Goal: Communication & Community: Answer question/provide support

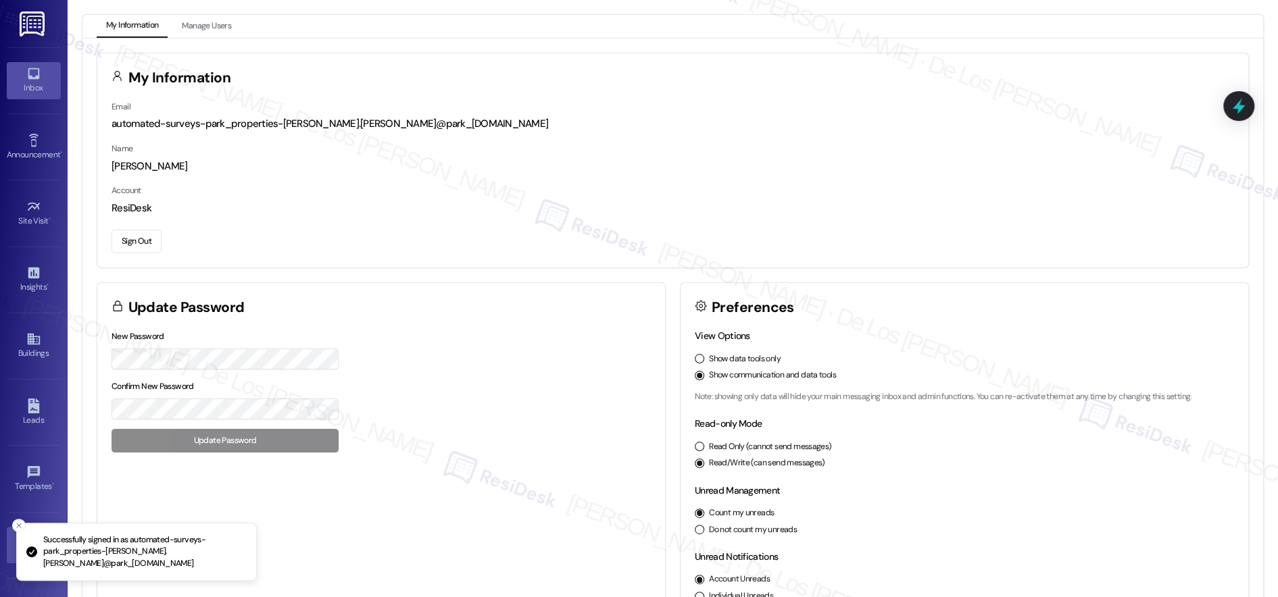
click at [52, 73] on link "Inbox" at bounding box center [34, 80] width 54 height 36
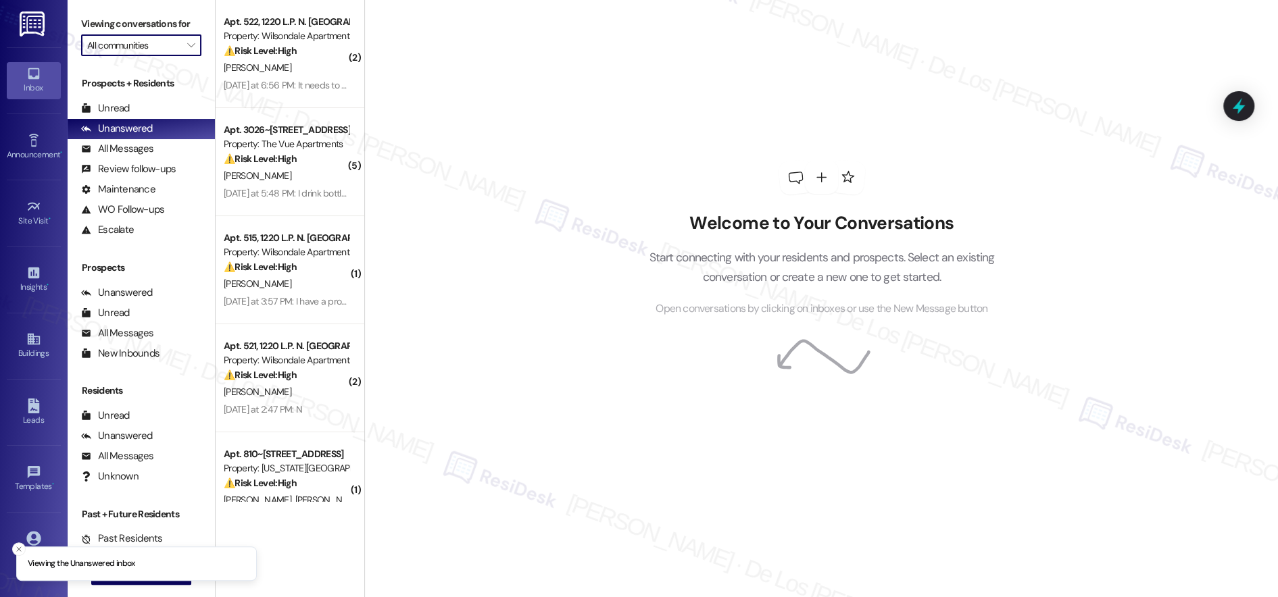
click at [150, 50] on input "All communities" at bounding box center [133, 45] width 93 height 22
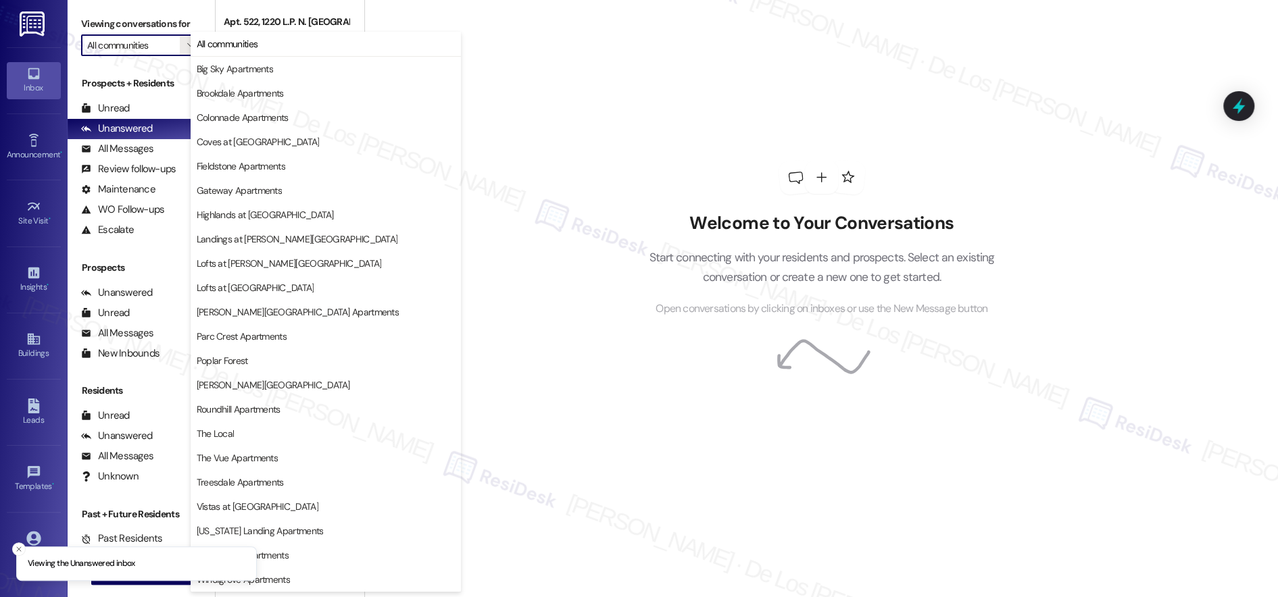
scroll to position [1, 0]
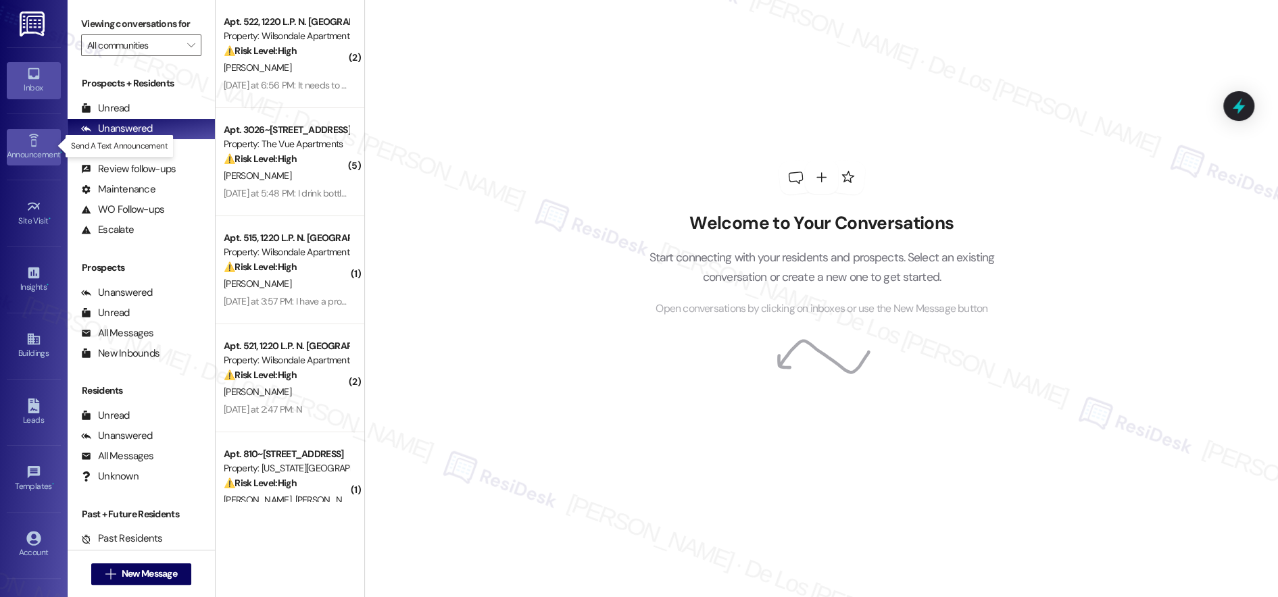
click at [27, 151] on div "Announcement •" at bounding box center [34, 155] width 68 height 14
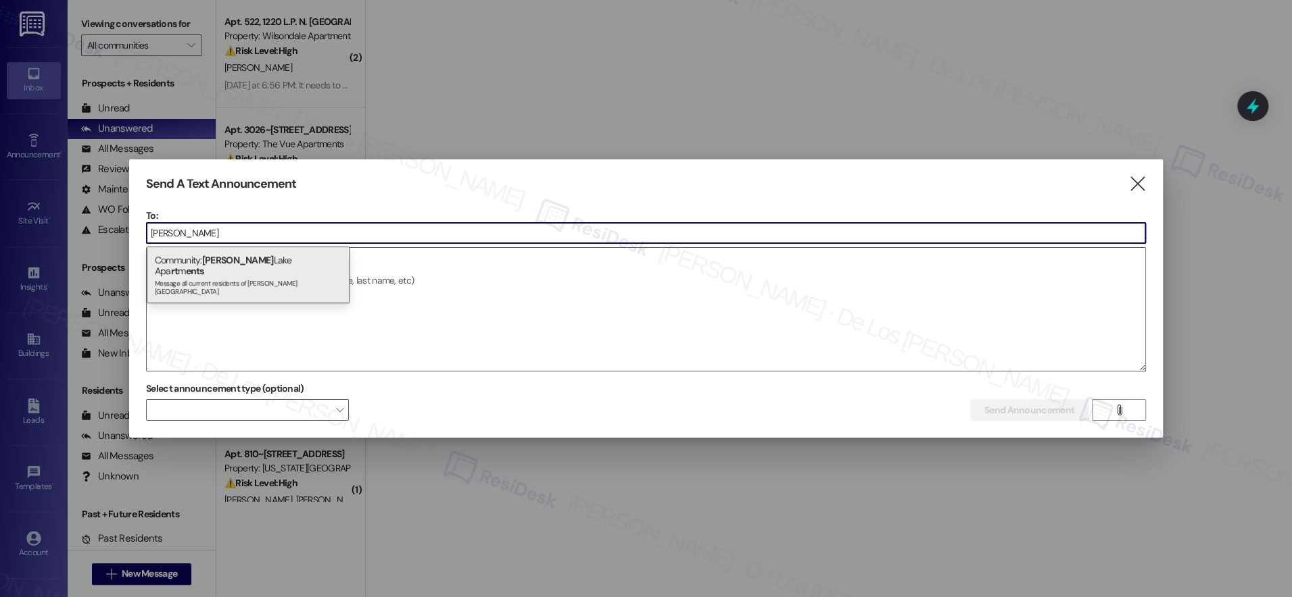
type input "preston"
click at [178, 265] on span "rt" at bounding box center [174, 271] width 7 height 12
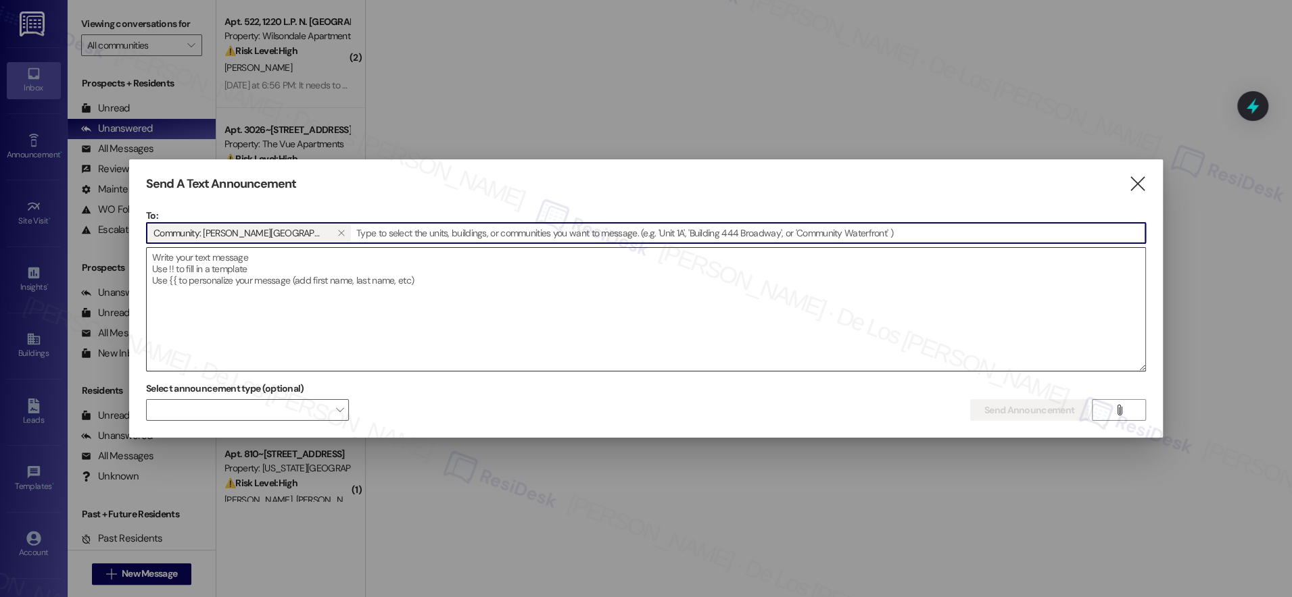
click at [271, 293] on textarea at bounding box center [646, 309] width 998 height 123
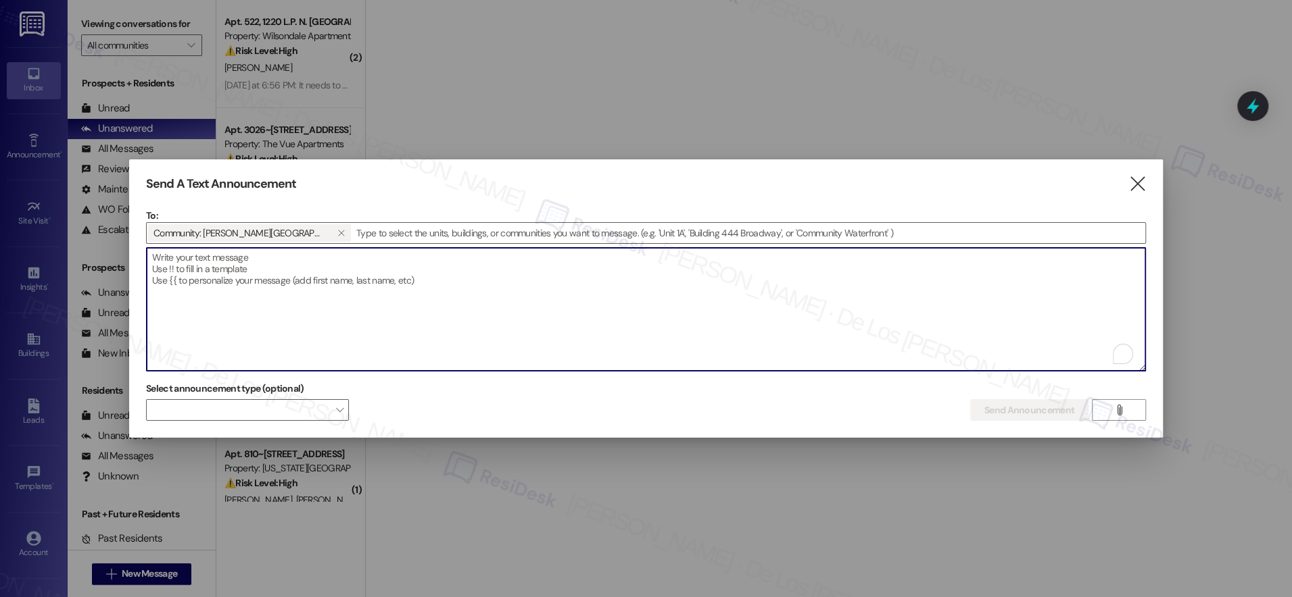
paste textarea "Hi {{first_name}}! We are working closely with the Rockingham Sheriffs Departme…"
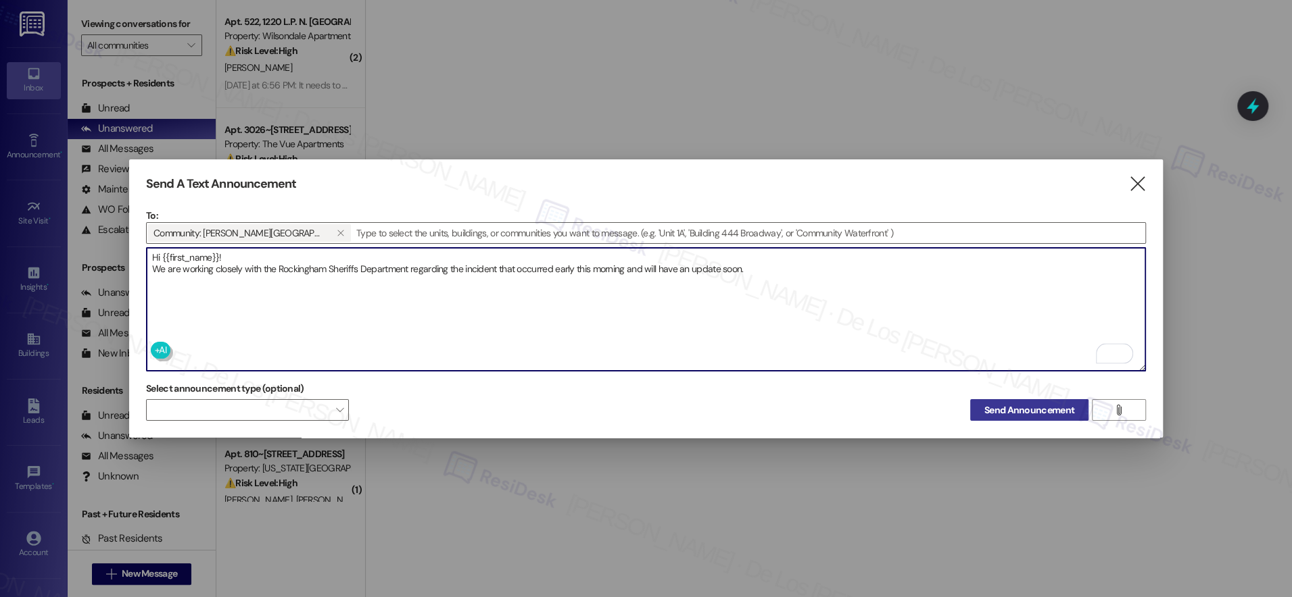
type textarea "Hi {{first_name}}! We are working closely with the Rockingham Sheriffs Departme…"
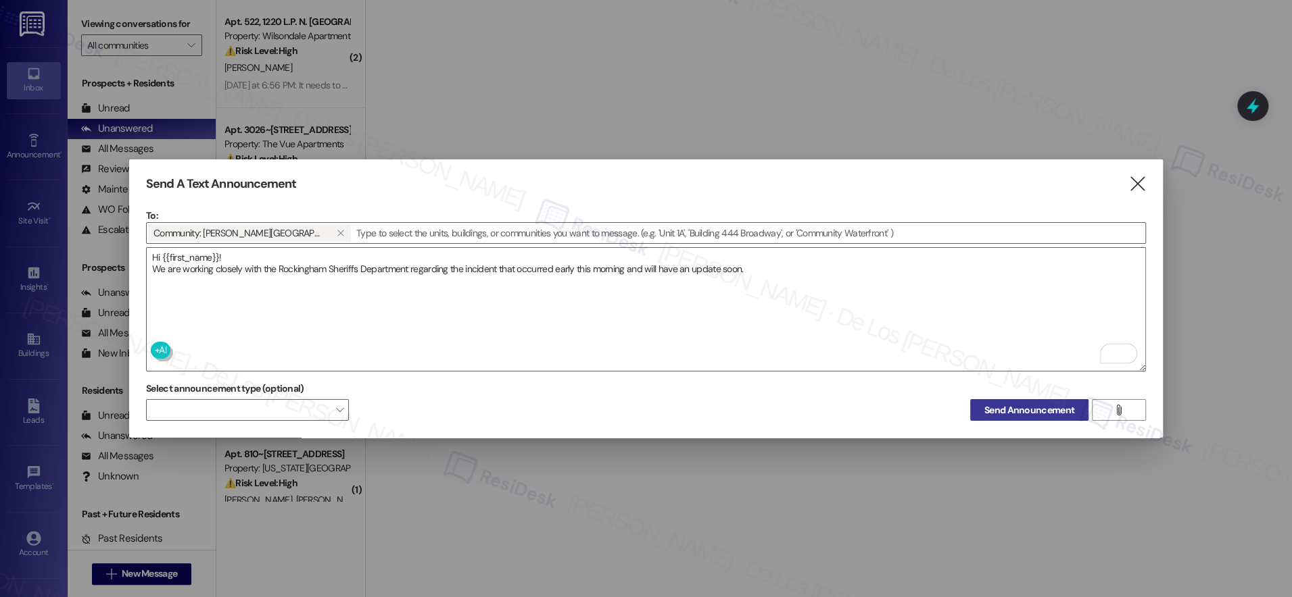
click at [994, 404] on span "Send Announcement" at bounding box center [1029, 410] width 90 height 14
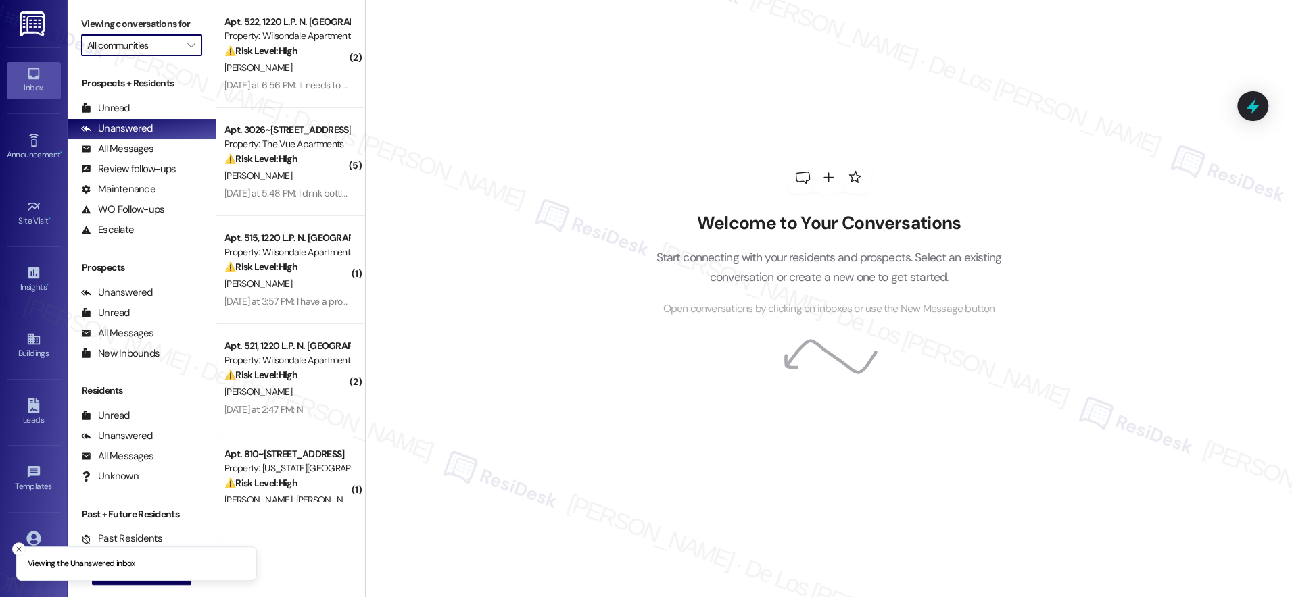
click at [142, 43] on input "All communities" at bounding box center [133, 45] width 93 height 22
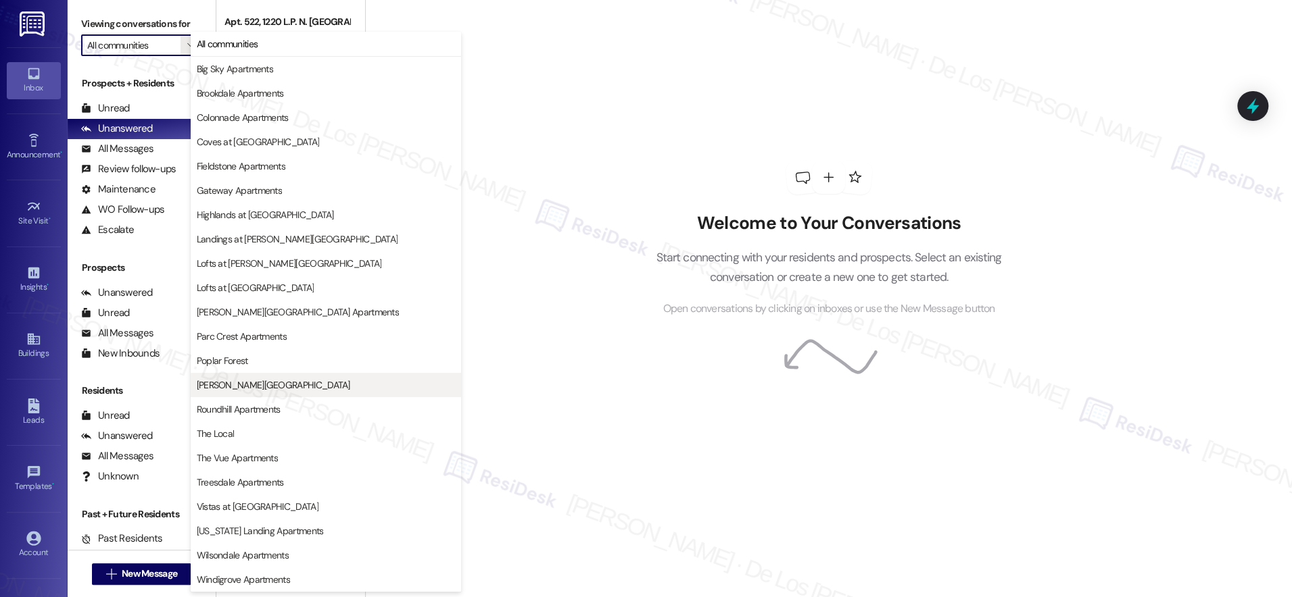
click at [309, 390] on span "[PERSON_NAME][GEOGRAPHIC_DATA]" at bounding box center [326, 385] width 258 height 14
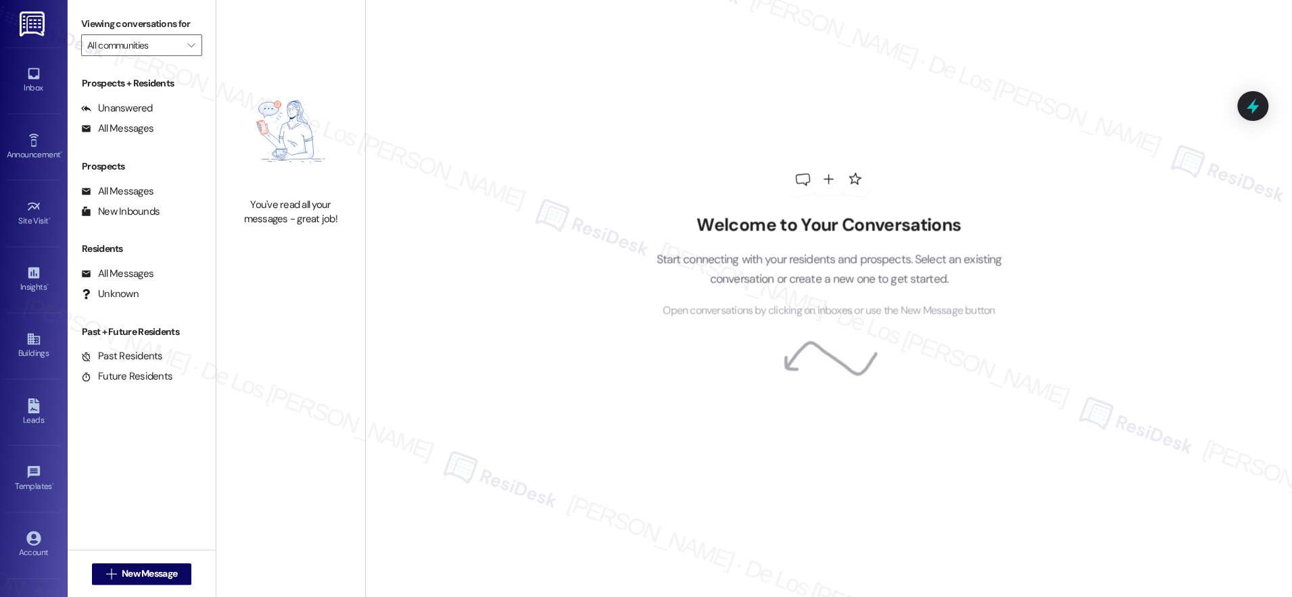
type input "[PERSON_NAME][GEOGRAPHIC_DATA]"
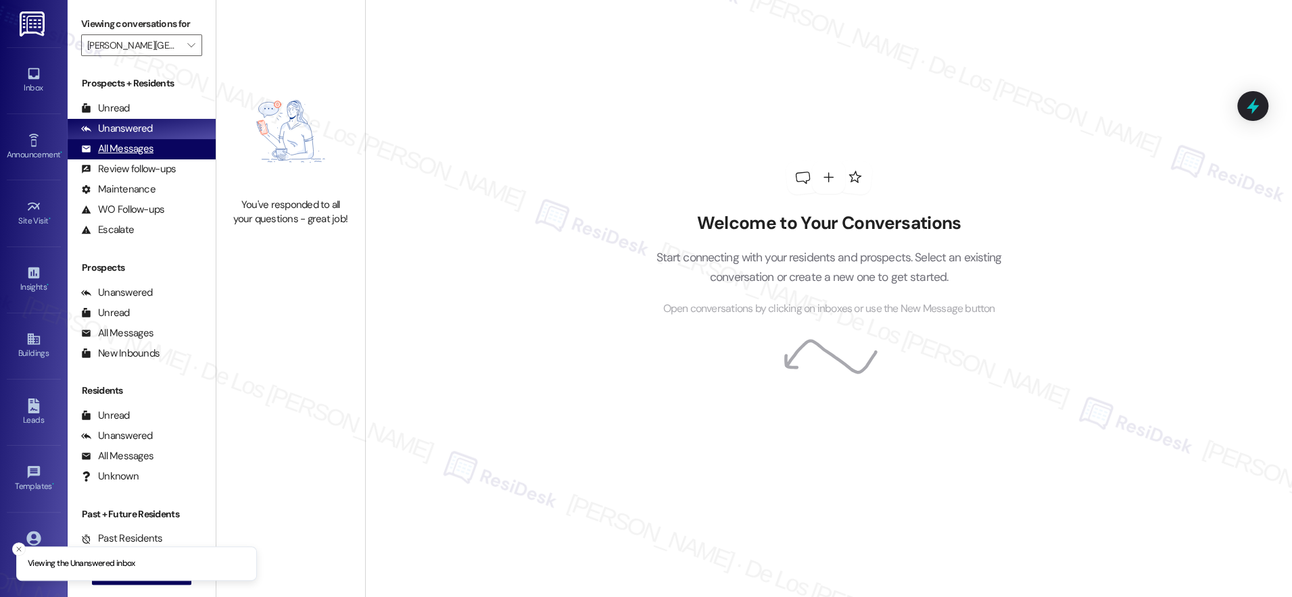
click at [130, 147] on div "All Messages" at bounding box center [117, 149] width 72 height 14
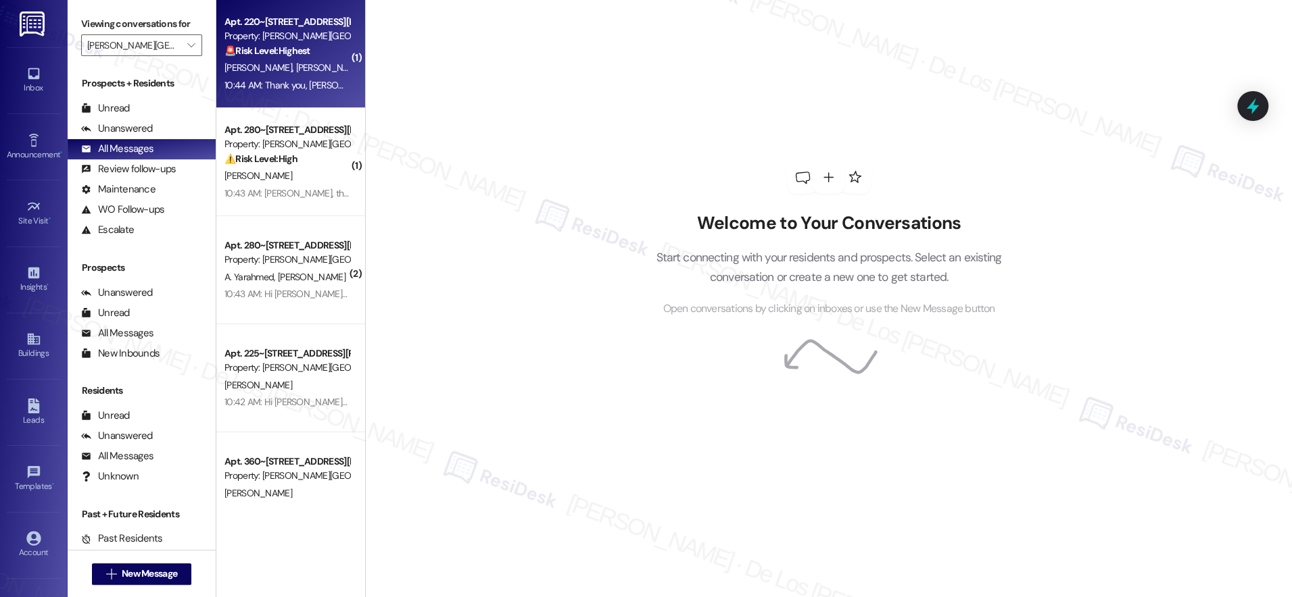
click at [308, 64] on div "R. Klemmer Y. Klemmer" at bounding box center [287, 67] width 128 height 17
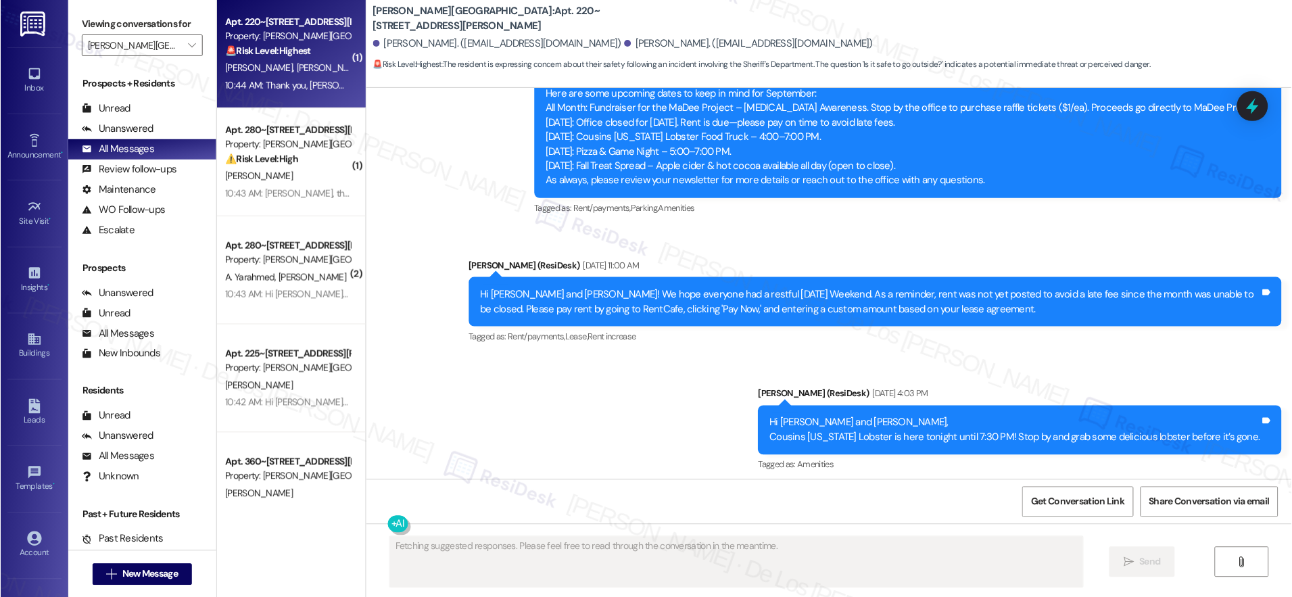
scroll to position [3743, 0]
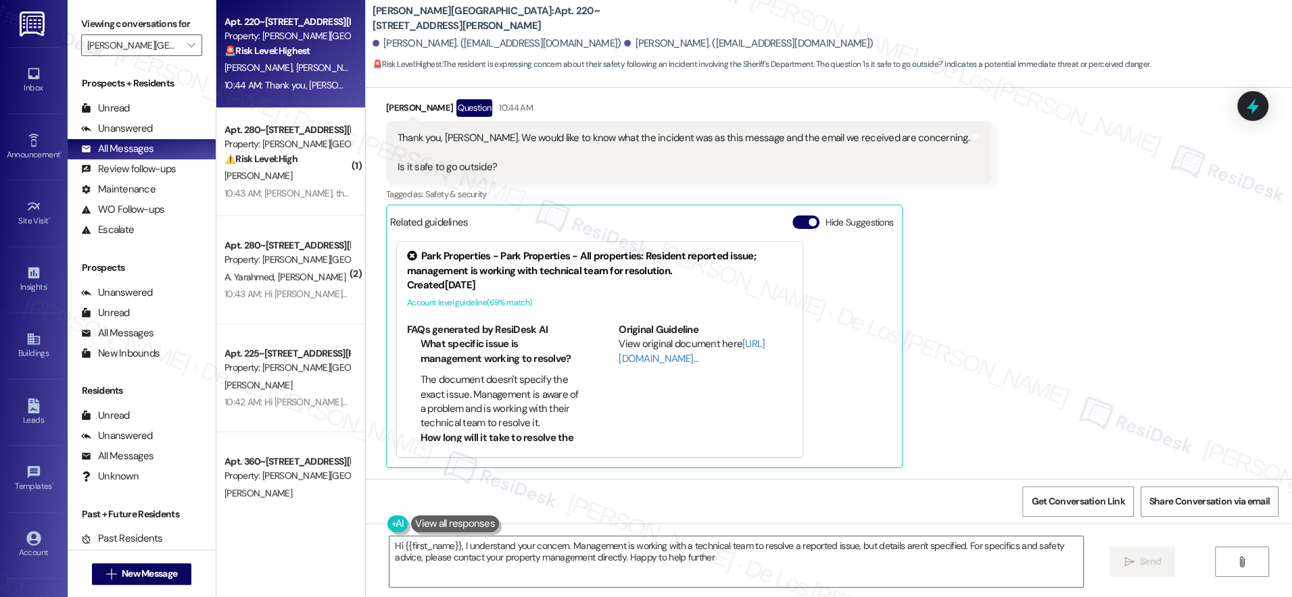
type textarea "Hi {{first_name}}, I understand your concern. Management is working with a tech…"
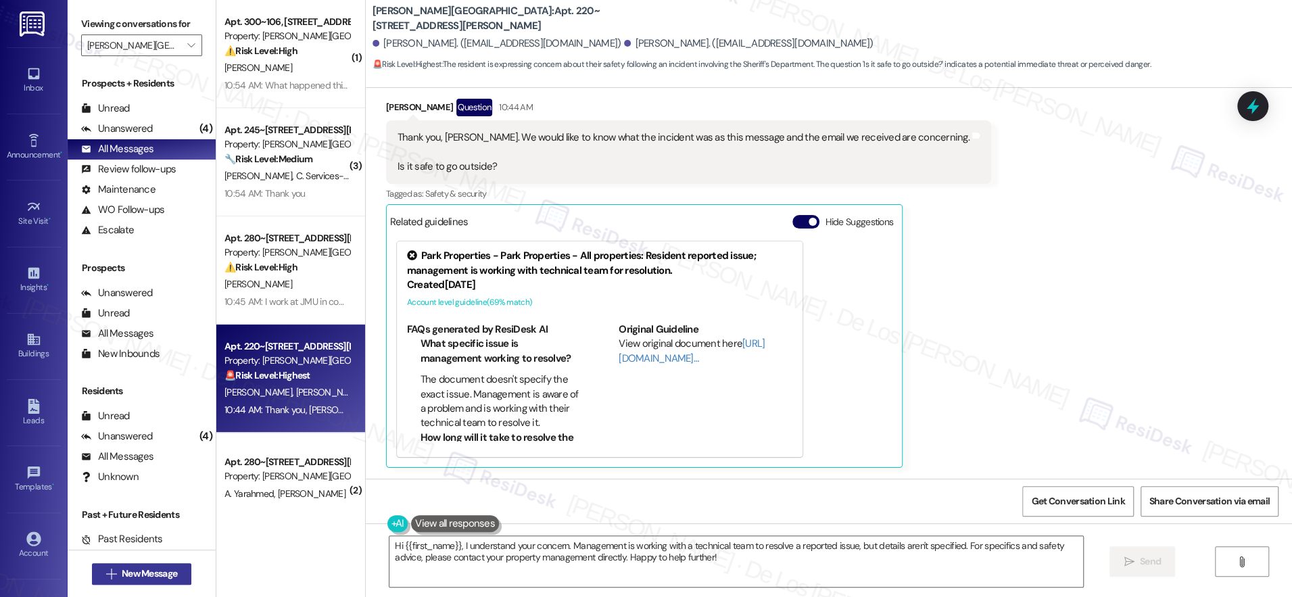
click at [156, 574] on span "New Message" at bounding box center [149, 573] width 55 height 14
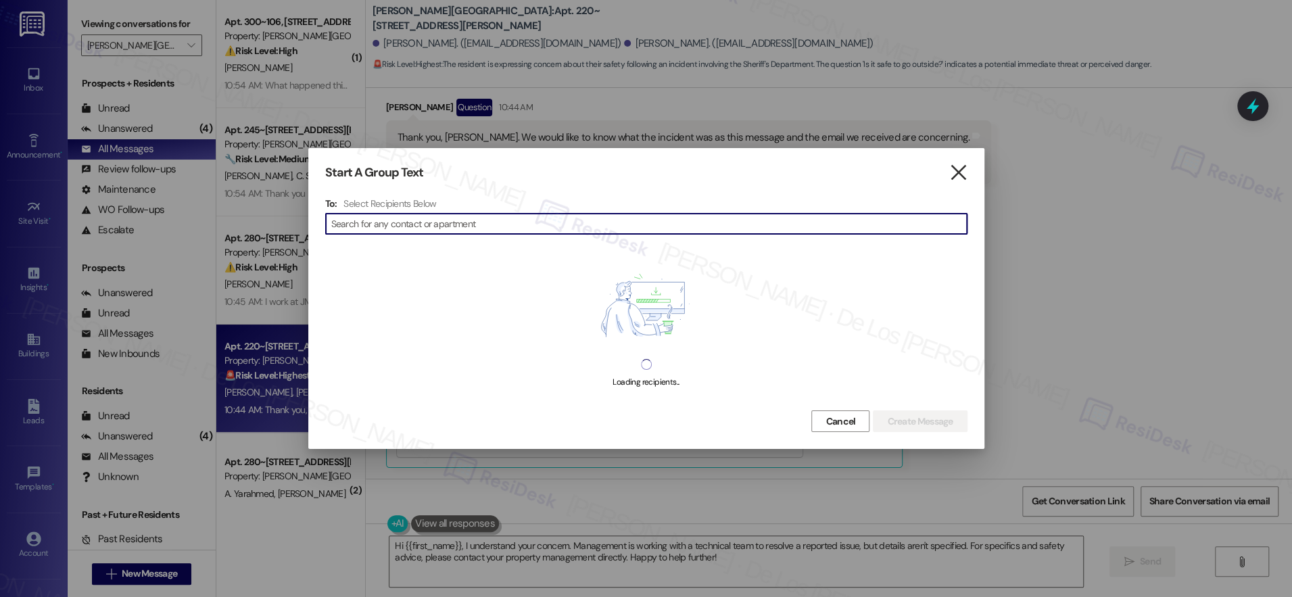
click at [956, 174] on icon "" at bounding box center [958, 173] width 18 height 14
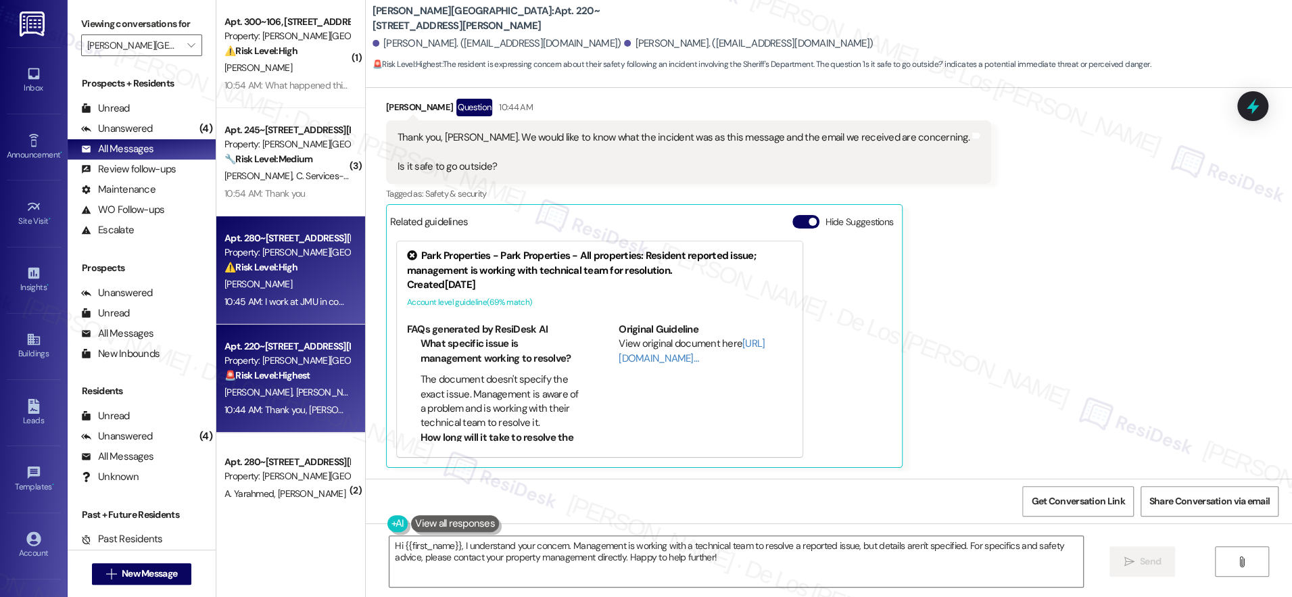
click at [270, 258] on div "Property: [PERSON_NAME][GEOGRAPHIC_DATA]" at bounding box center [286, 252] width 125 height 14
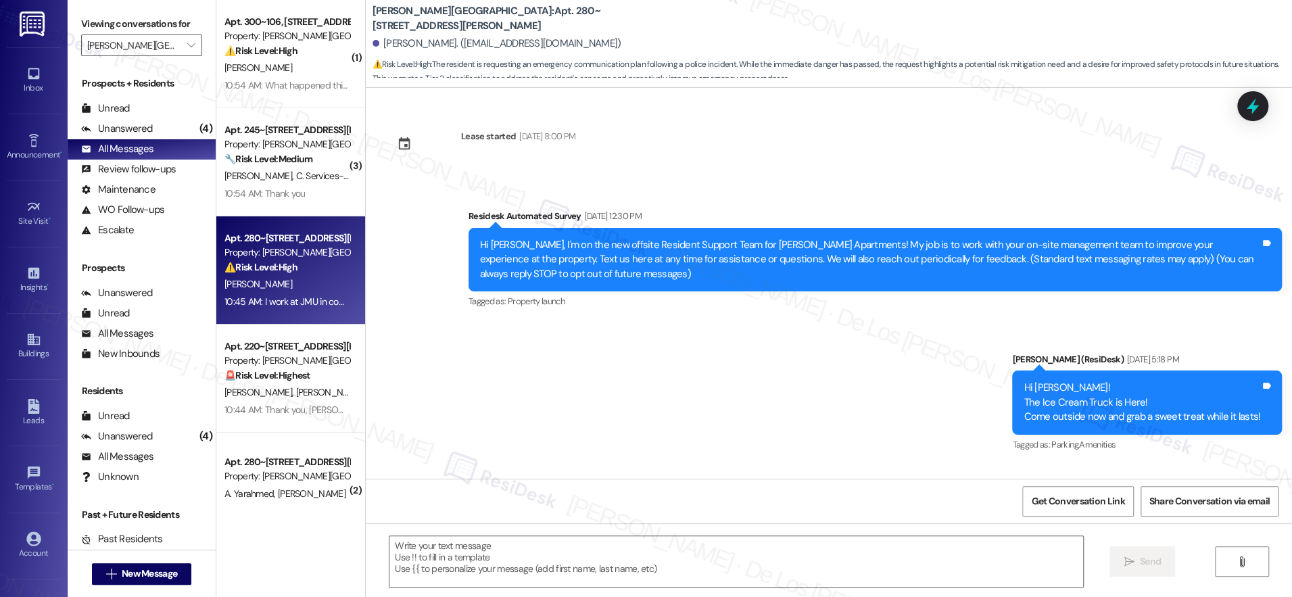
scroll to position [4908, 0]
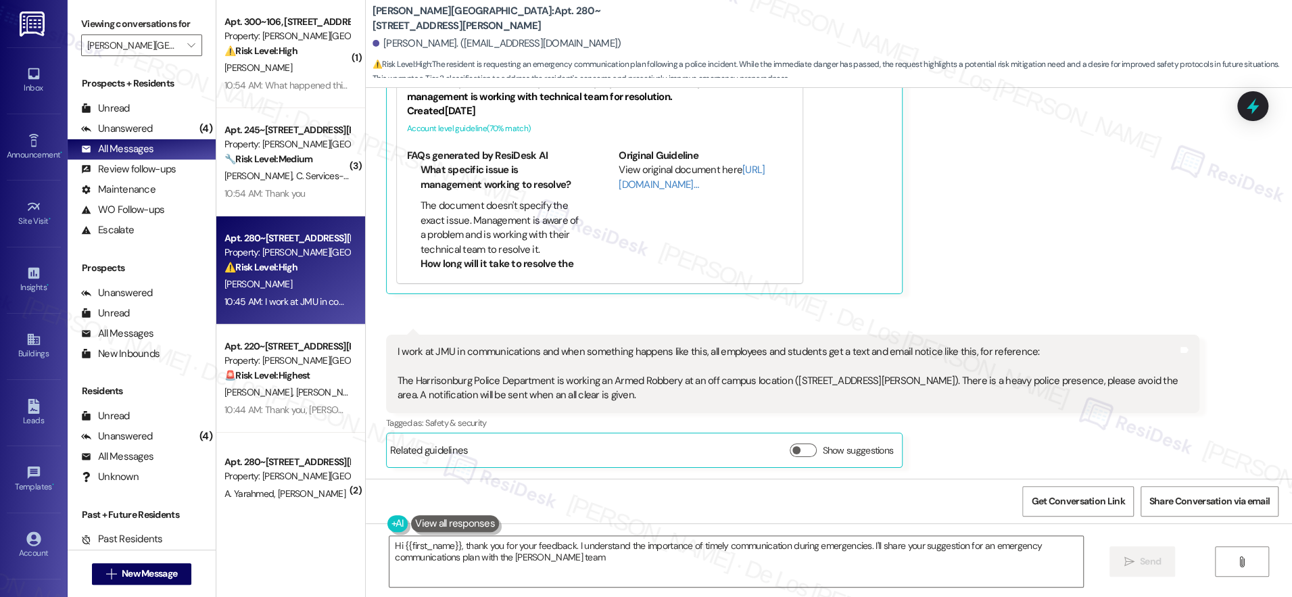
type textarea "Hi {{first_name}}, thank you for your feedback. I understand the importance of …"
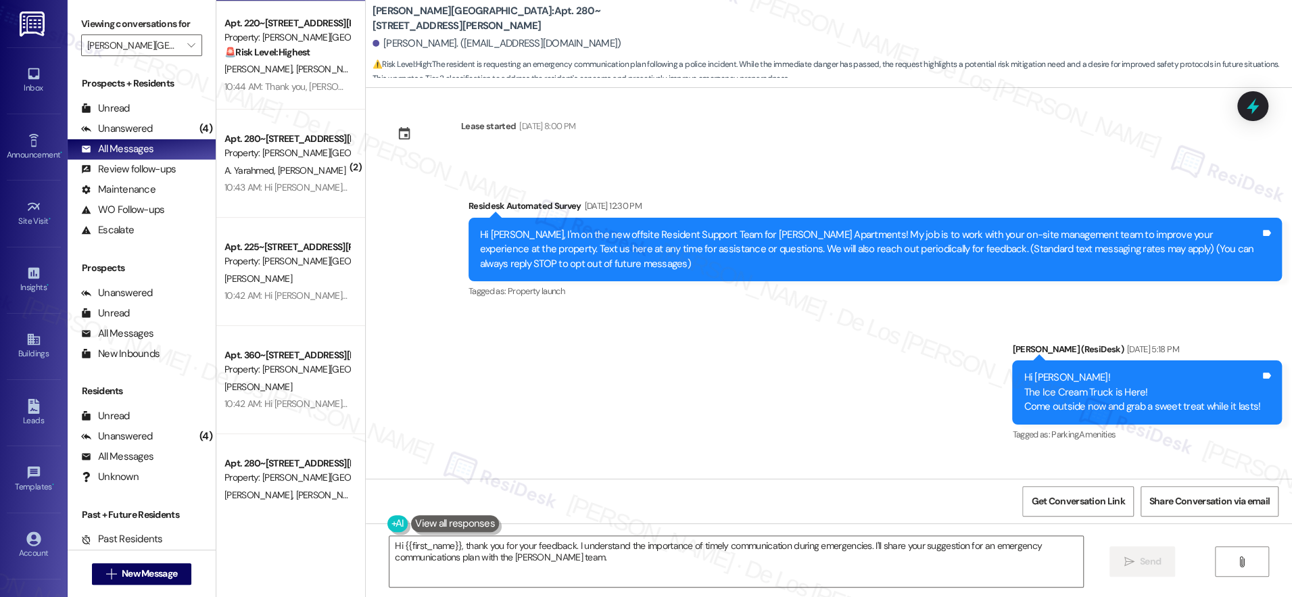
scroll to position [0, 0]
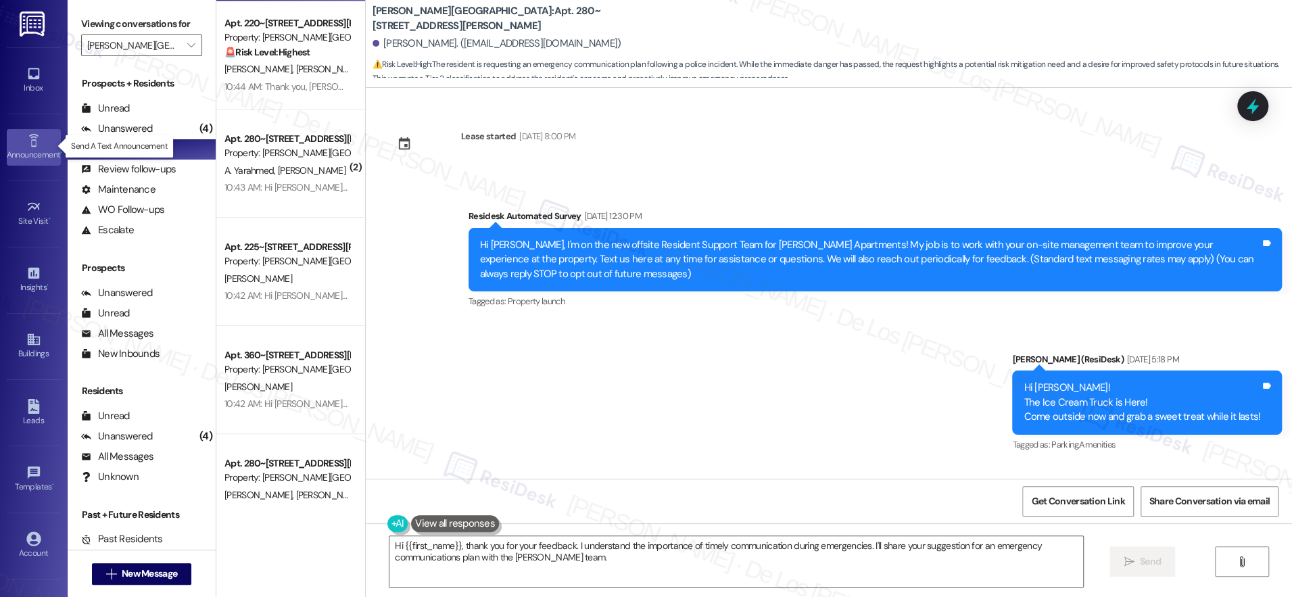
click at [39, 144] on link "Announcement •" at bounding box center [34, 147] width 54 height 36
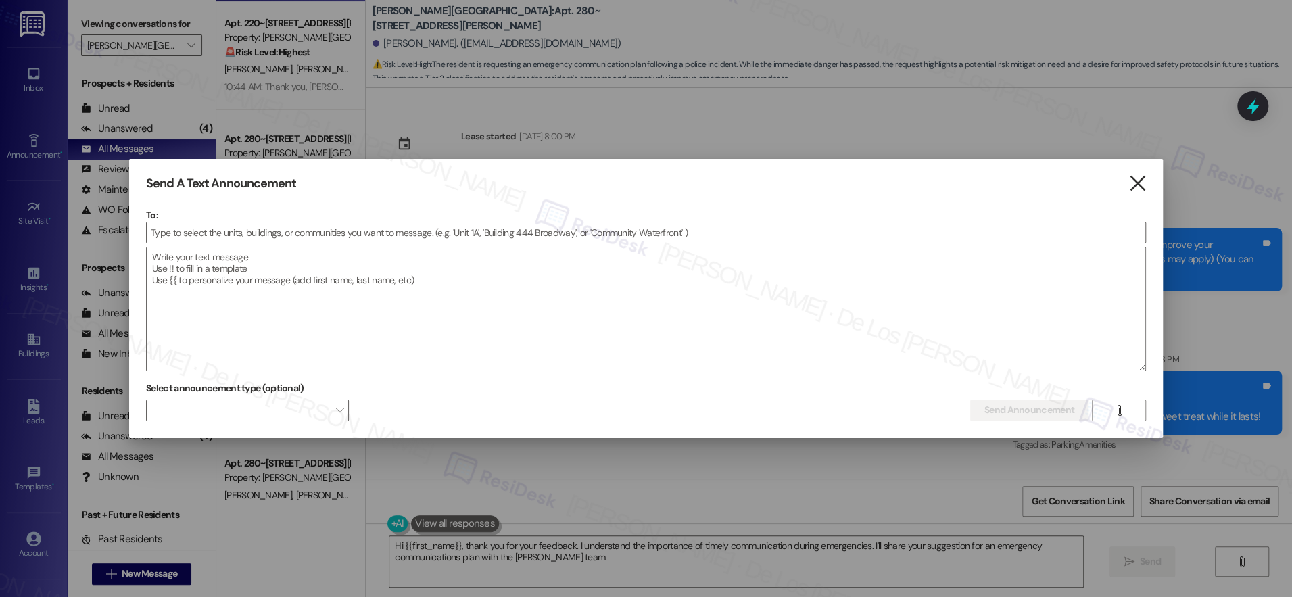
click at [1139, 182] on icon "" at bounding box center [1136, 183] width 18 height 14
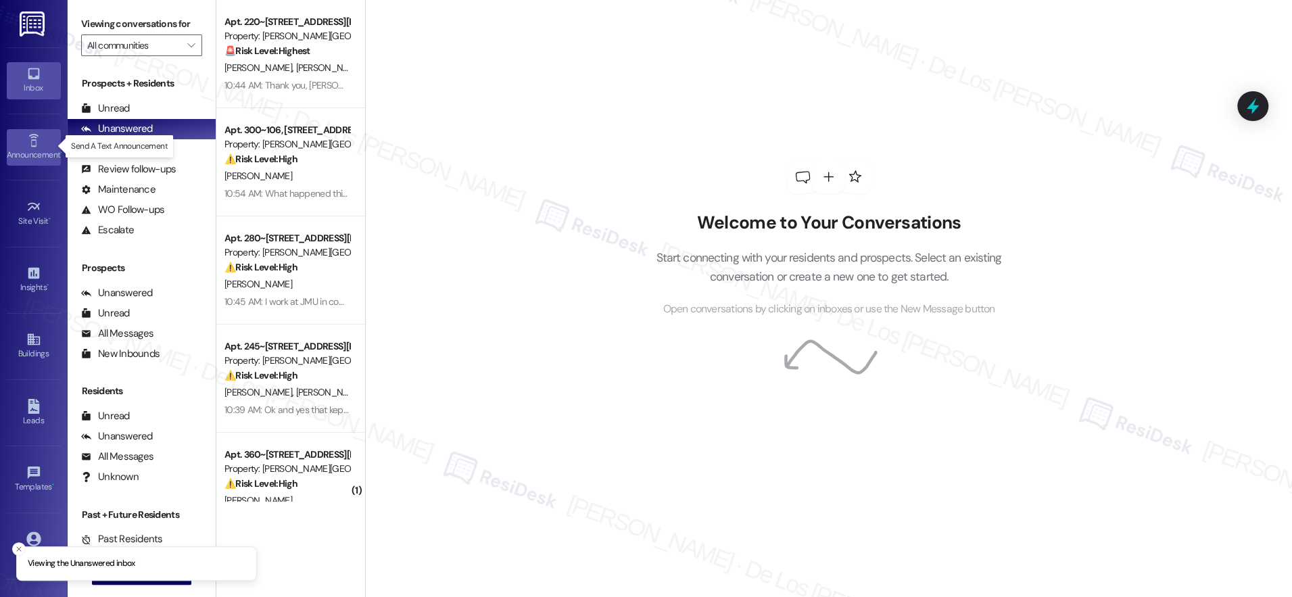
click at [11, 153] on div "Announcement •" at bounding box center [34, 155] width 68 height 14
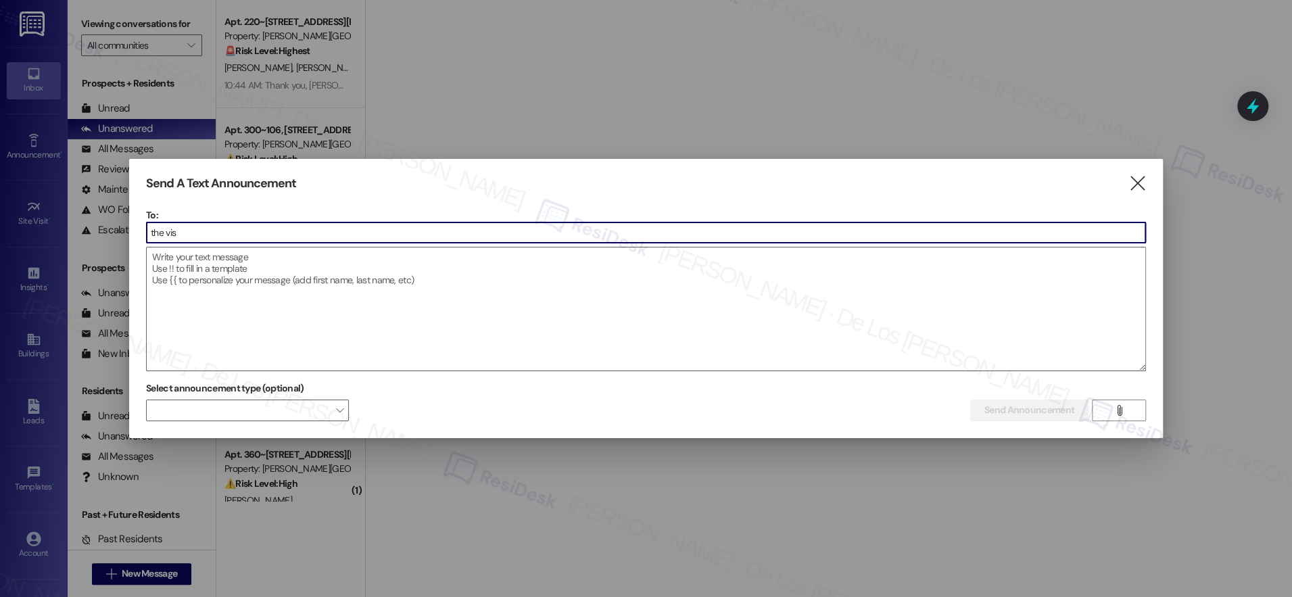
type input "the vis"
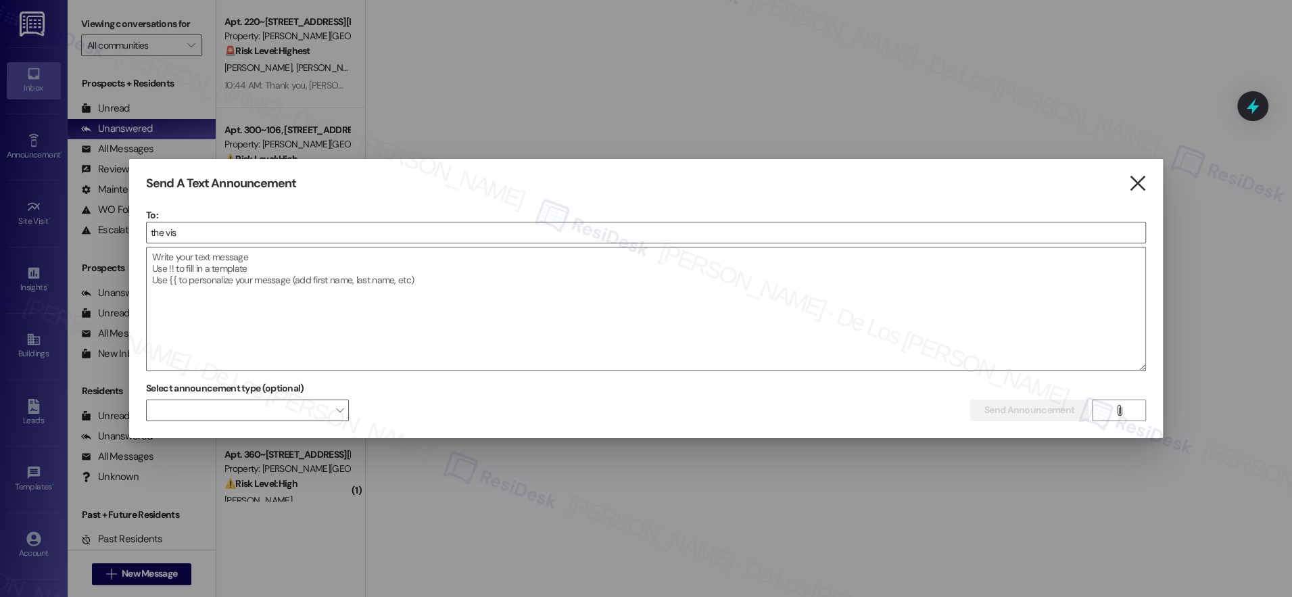
click at [1133, 186] on icon "" at bounding box center [1136, 183] width 18 height 14
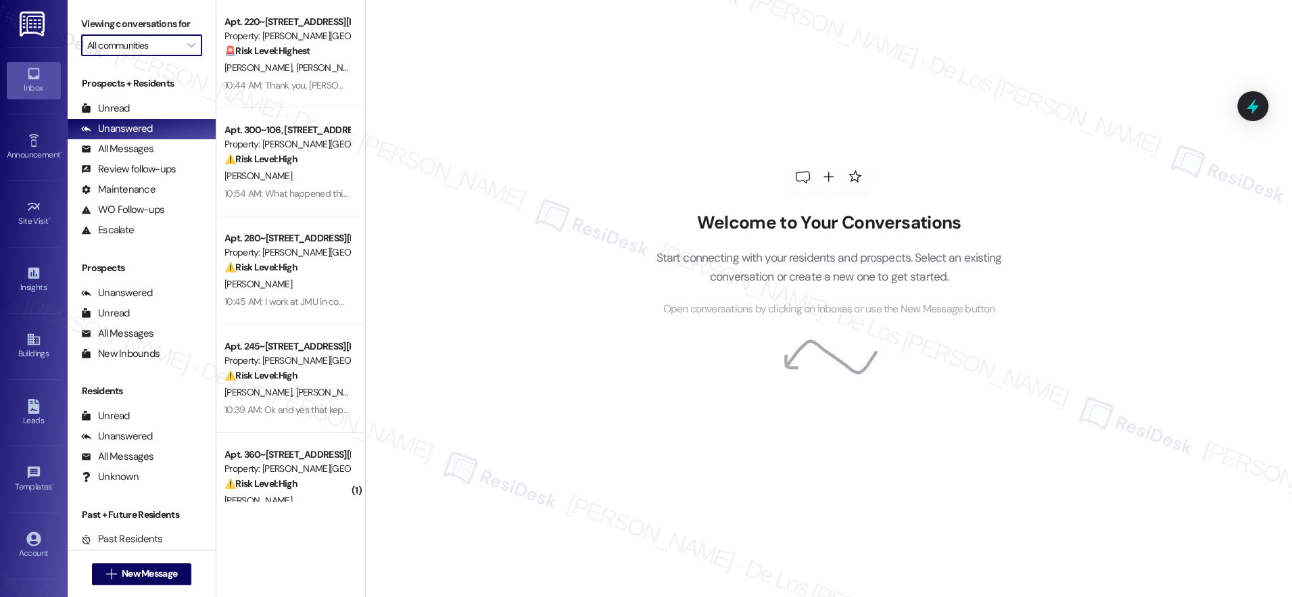
click at [114, 49] on input "All communities" at bounding box center [133, 45] width 93 height 22
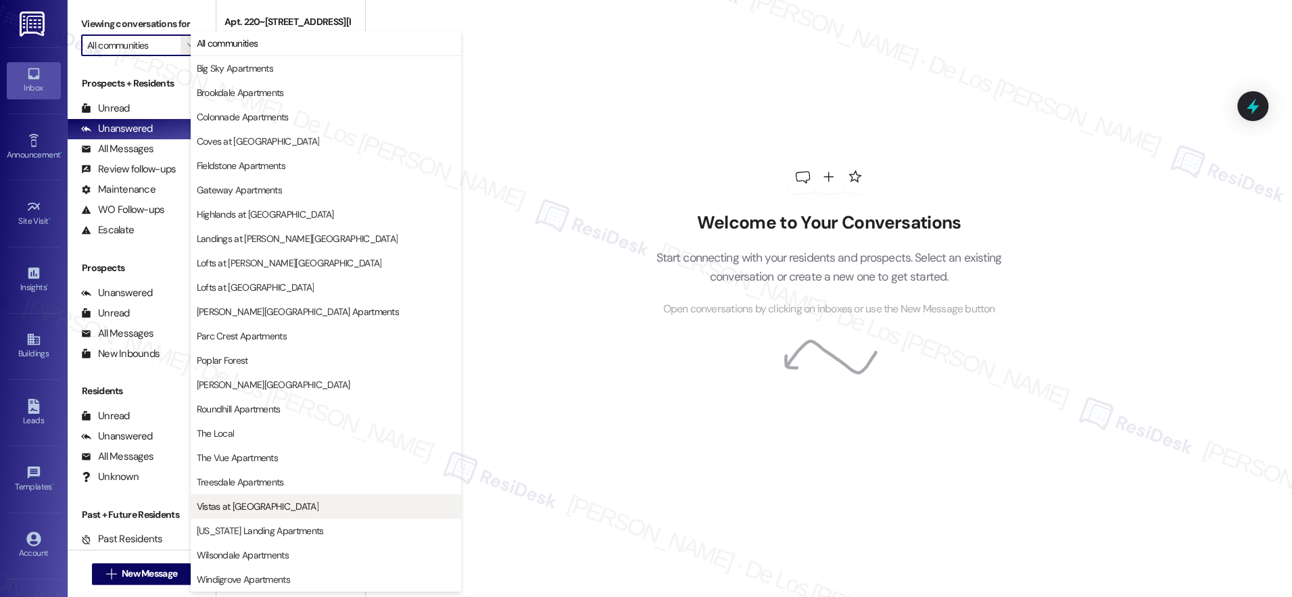
click at [260, 504] on span "Vistas at [GEOGRAPHIC_DATA]" at bounding box center [258, 506] width 122 height 14
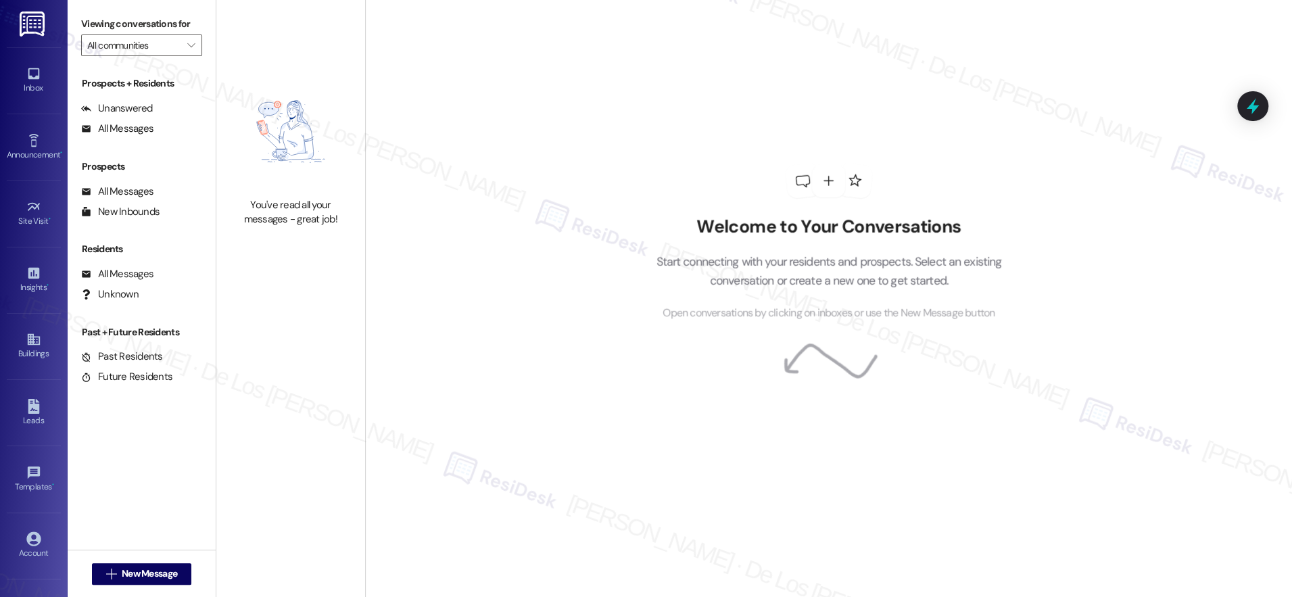
type input "Vistas at [GEOGRAPHIC_DATA]"
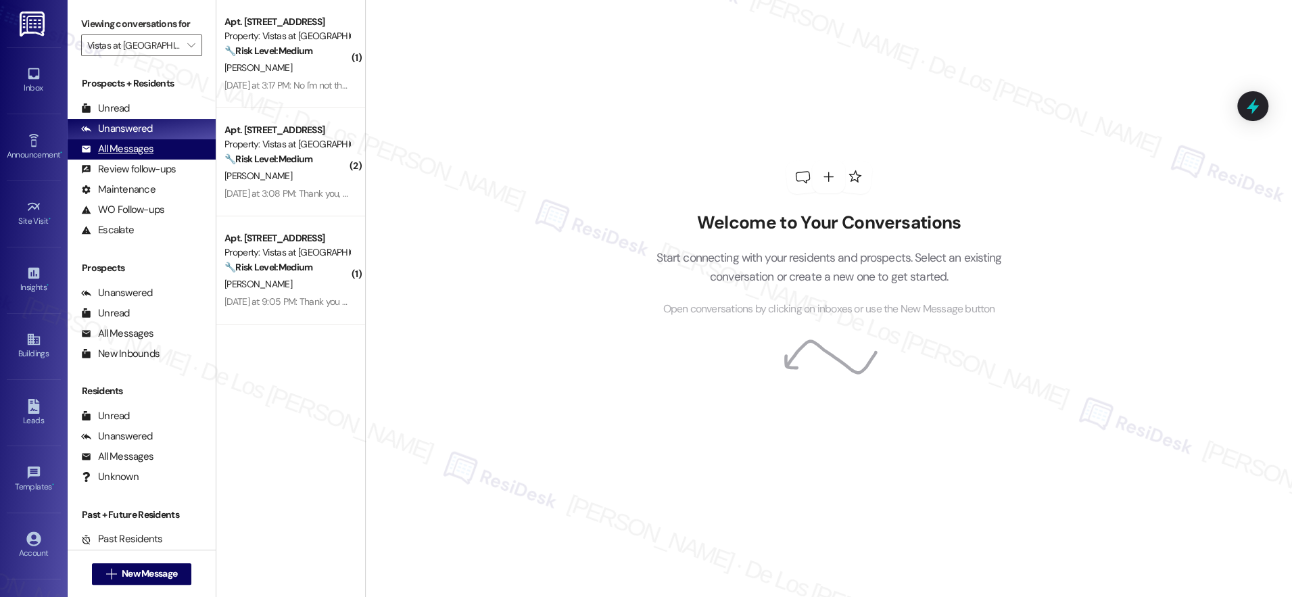
click at [175, 152] on div "All Messages (undefined)" at bounding box center [142, 149] width 148 height 20
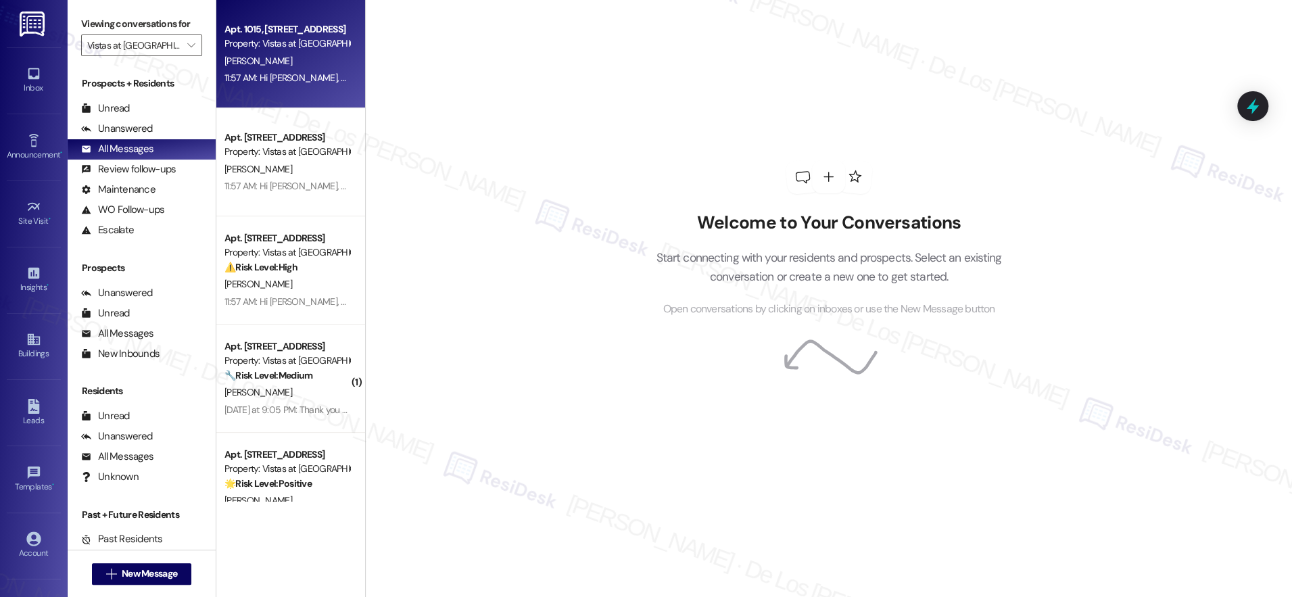
click at [295, 64] on div "R. Higgs" at bounding box center [287, 61] width 128 height 17
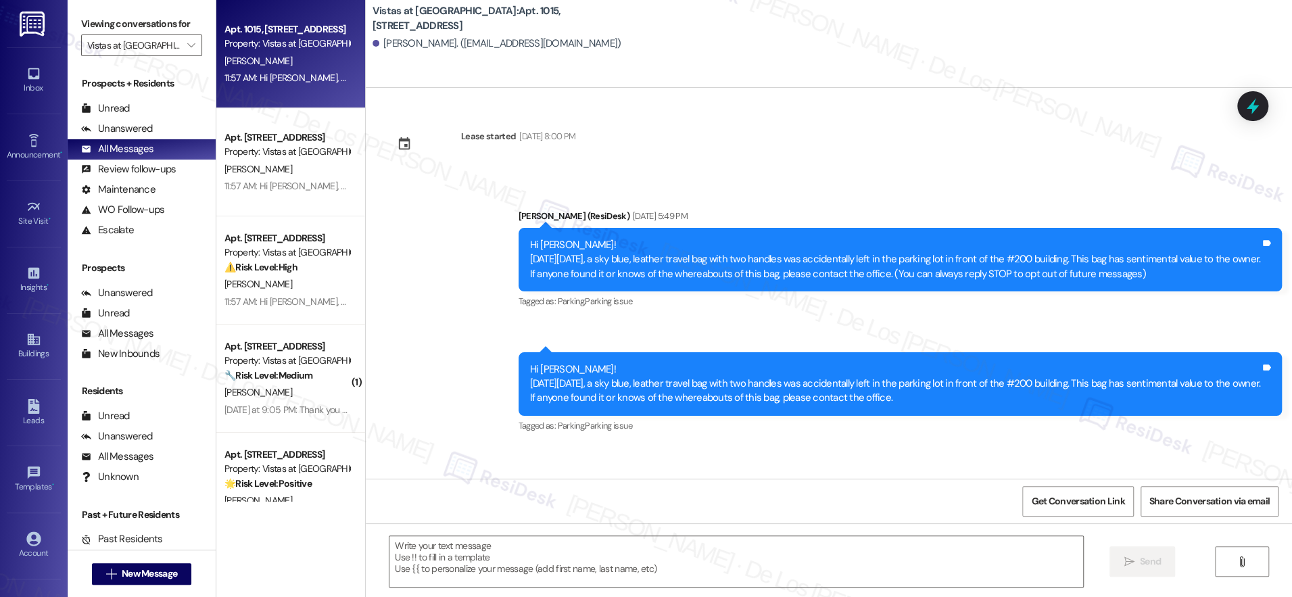
type textarea "Fetching suggested responses. Please feel free to read through the conversation…"
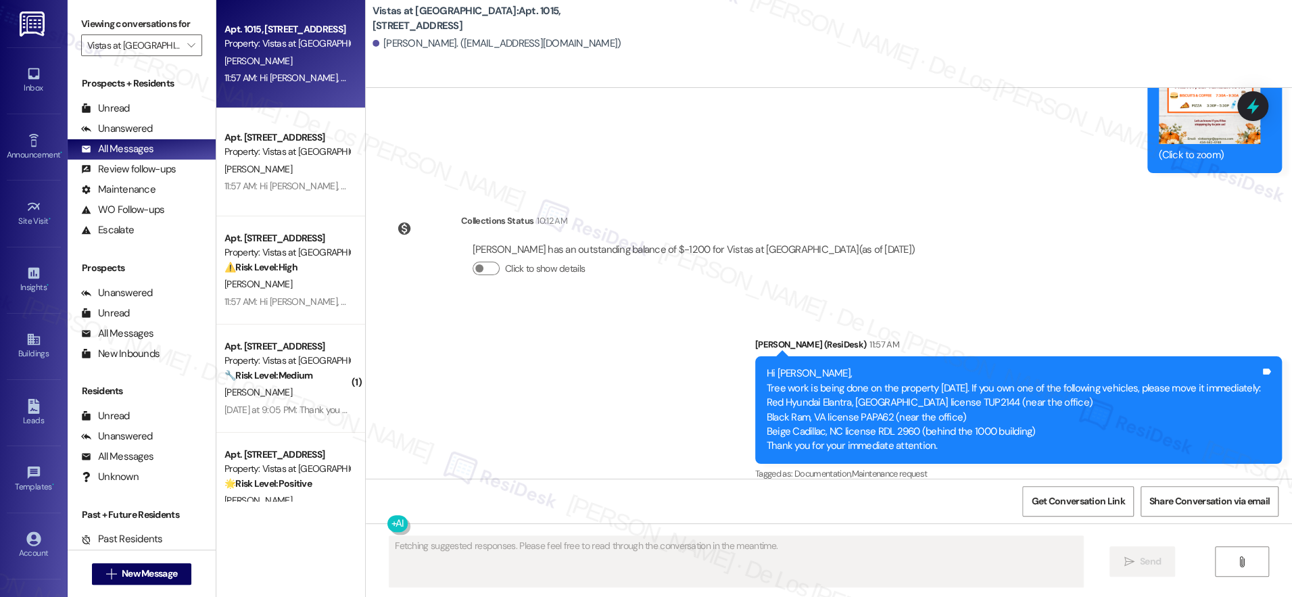
scroll to position [3101, 0]
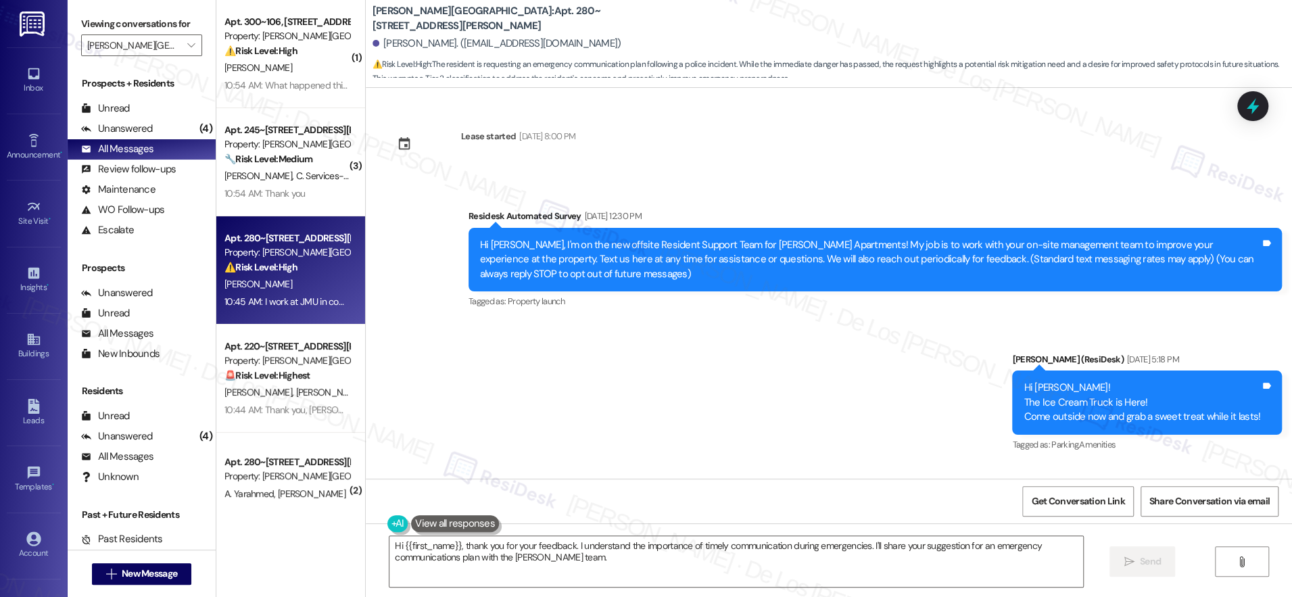
scroll to position [1647, 0]
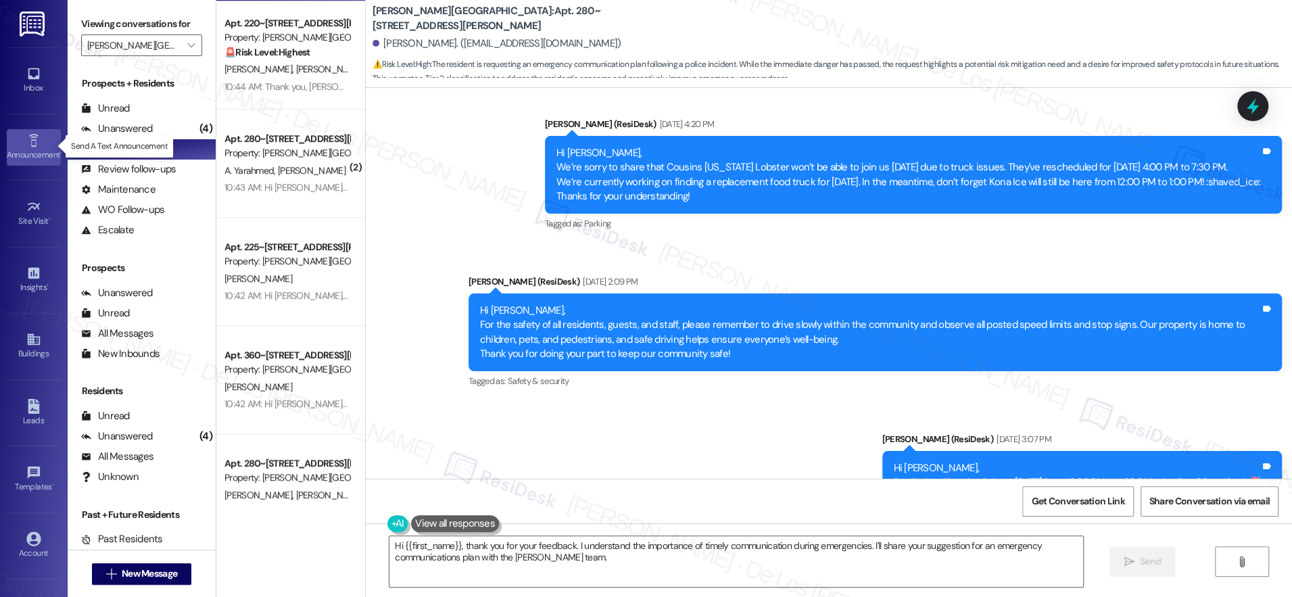
click at [22, 145] on link "Announcement •" at bounding box center [34, 147] width 54 height 36
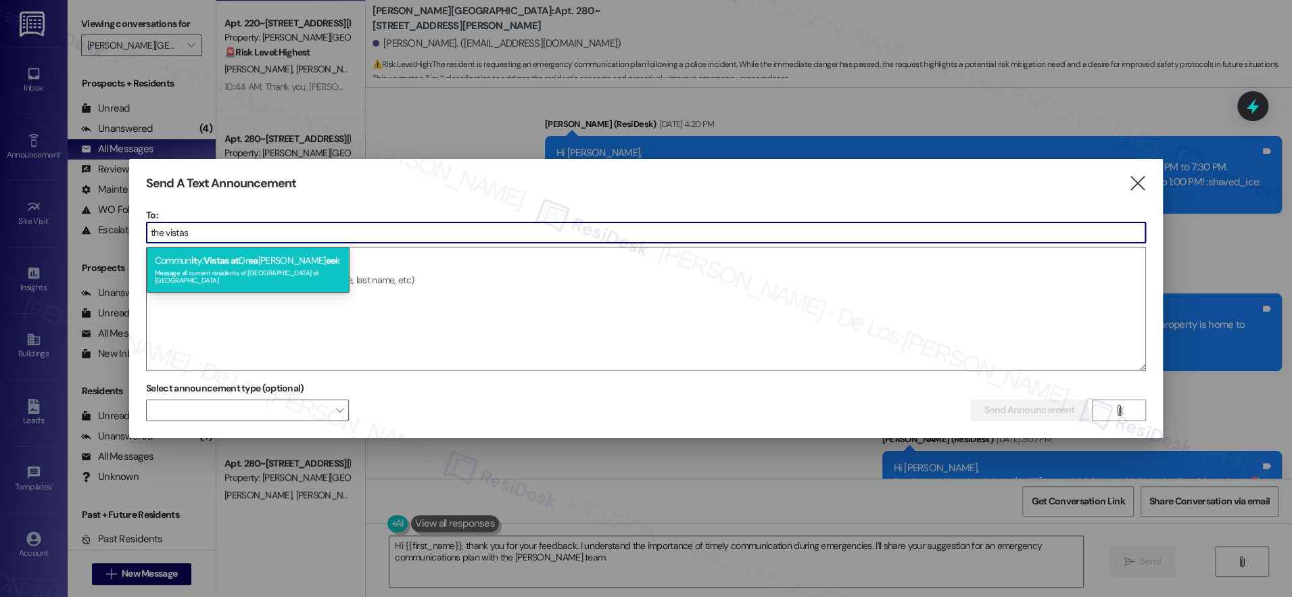
type input "the vistas"
click at [262, 270] on div "Message all current residents of [GEOGRAPHIC_DATA] at [GEOGRAPHIC_DATA]" at bounding box center [248, 275] width 187 height 19
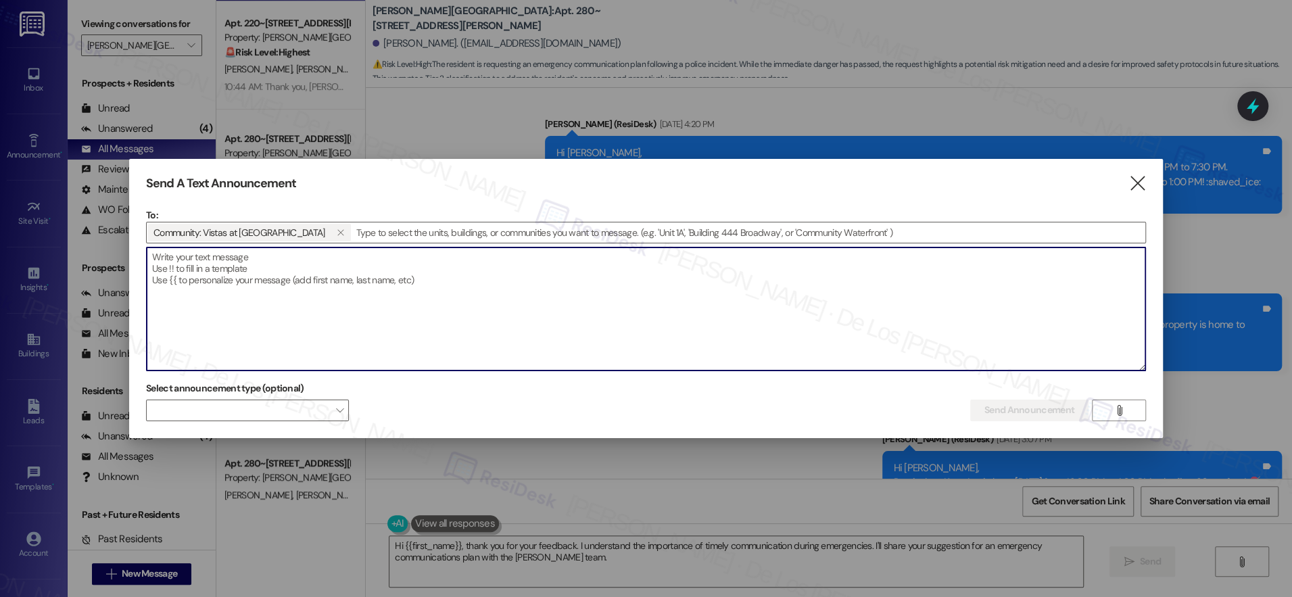
click at [258, 287] on textarea at bounding box center [646, 308] width 998 height 123
paste textarea "Hi {{first_name}}, Tree work is being done on the property [DATE]. If you own o…"
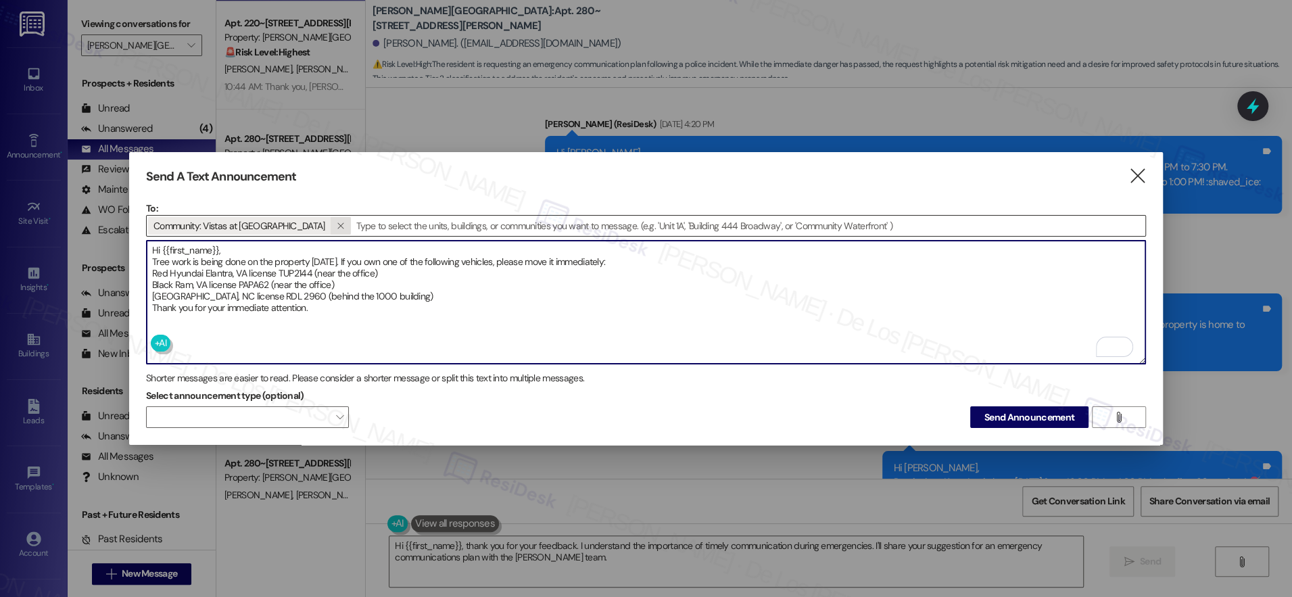
type textarea "Hi {{first_name}}, Tree work is being done on the property today. If you own on…"
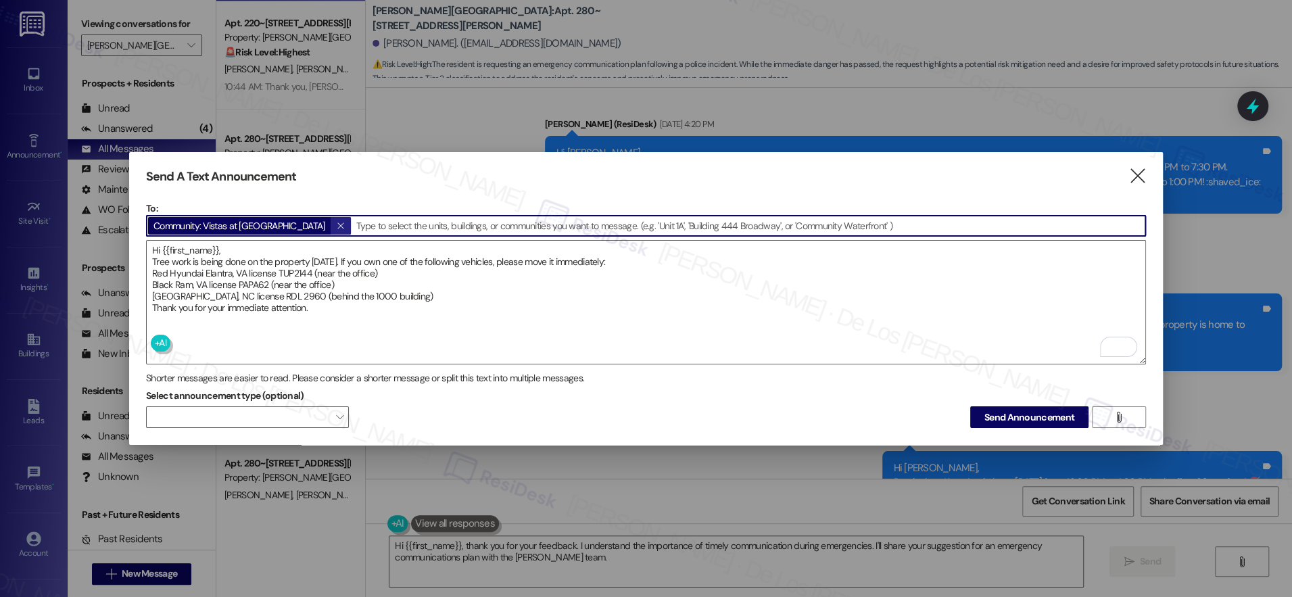
click at [337, 220] on icon "" at bounding box center [340, 225] width 7 height 11
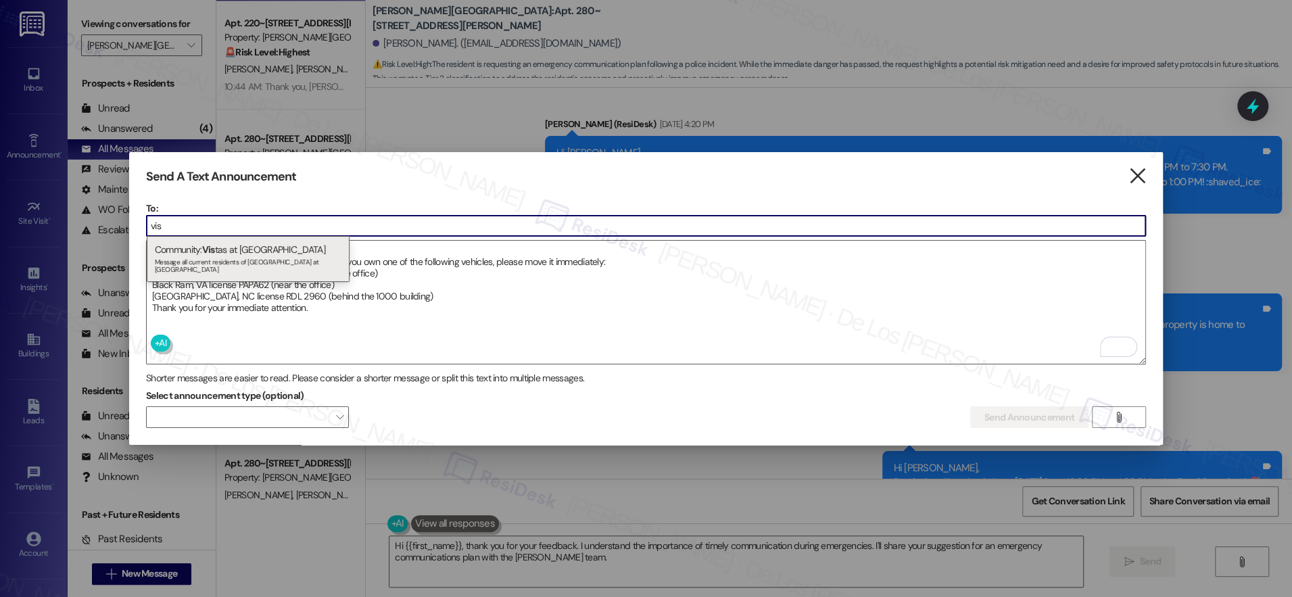
type input "vis"
click at [1133, 174] on icon "" at bounding box center [1136, 176] width 18 height 14
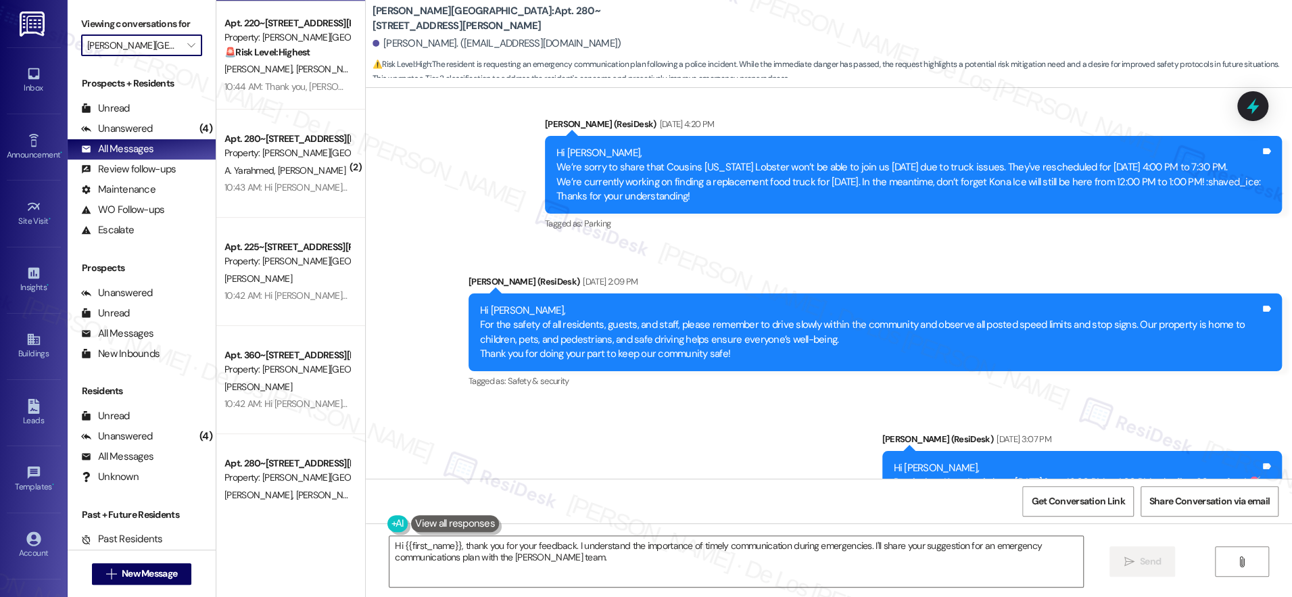
click at [126, 47] on input "Preston Lake Apartments" at bounding box center [133, 45] width 93 height 22
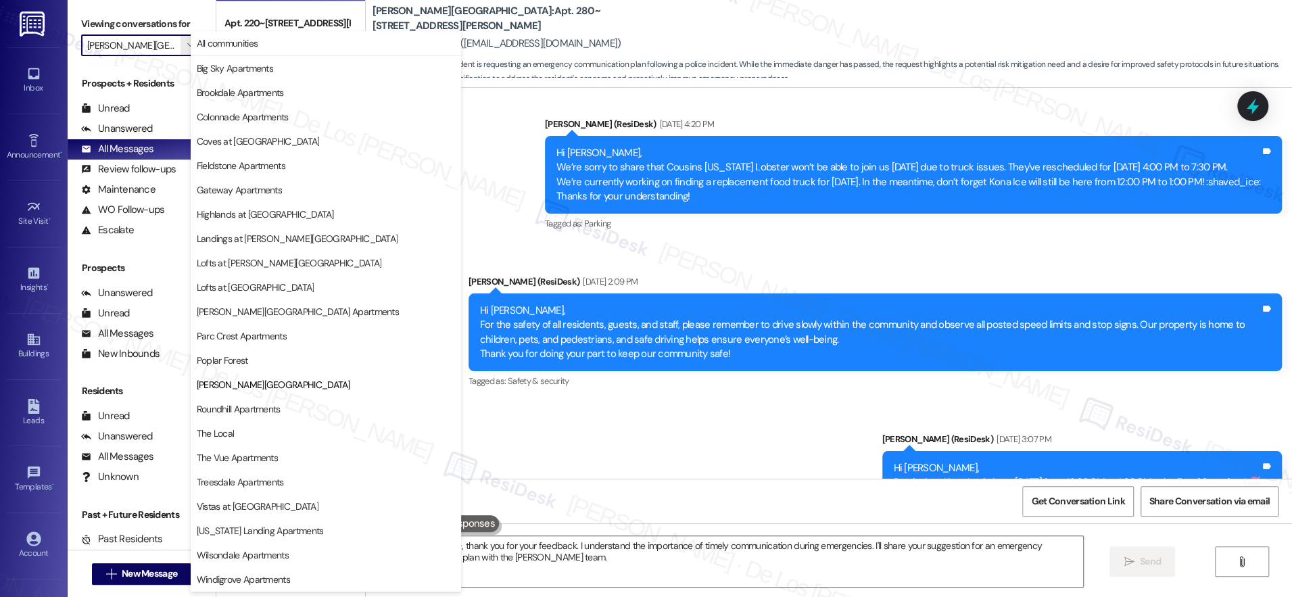
click at [498, 134] on div "Survey, sent via SMS Residesk Automated Survey Jun 25, 2025 at 12:30 PM Hi Chri…" at bounding box center [829, 47] width 926 height 3033
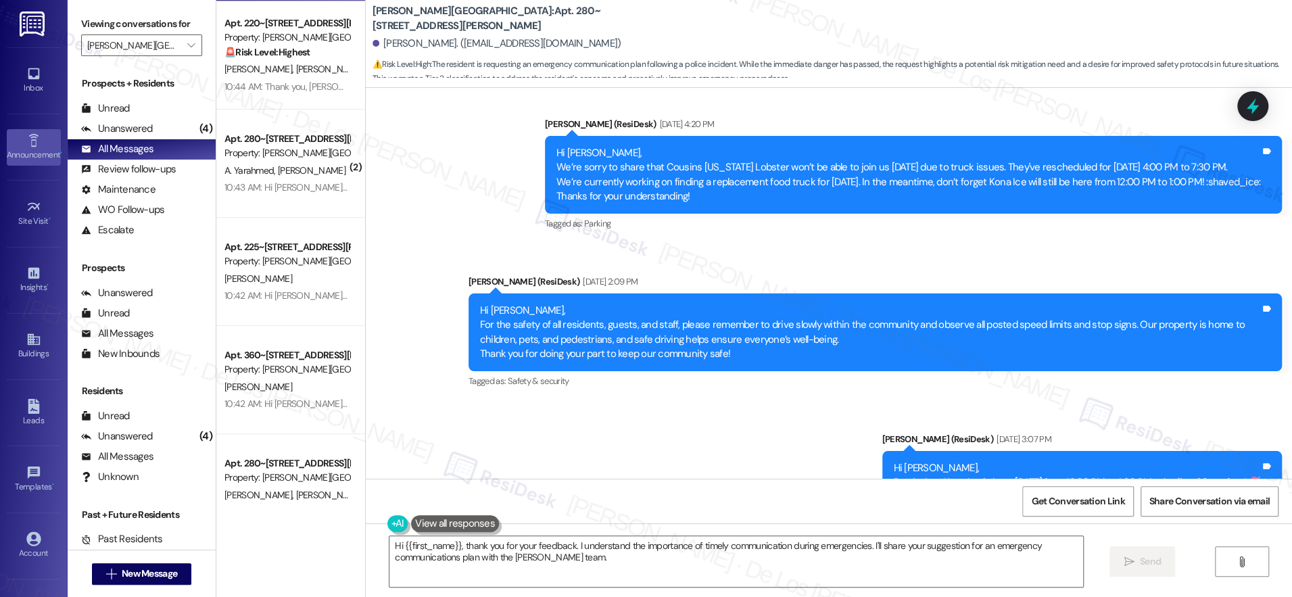
click at [24, 149] on div "Announcement •" at bounding box center [34, 155] width 68 height 14
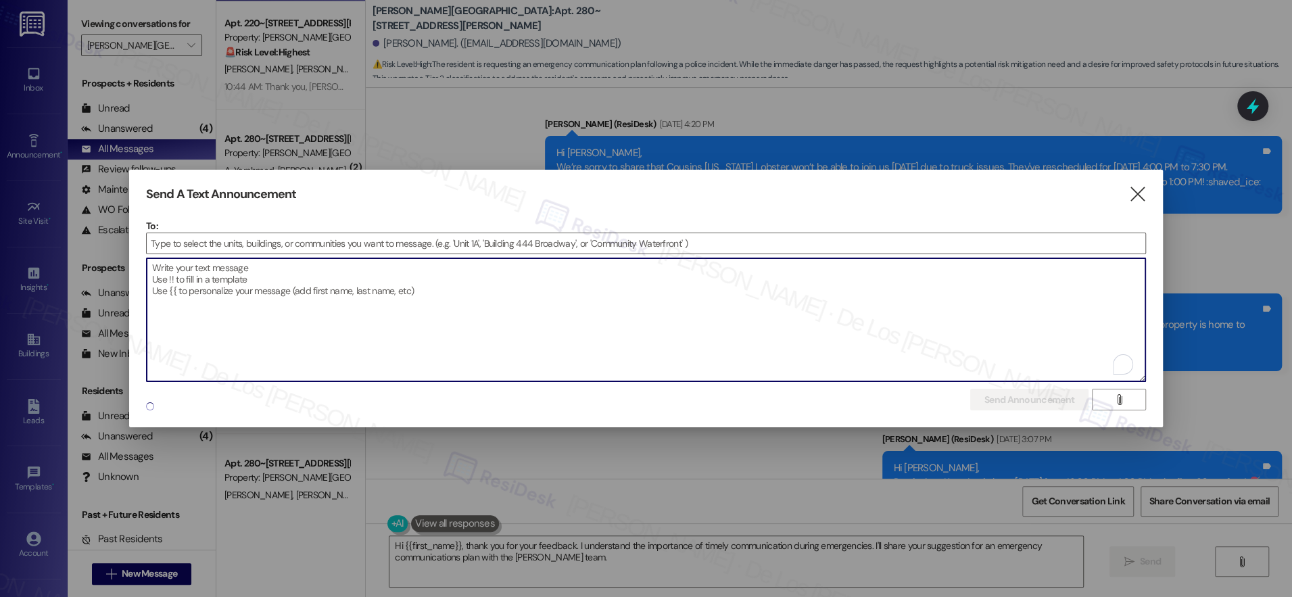
click at [256, 300] on textarea "To enrich screen reader interactions, please activate Accessibility in Grammarl…" at bounding box center [646, 319] width 998 height 123
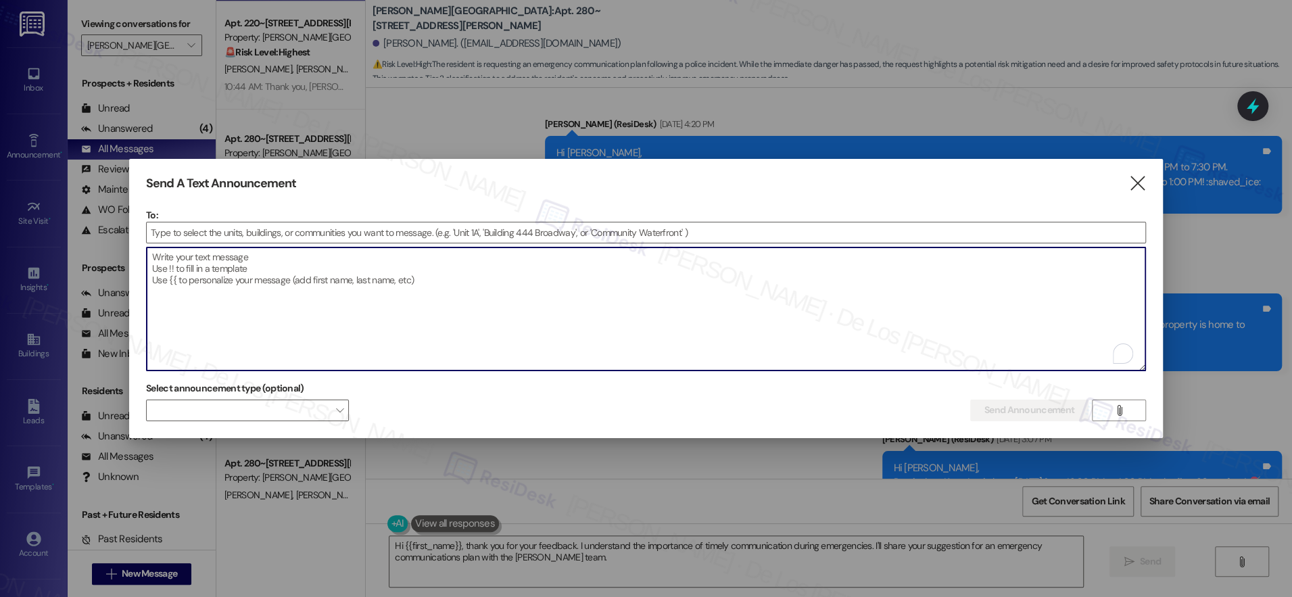
paste textarea "Hi {{first_name}}, Tree work is being done on the property today. If you own on…"
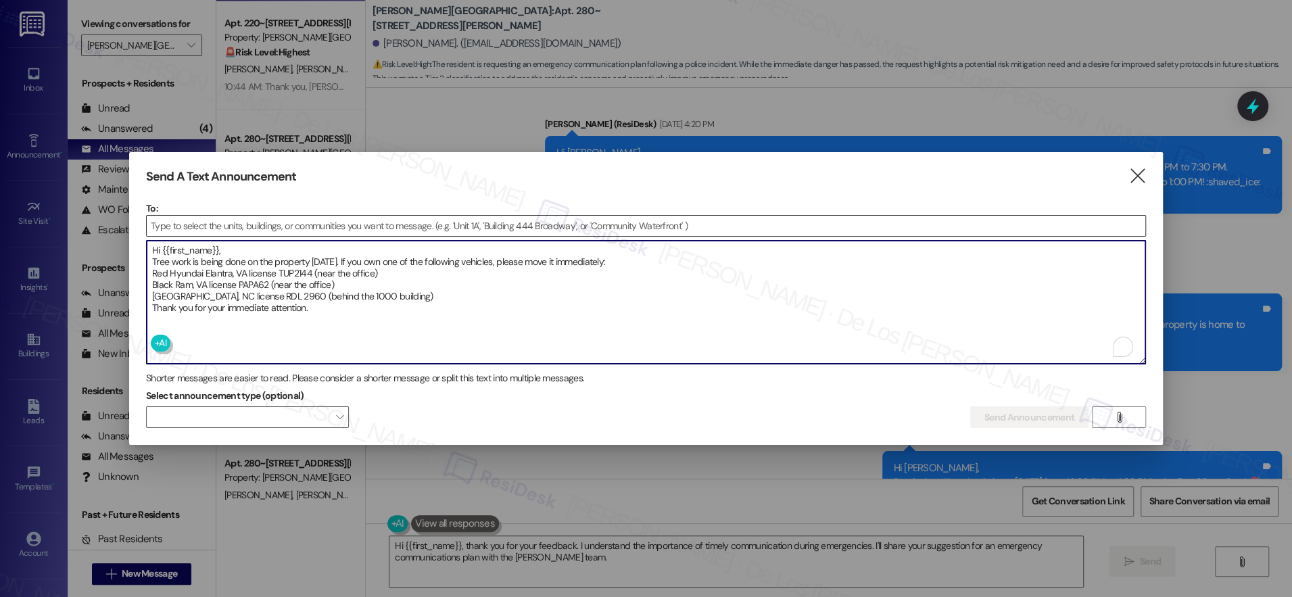
type textarea "Hi {{first_name}}, Tree work is being done on the property today. If you own on…"
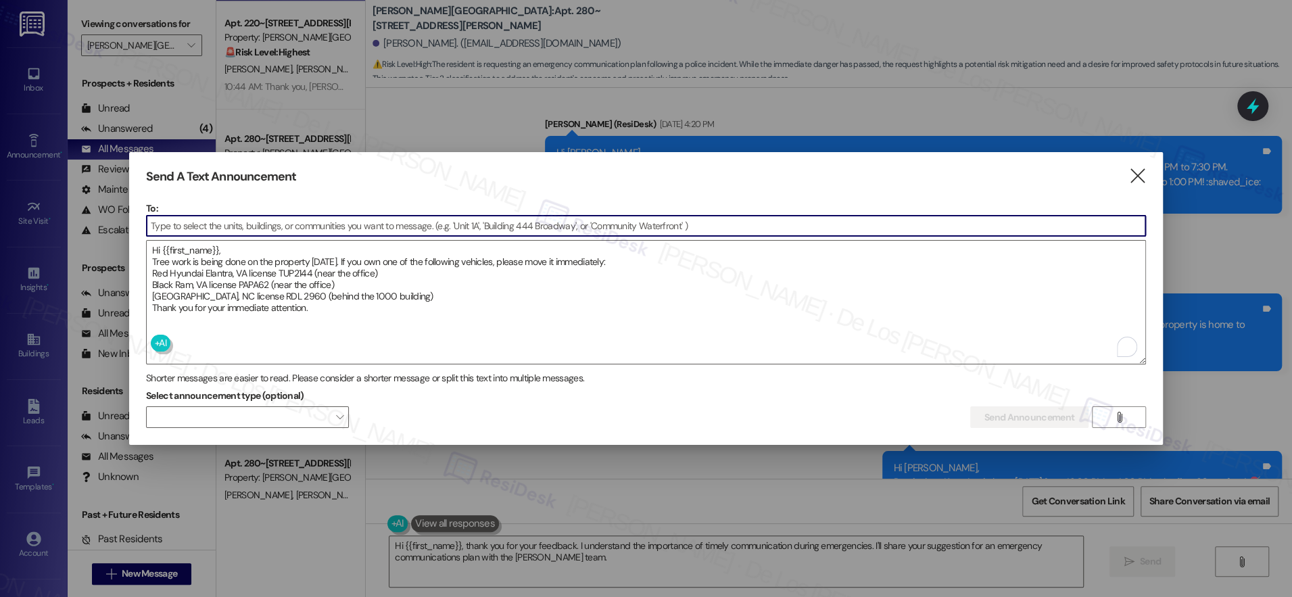
click at [238, 222] on input at bounding box center [646, 226] width 998 height 20
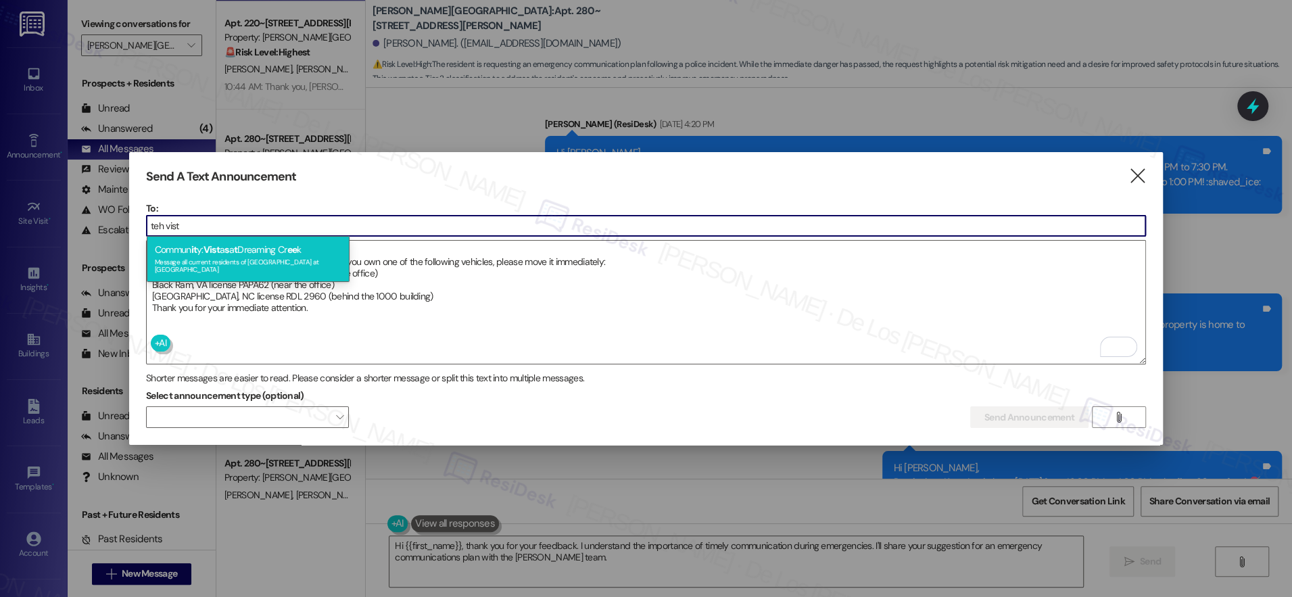
type input "teh vist"
click at [250, 261] on div "Message all current residents of Vistas at Dreaming Creek" at bounding box center [248, 264] width 187 height 19
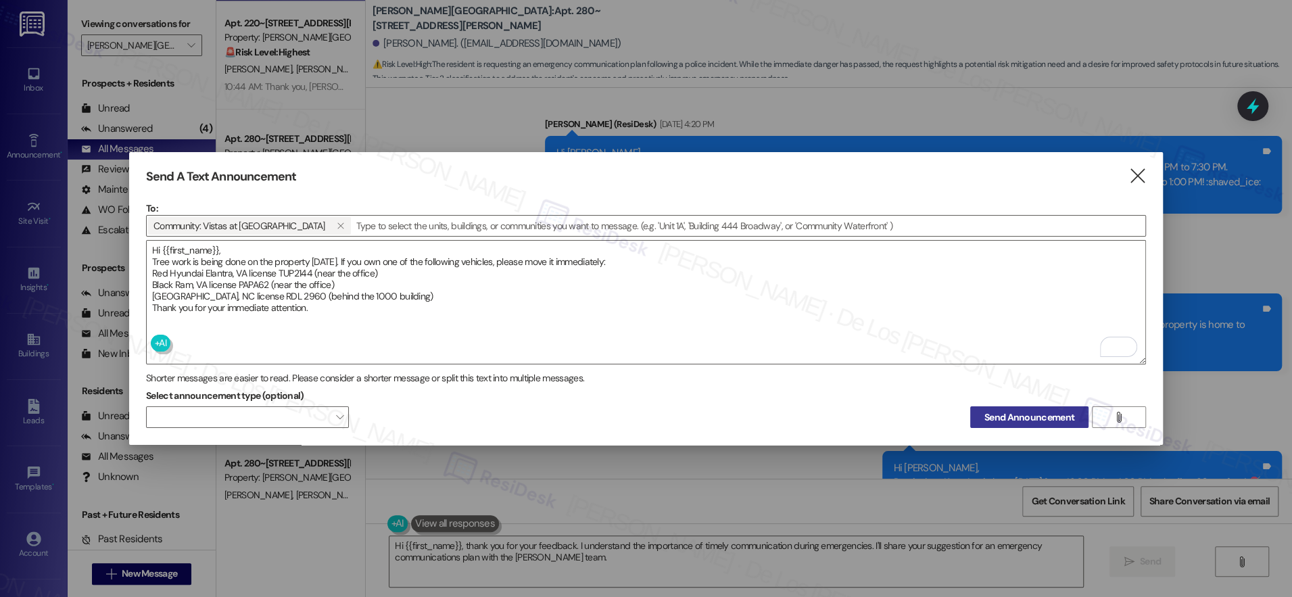
click at [1017, 411] on span "Send Announcement" at bounding box center [1029, 417] width 90 height 14
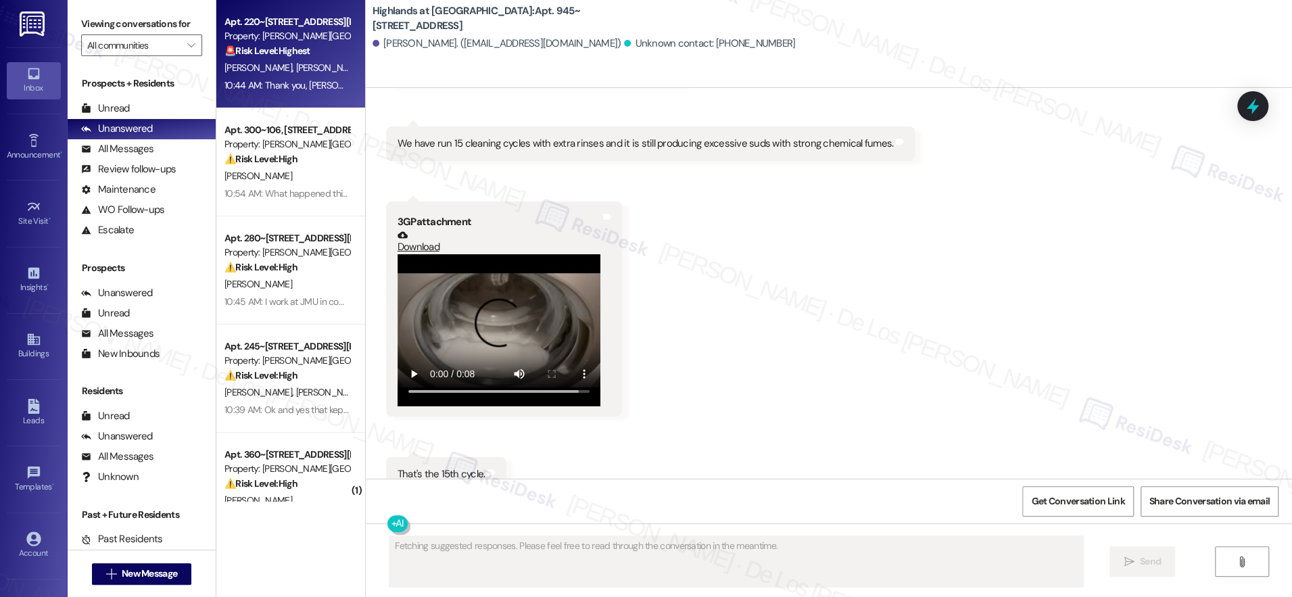
scroll to position [40644, 0]
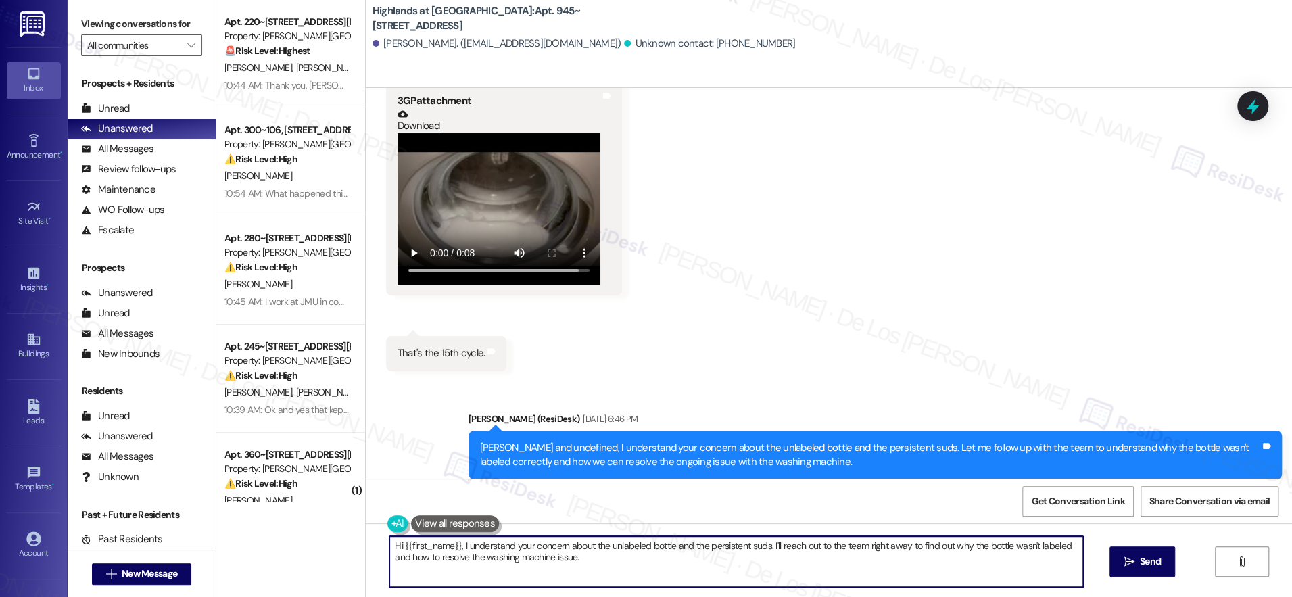
click at [474, 553] on textarea "Hi {{first_name}}, I understand your concern about the unlabeled bottle and the…" at bounding box center [735, 561] width 693 height 51
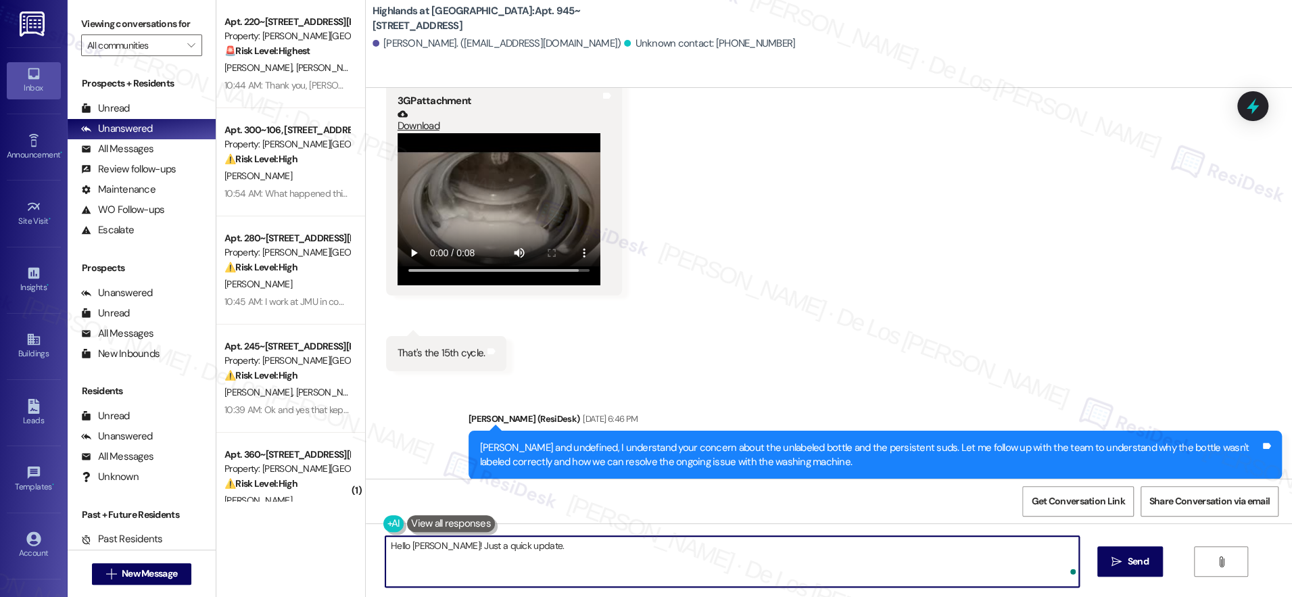
paste textarea "The maintenance team will be by tomorrow, Thursday Sept. 18th between 3pm and 4…"
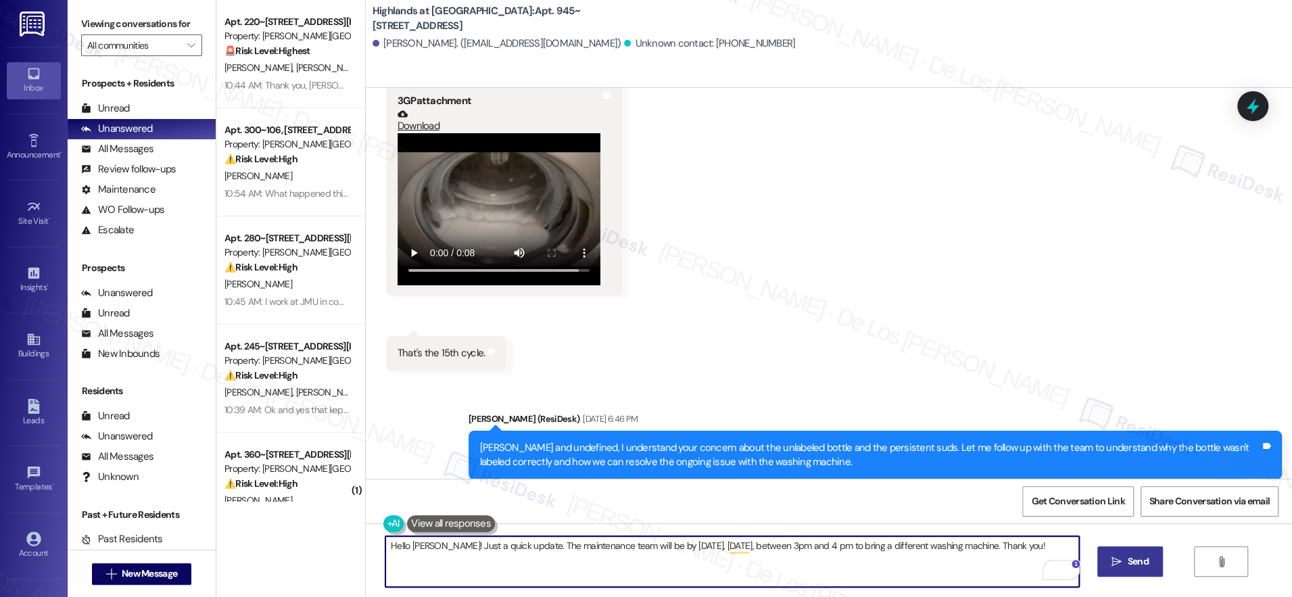
type textarea "Hello Brian! Just a quick update. The maintenance team will be by tomorrow, Thu…"
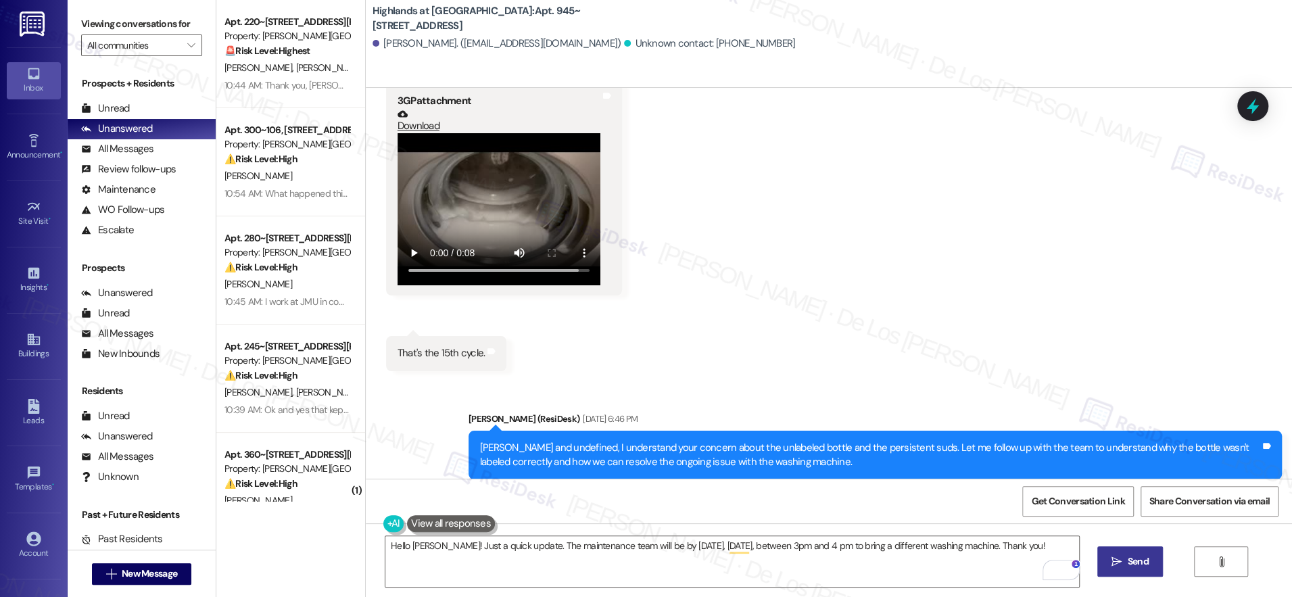
click at [1143, 564] on span "Send" at bounding box center [1137, 561] width 21 height 14
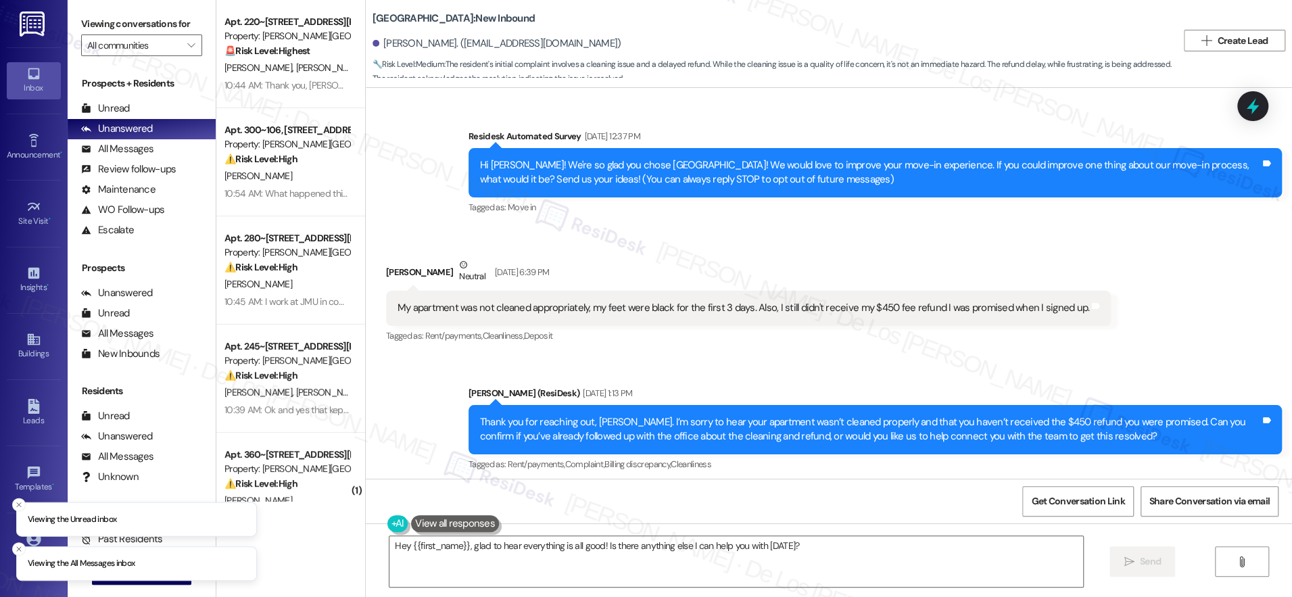
scroll to position [878, 0]
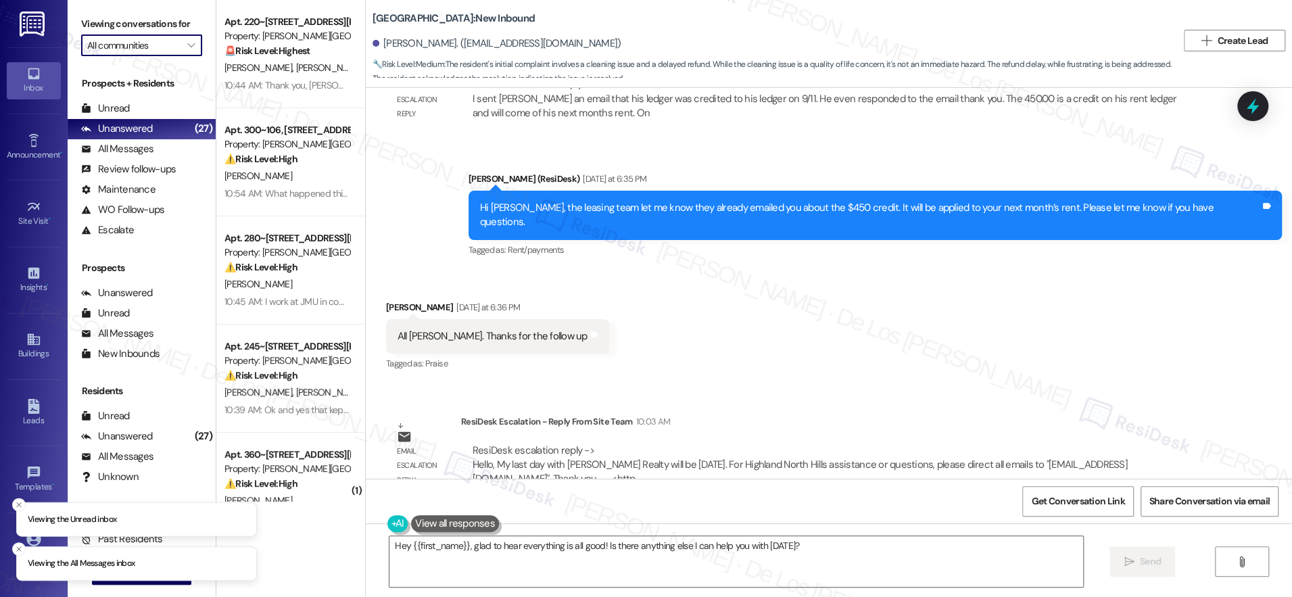
click at [158, 45] on input "All communities" at bounding box center [133, 45] width 93 height 22
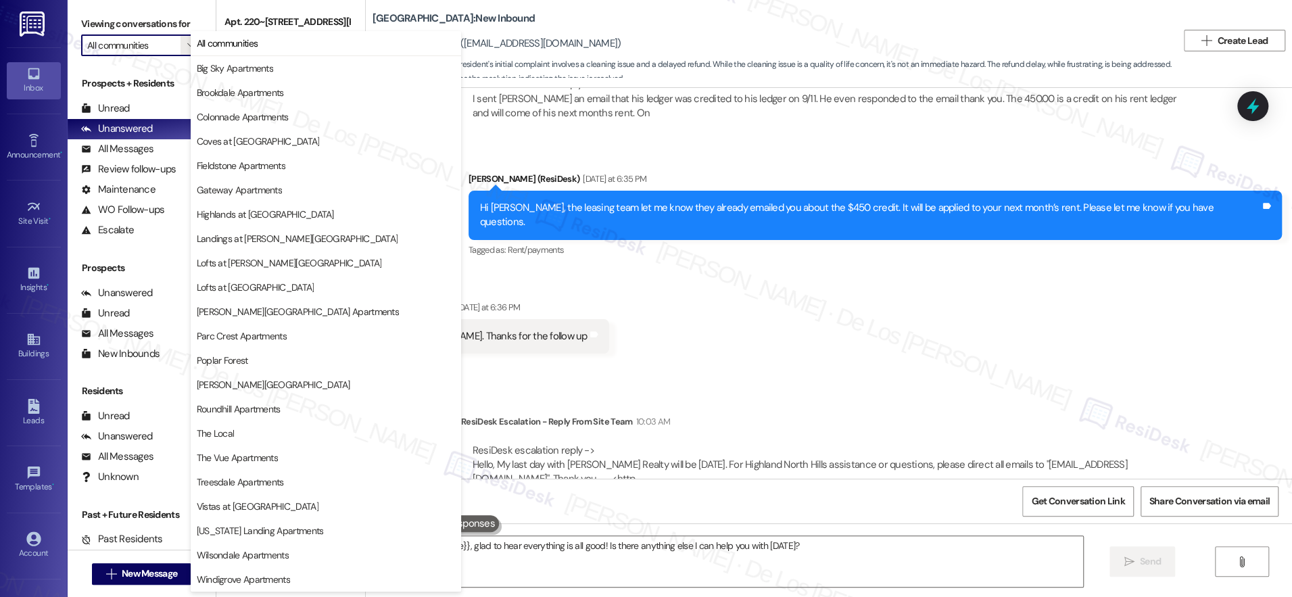
click at [636, 126] on div "Email escalation reply ResiDesk Escalation - Reply From Site Team Yesterday at …" at bounding box center [792, 90] width 833 height 103
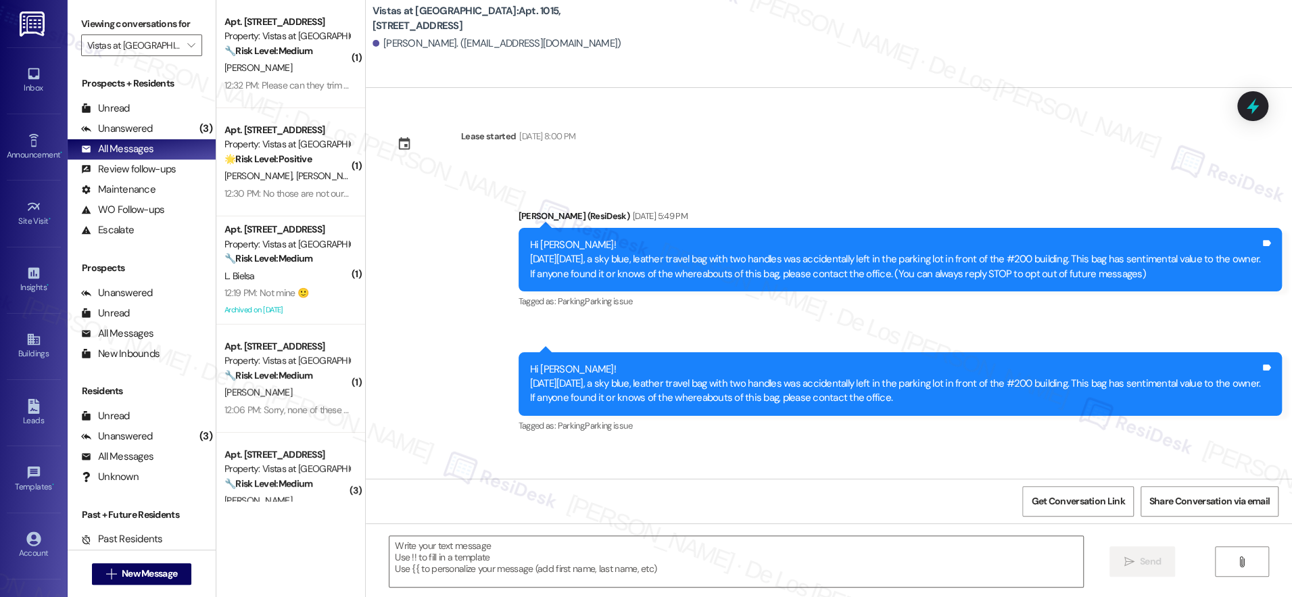
scroll to position [3101, 0]
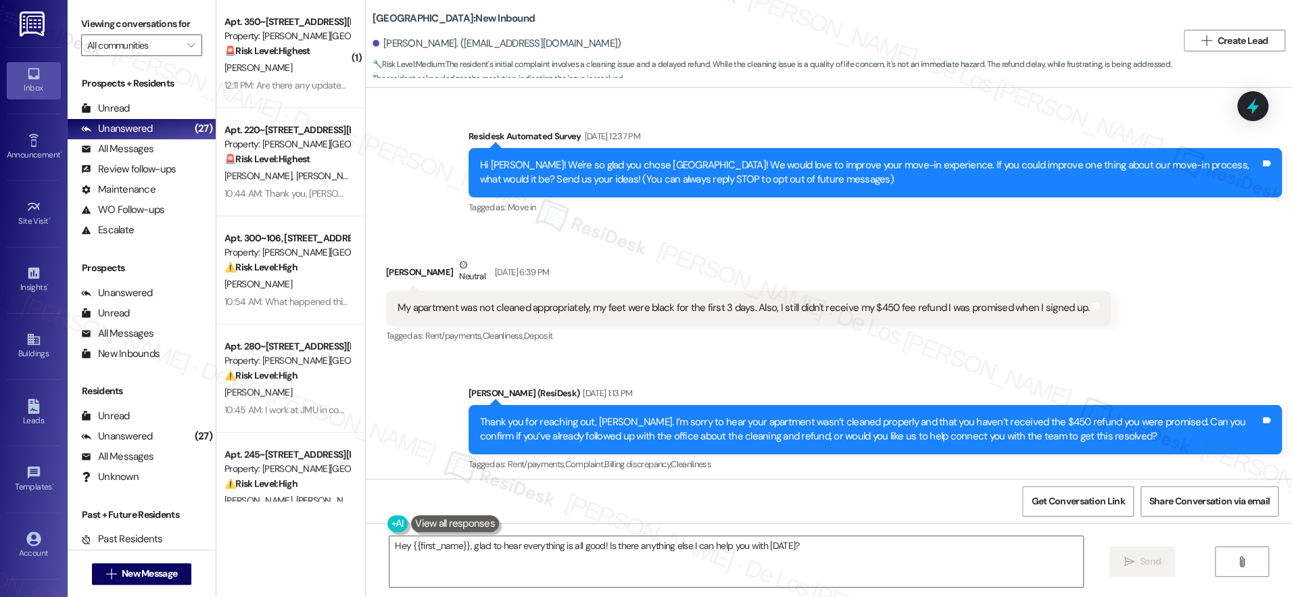
scroll to position [878, 0]
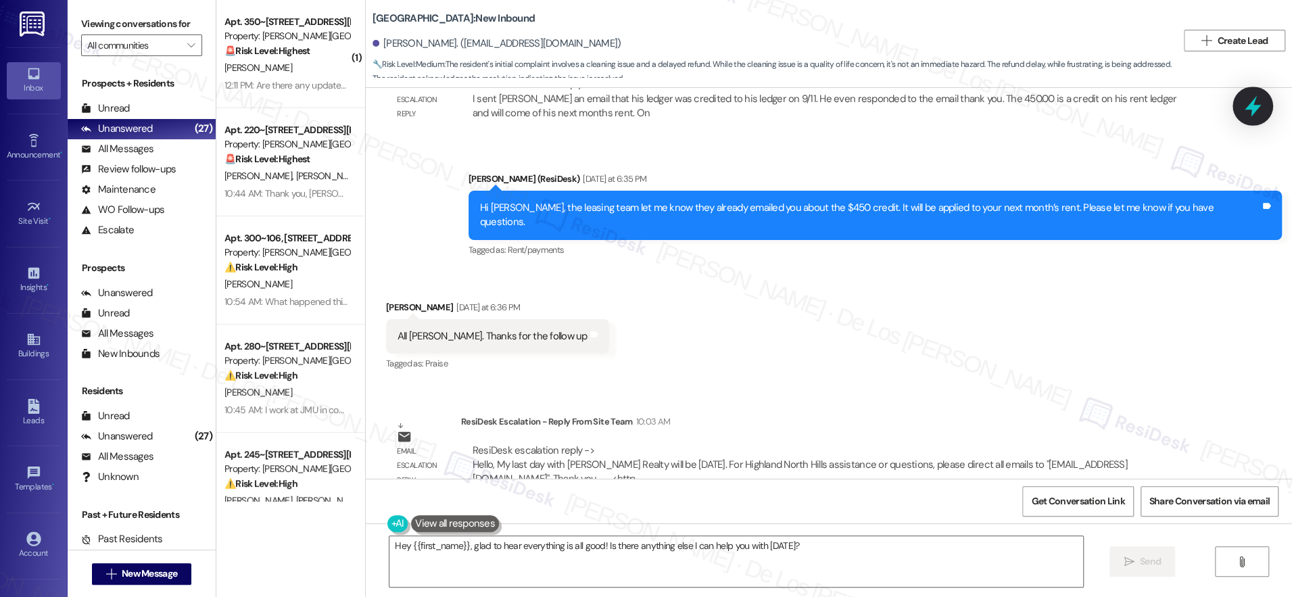
click at [1249, 104] on icon at bounding box center [1252, 106] width 16 height 21
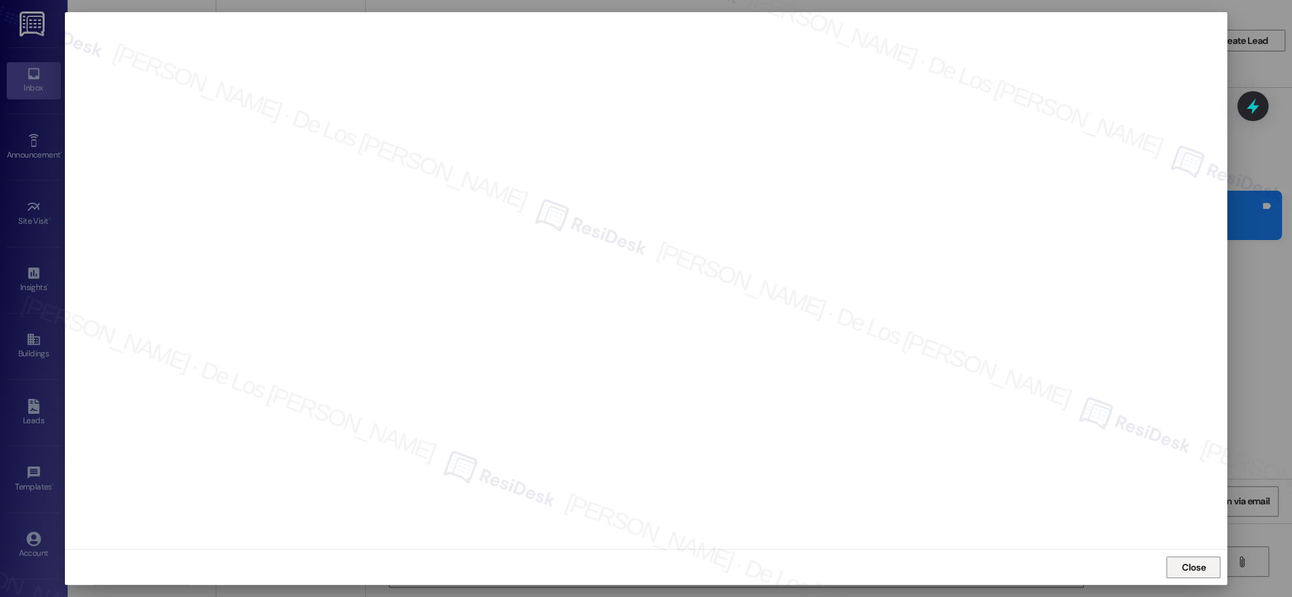
click at [1190, 556] on button "Close" at bounding box center [1193, 567] width 54 height 22
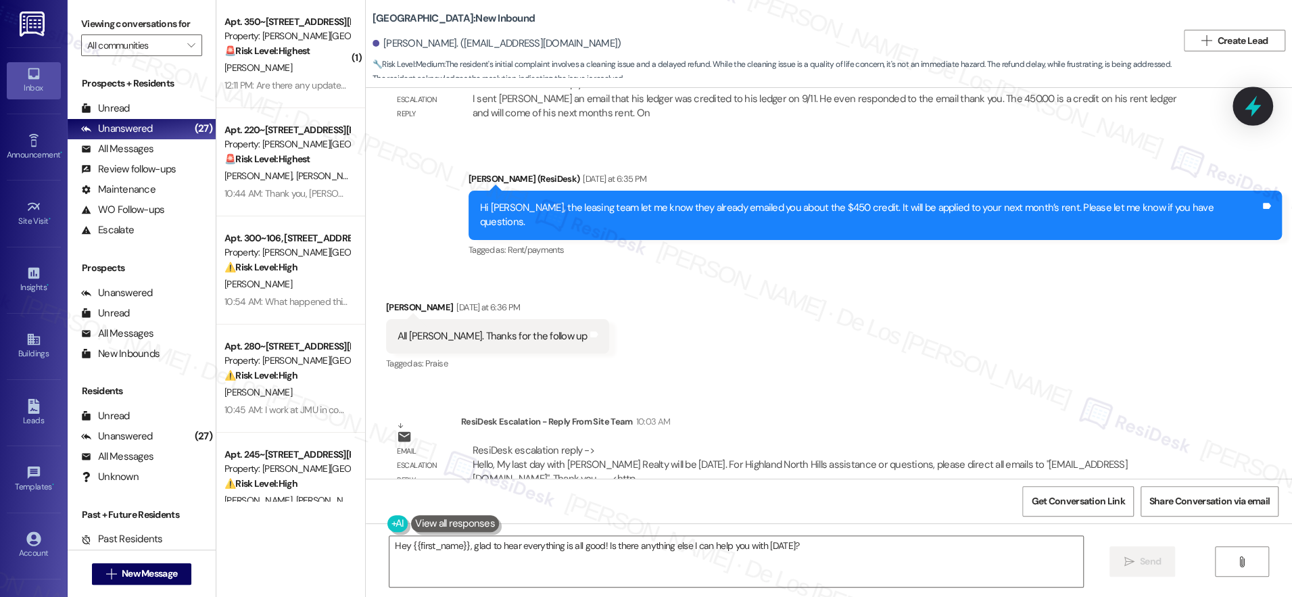
click at [1256, 101] on icon at bounding box center [1252, 106] width 23 height 23
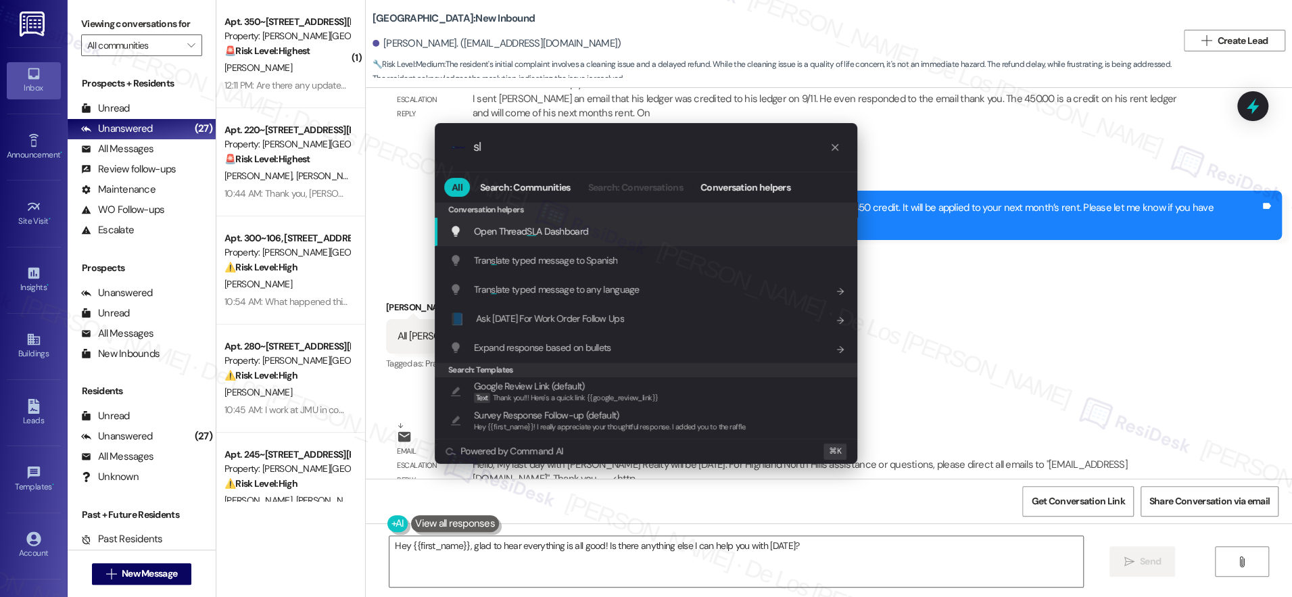
type input "sla"
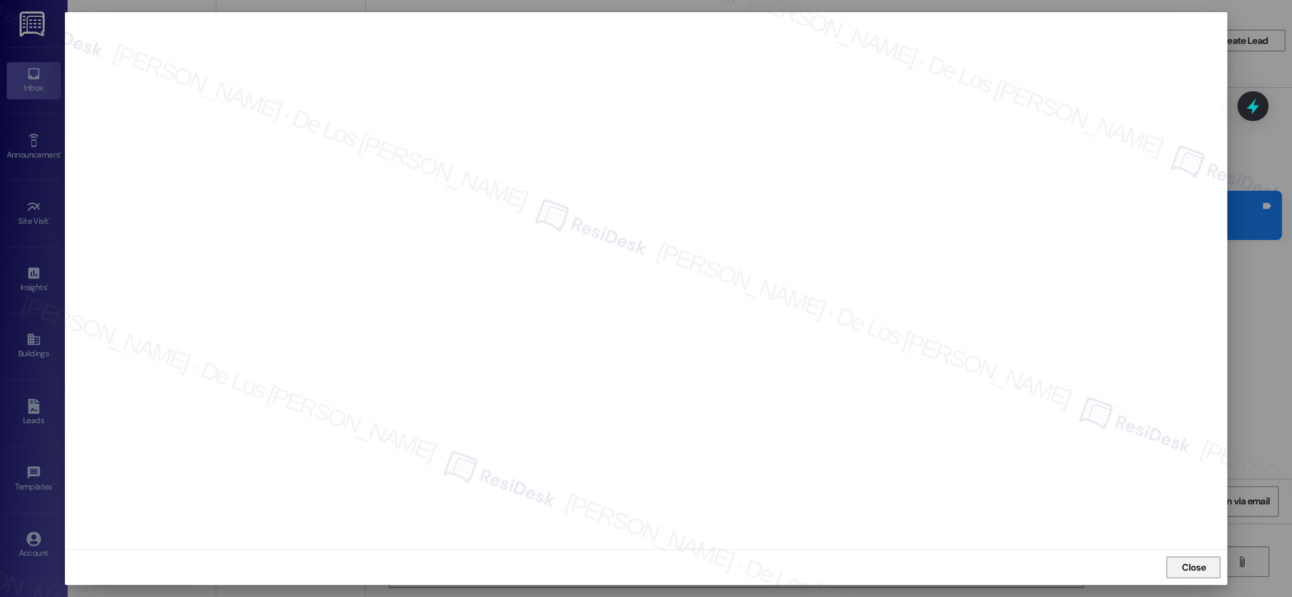
click at [1190, 563] on span "Close" at bounding box center [1193, 567] width 24 height 14
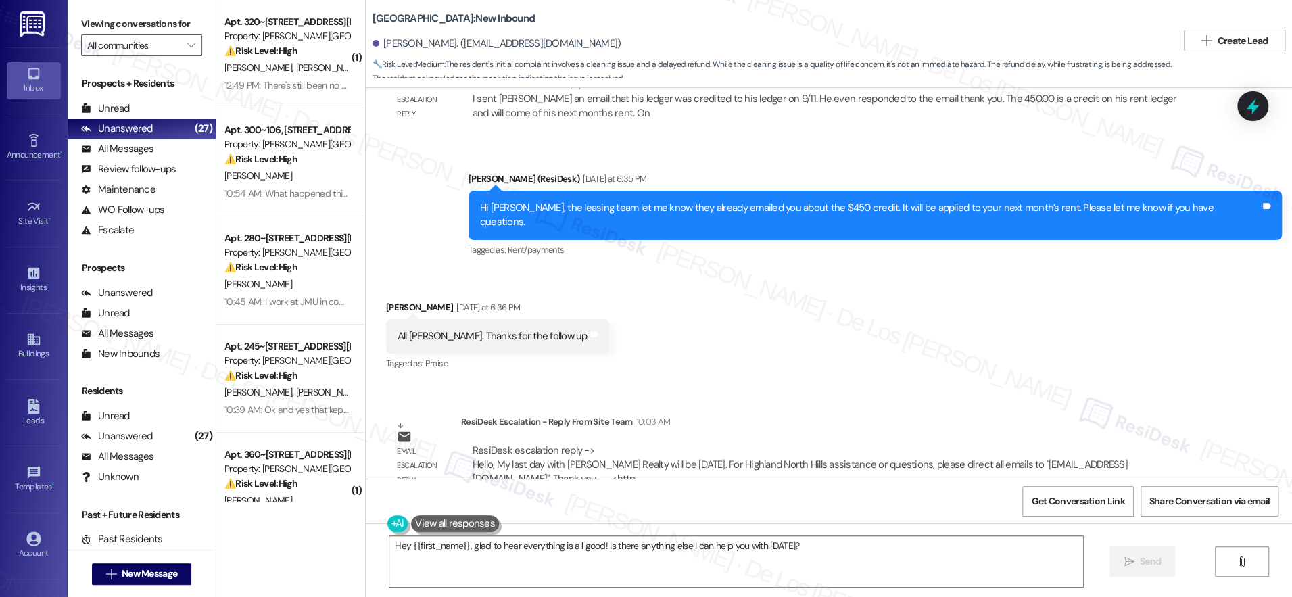
drag, startPoint x: 1248, startPoint y: 101, endPoint x: 1198, endPoint y: 109, distance: 50.8
click at [1248, 100] on icon at bounding box center [1253, 106] width 18 height 18
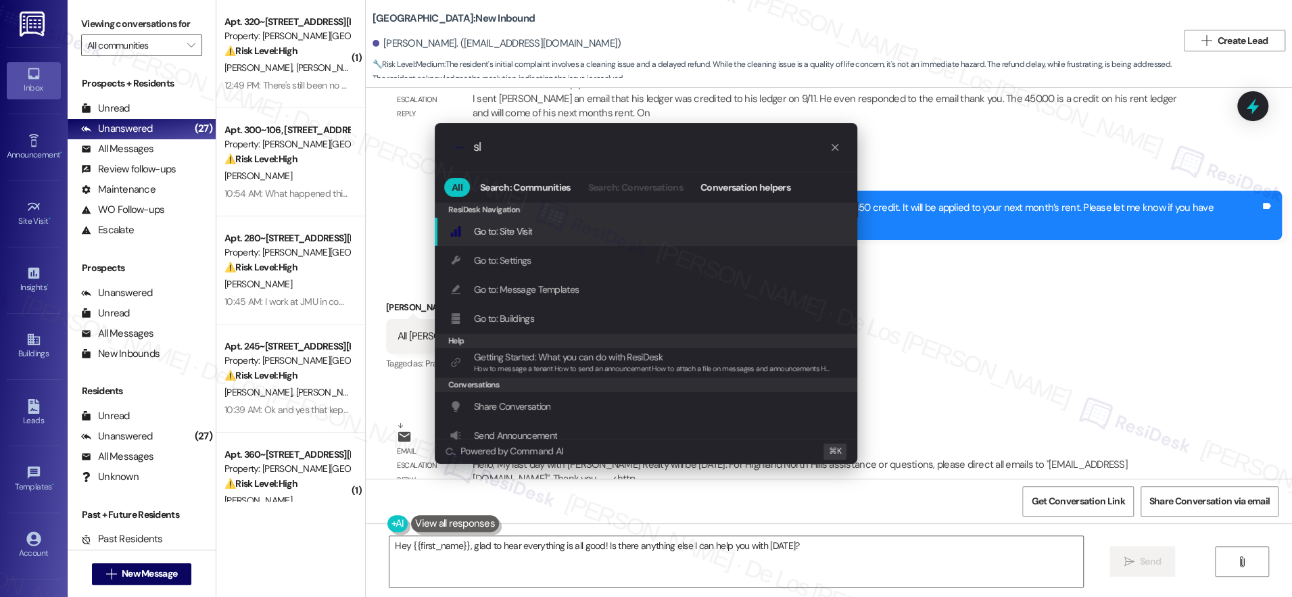
type input "sla"
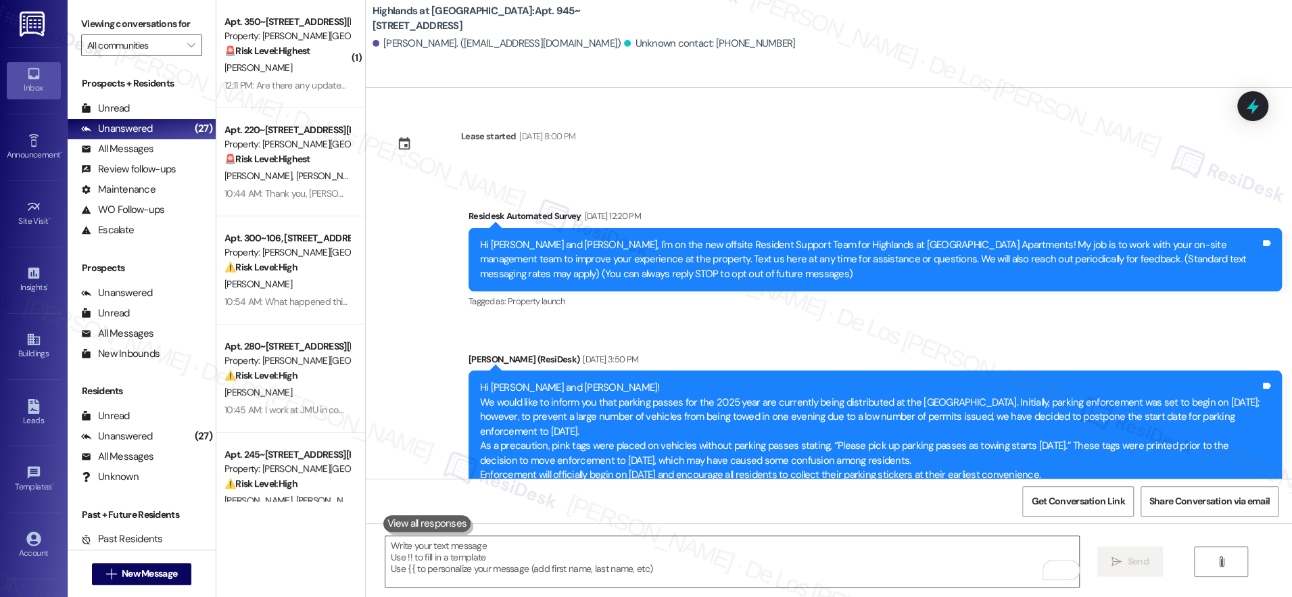
scroll to position [40392, 0]
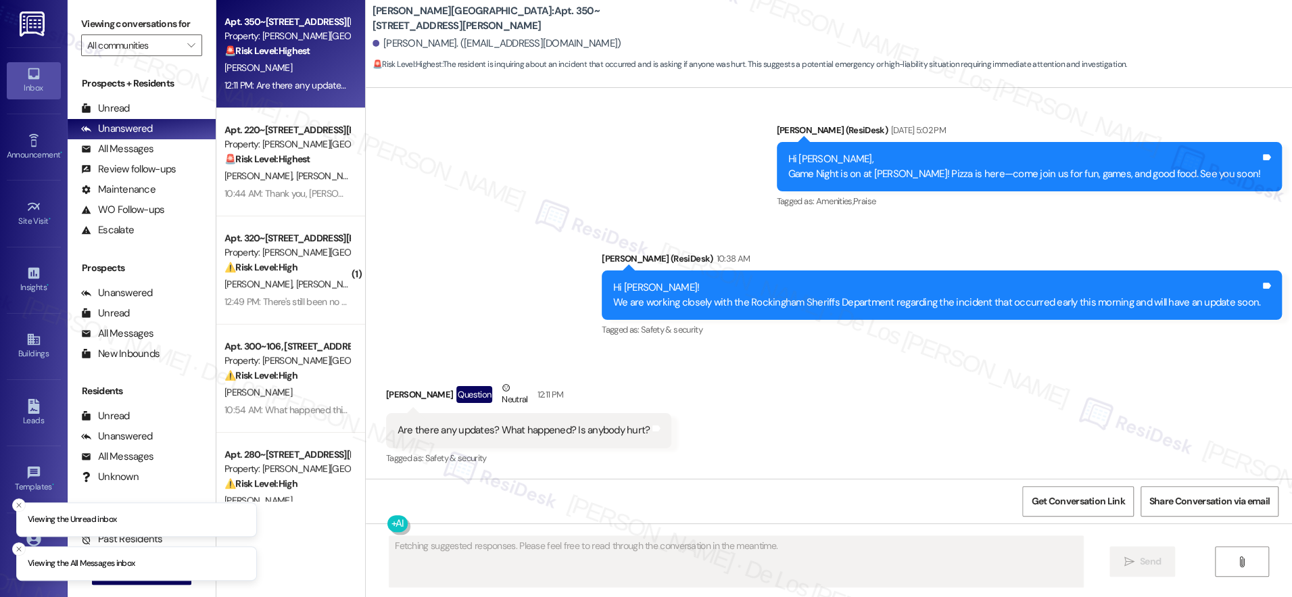
scroll to position [4415, 0]
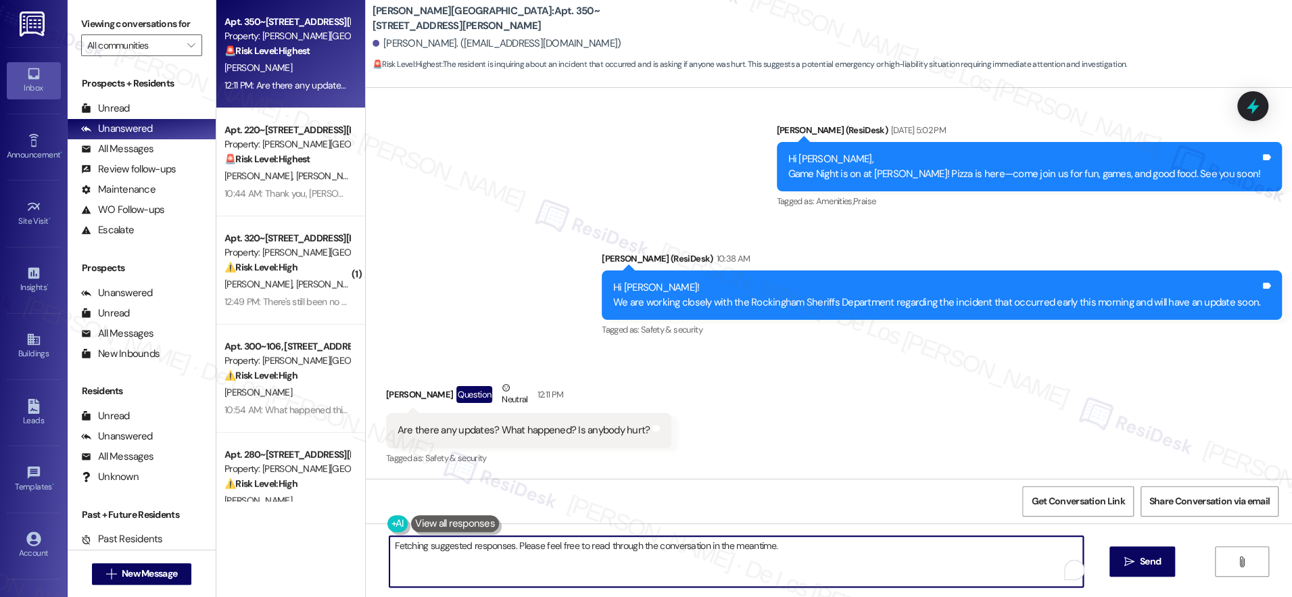
drag, startPoint x: 451, startPoint y: 545, endPoint x: 320, endPoint y: 524, distance: 132.0
click at [320, 524] on div "Apt. 350~108, [STREET_ADDRESS][PERSON_NAME] Property: [PERSON_NAME] Apartments …" at bounding box center [753, 298] width 1075 height 597
click at [483, 547] on textarea "I understand your concern. I'll look into any available updates and information…" at bounding box center [731, 561] width 693 height 51
click at [444, 437] on div "Are there any updates? What happened? Is anybody hurt?" at bounding box center [523, 430] width 253 height 14
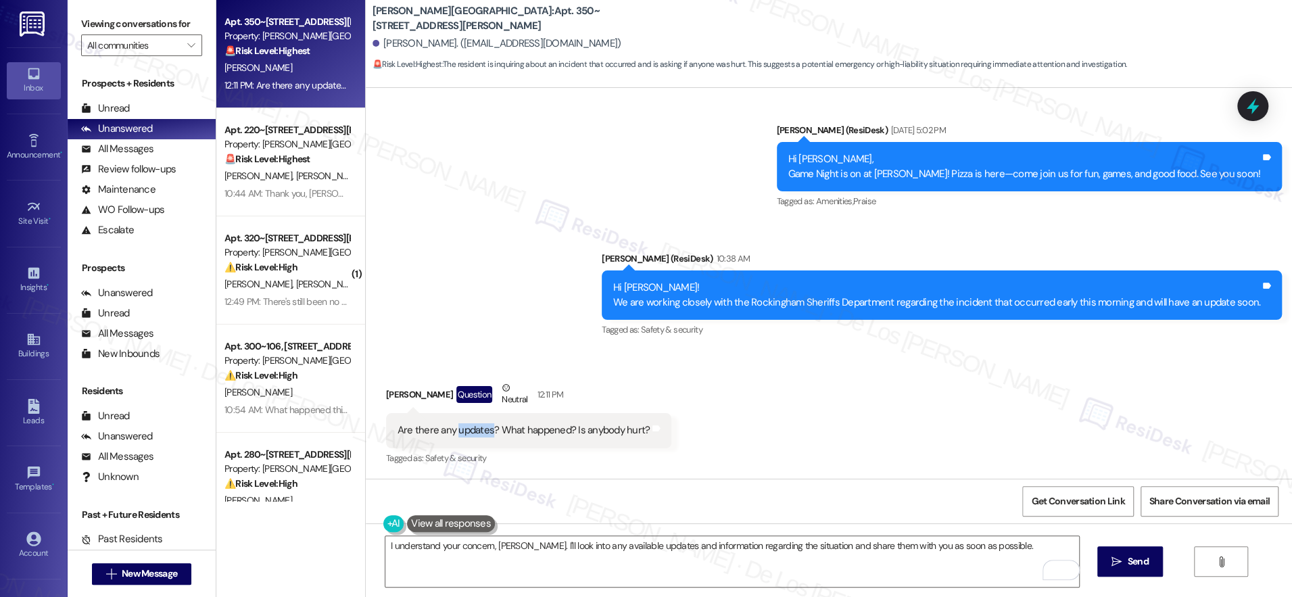
click at [444, 437] on div "Are there any updates? What happened? Is anybody hurt?" at bounding box center [523, 430] width 253 height 14
click at [444, 436] on div "Are there any updates? What happened? Is anybody hurt?" at bounding box center [523, 430] width 253 height 14
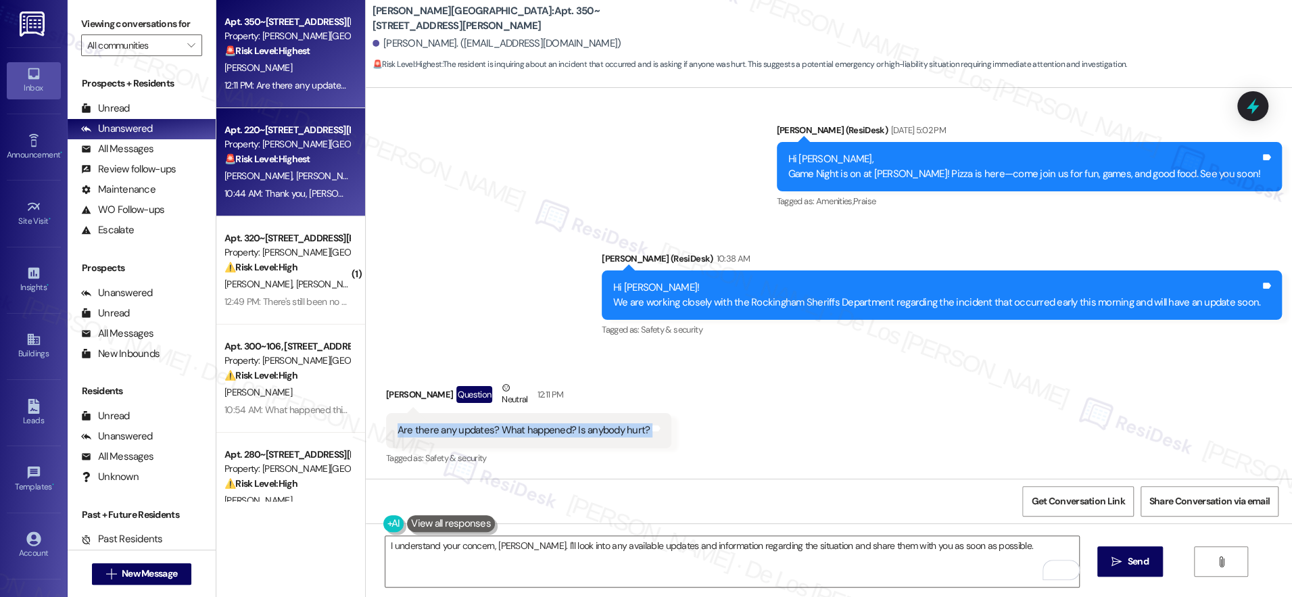
copy div "Are there any updates? What happened? Is anybody hurt? Tags and notes"
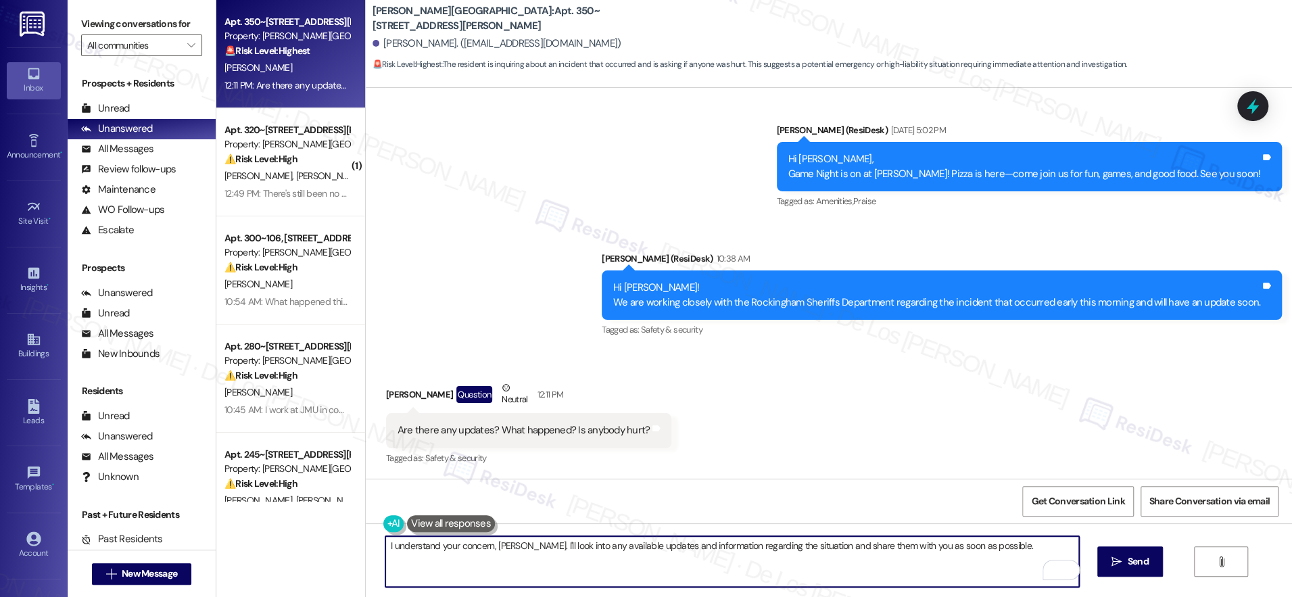
click at [1005, 546] on textarea "I understand your concern, Brandon. I'll look into any available updates and in…" at bounding box center [731, 561] width 693 height 51
drag, startPoint x: 523, startPoint y: 545, endPoint x: 887, endPoint y: 581, distance: 365.4
click at [886, 581] on textarea "I understand your concern, Brandon. I'll look into any available updates and in…" at bounding box center [731, 561] width 693 height 51
paste textarea "You're most welcome! I understand your concern, [PERSON_NAME]. I already asked …"
drag, startPoint x: 749, startPoint y: 541, endPoint x: 522, endPoint y: 541, distance: 227.1
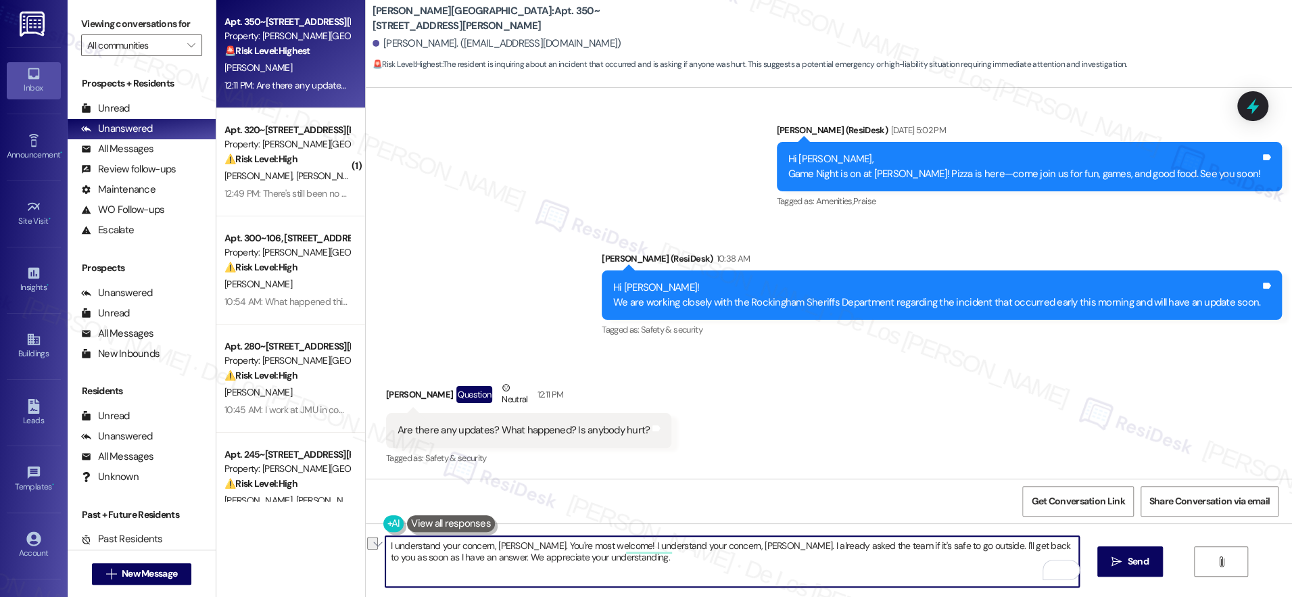
click at [522, 541] on textarea "I understand your concern, Brandon. You're most welcome! I understand your conc…" at bounding box center [731, 561] width 693 height 51
drag, startPoint x: 622, startPoint y: 547, endPoint x: 718, endPoint y: 541, distance: 96.2
click at [712, 543] on textarea "I understand your concern, Brandon. I already asked the team if it's safe to go…" at bounding box center [731, 561] width 693 height 51
click at [866, 545] on textarea "I understand your concern, [PERSON_NAME]. I already asked the team for more det…" at bounding box center [731, 561] width 693 height 51
type textarea "I understand your concern, [PERSON_NAME]. I already asked the team for more det…"
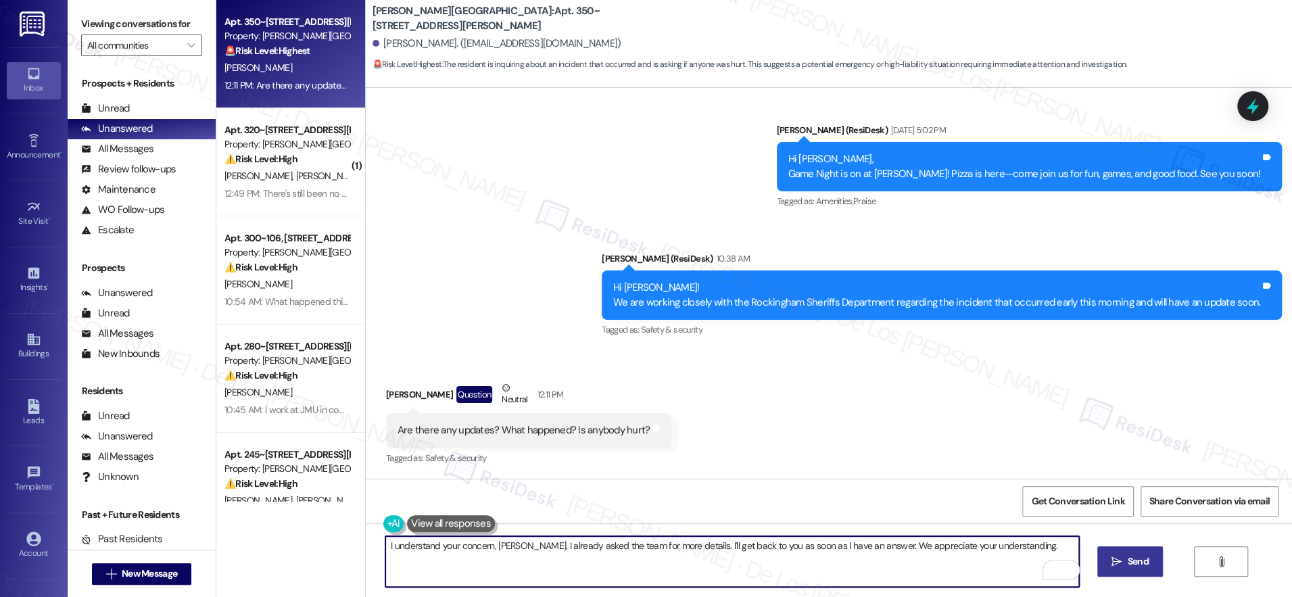
click at [1127, 562] on span "Send" at bounding box center [1137, 561] width 21 height 14
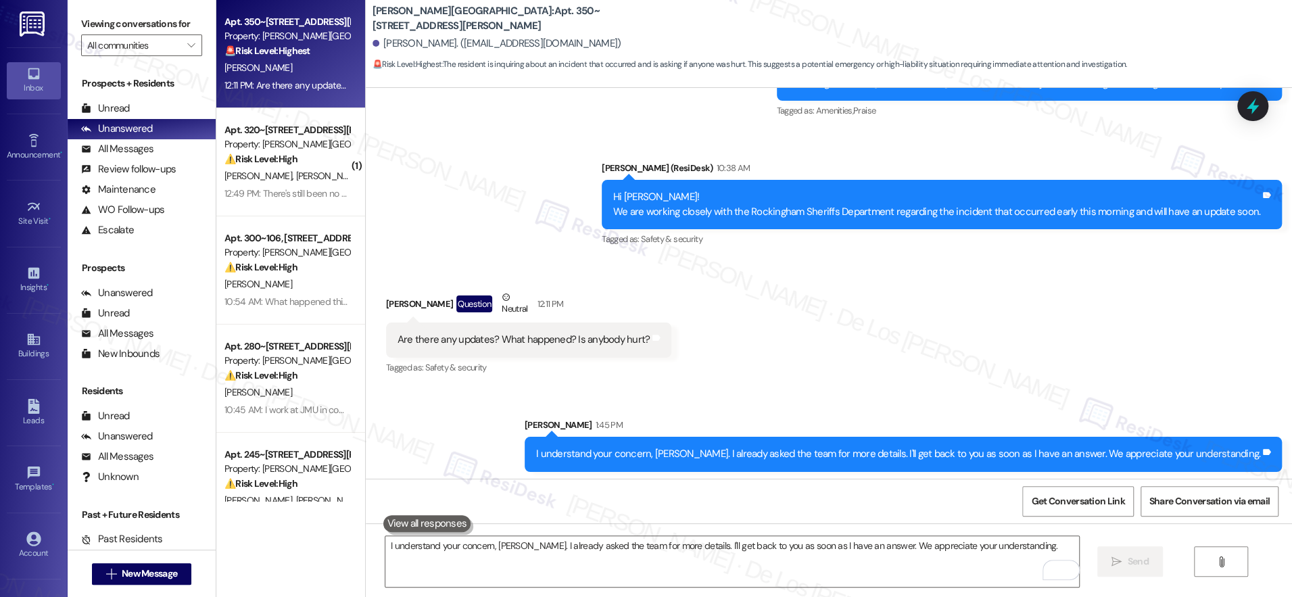
scroll to position [4509, 0]
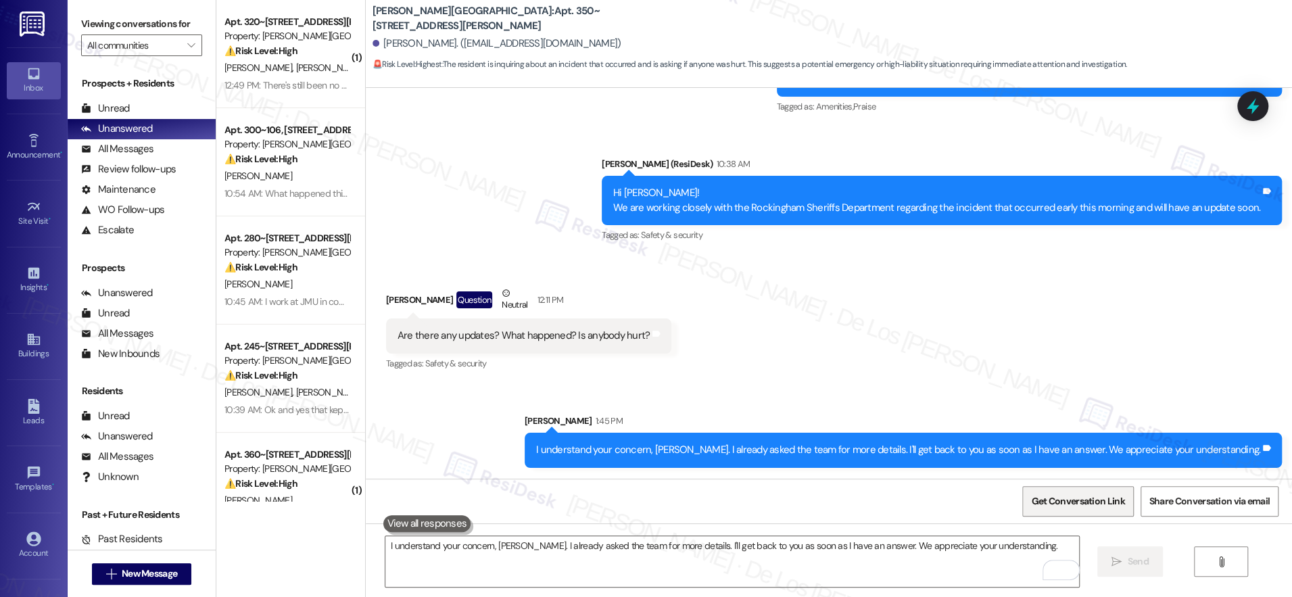
click at [1071, 506] on span "Get Conversation Link" at bounding box center [1077, 501] width 93 height 14
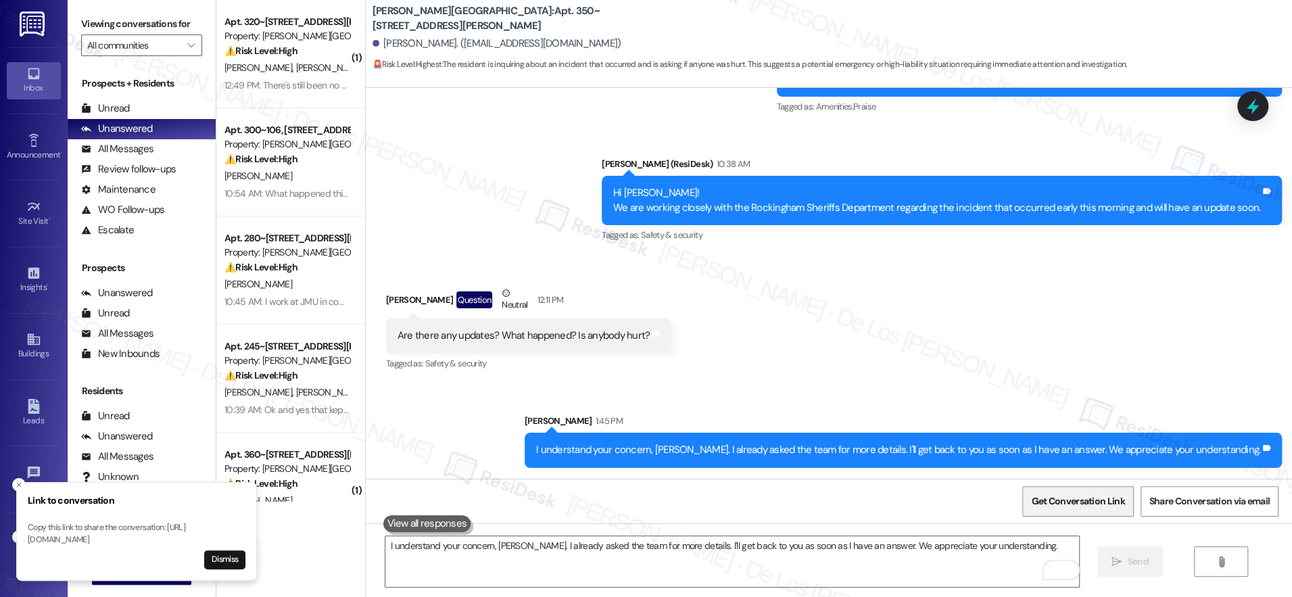
click at [1083, 501] on span "Get Conversation Link" at bounding box center [1077, 501] width 93 height 14
click at [1081, 503] on span "Get Conversation Link" at bounding box center [1077, 501] width 93 height 14
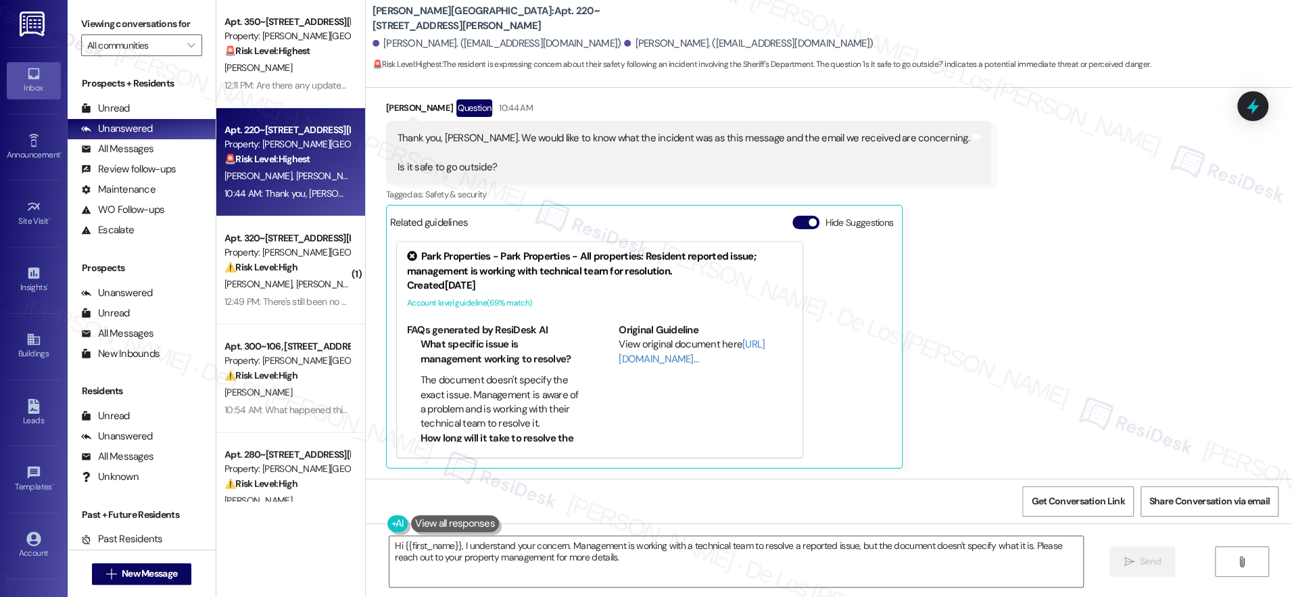
scroll to position [3725, 0]
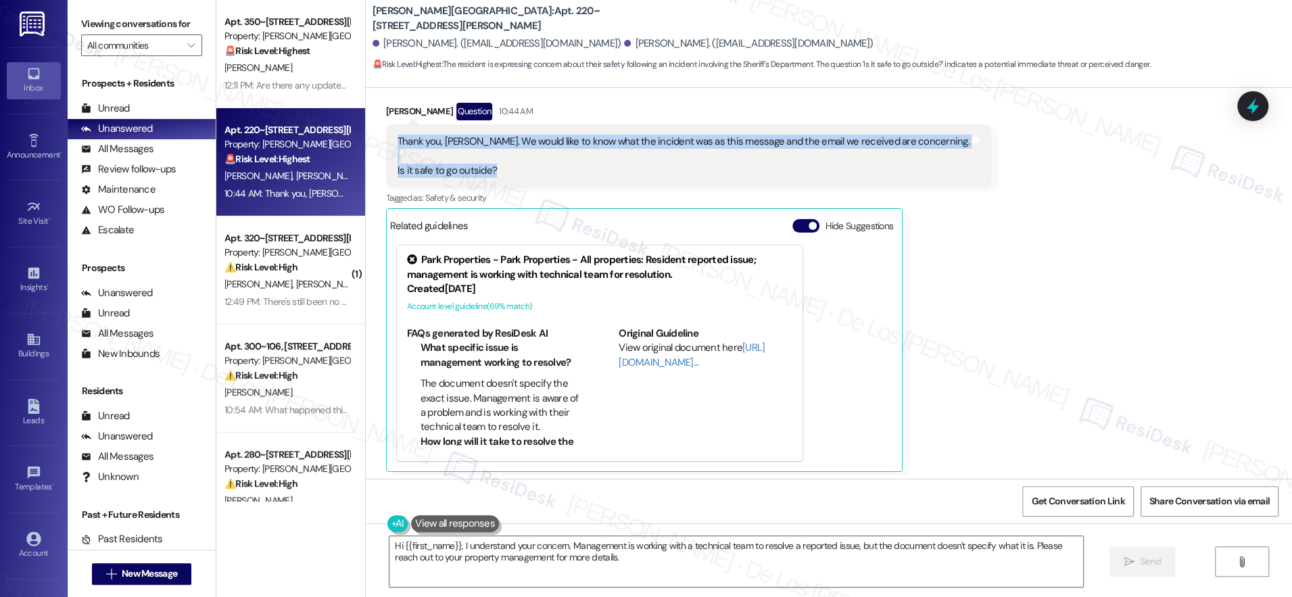
drag, startPoint x: 509, startPoint y: 193, endPoint x: 385, endPoint y: 158, distance: 128.4
click at [386, 158] on div "Thank you, Sarah. We would like to know what the incident was as this message a…" at bounding box center [688, 156] width 605 height 64
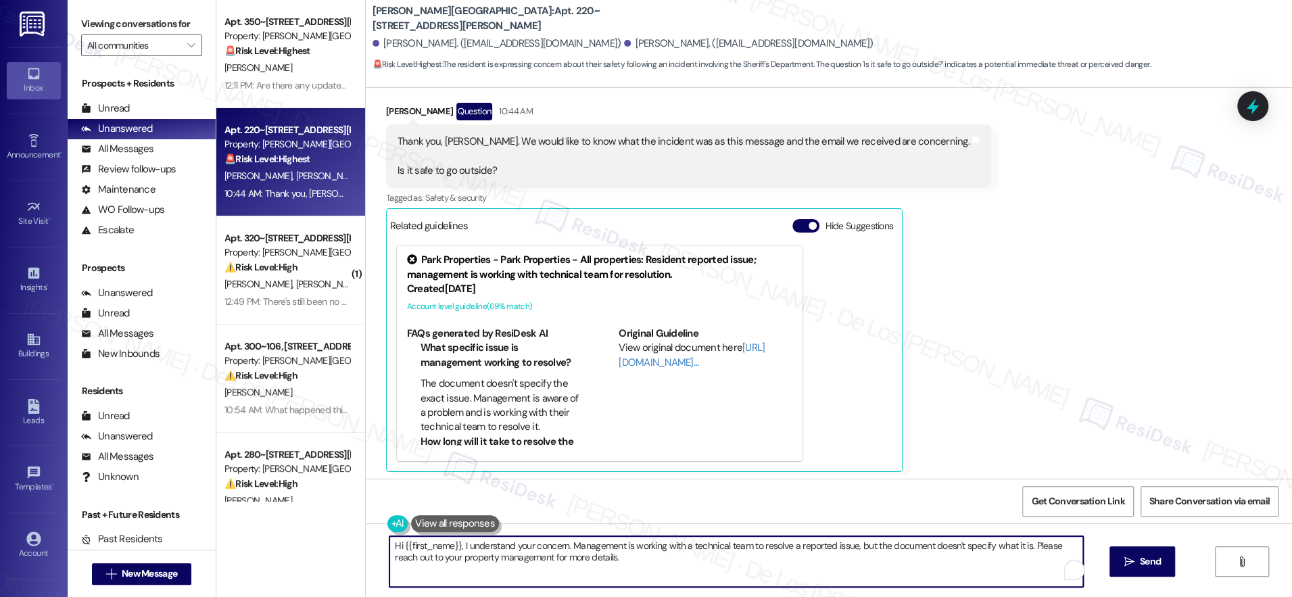
drag, startPoint x: 453, startPoint y: 547, endPoint x: 337, endPoint y: 535, distance: 117.6
click at [337, 535] on div "Apt. 350~108, [STREET_ADDRESS][PERSON_NAME] Property: [PERSON_NAME] Apartments …" at bounding box center [753, 298] width 1075 height 597
drag, startPoint x: 480, startPoint y: 549, endPoint x: 543, endPoint y: 541, distance: 64.0
click at [480, 549] on textarea "I understand your concern. Management is working with a technical team to resol…" at bounding box center [731, 561] width 693 height 51
drag, startPoint x: 521, startPoint y: 545, endPoint x: 582, endPoint y: 570, distance: 65.8
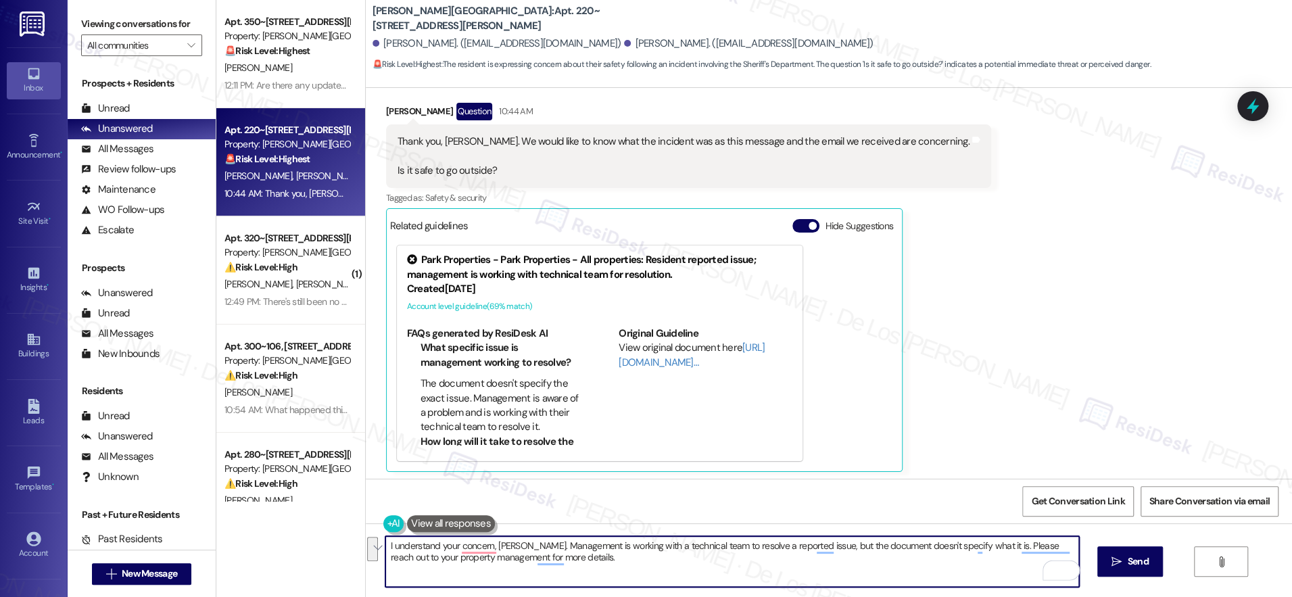
click at [582, 570] on textarea "I understand your concern, Richard. Management is working with a technical team…" at bounding box center [731, 561] width 693 height 51
click at [385, 541] on textarea "I understand your concern, Richard. I already asked the team for more details, …" at bounding box center [731, 561] width 693 height 51
click at [963, 568] on textarea "You're most welcome! I understand your concern, Richard. I already asked the te…" at bounding box center [731, 561] width 693 height 51
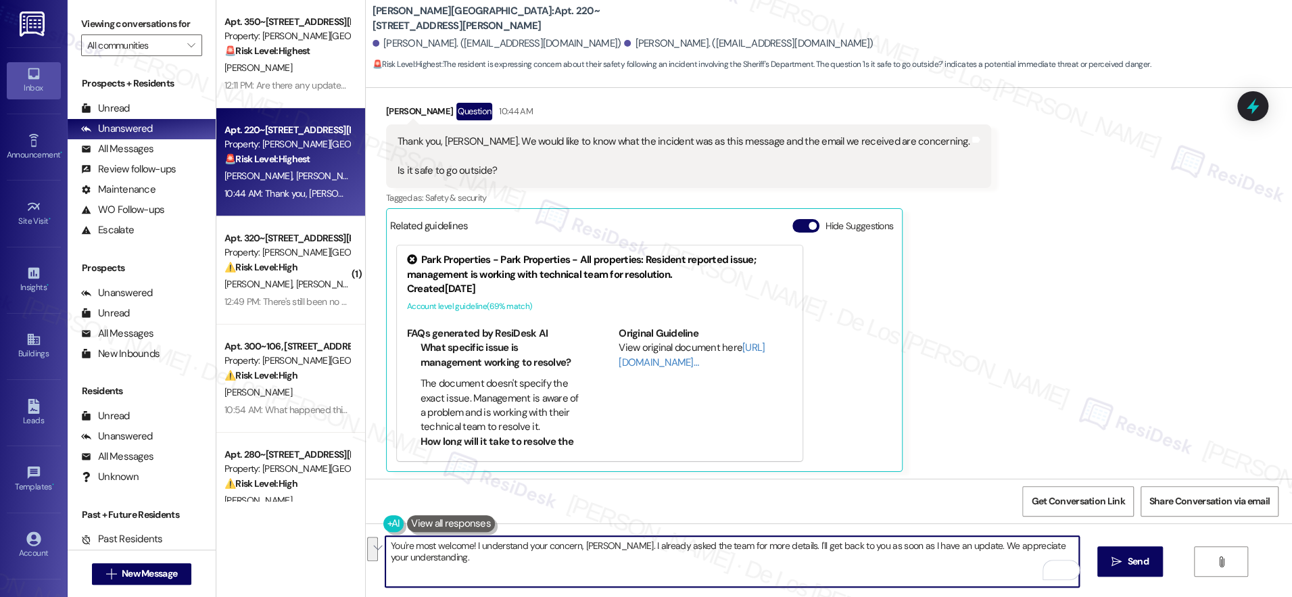
click at [736, 562] on textarea "You're most welcome! I understand your concern, Richard. I already asked the te…" at bounding box center [731, 561] width 693 height 51
drag, startPoint x: 767, startPoint y: 542, endPoint x: 707, endPoint y: 546, distance: 60.3
click at [706, 546] on textarea "You're most welcome! I understand your concern, Richard. I already asked the te…" at bounding box center [731, 561] width 693 height 51
click at [791, 543] on textarea "You're most welcome! I understand your concern, Richard. I already asked the te…" at bounding box center [731, 561] width 693 height 51
click at [835, 538] on textarea "You're most welcome! I understand your concern, Richard. I already asked the te…" at bounding box center [731, 561] width 693 height 51
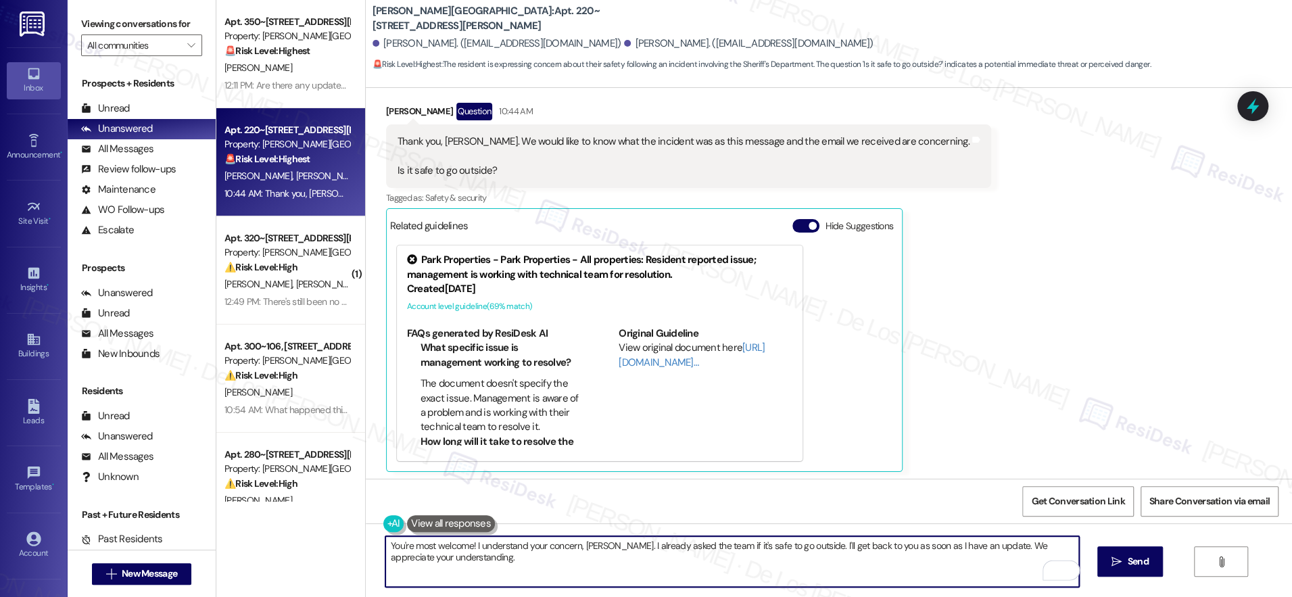
click at [835, 538] on textarea "You're most welcome! I understand your concern, Richard. I already asked the te…" at bounding box center [731, 561] width 693 height 51
click at [971, 550] on textarea "You're most welcome! I understand your concern, Richard. I already asked the te…" at bounding box center [731, 561] width 693 height 51
drag, startPoint x: 977, startPoint y: 543, endPoint x: 952, endPoint y: 547, distance: 25.5
click at [952, 547] on textarea "You're most welcome! I understand your concern, Richard. I already asked the te…" at bounding box center [731, 561] width 693 height 51
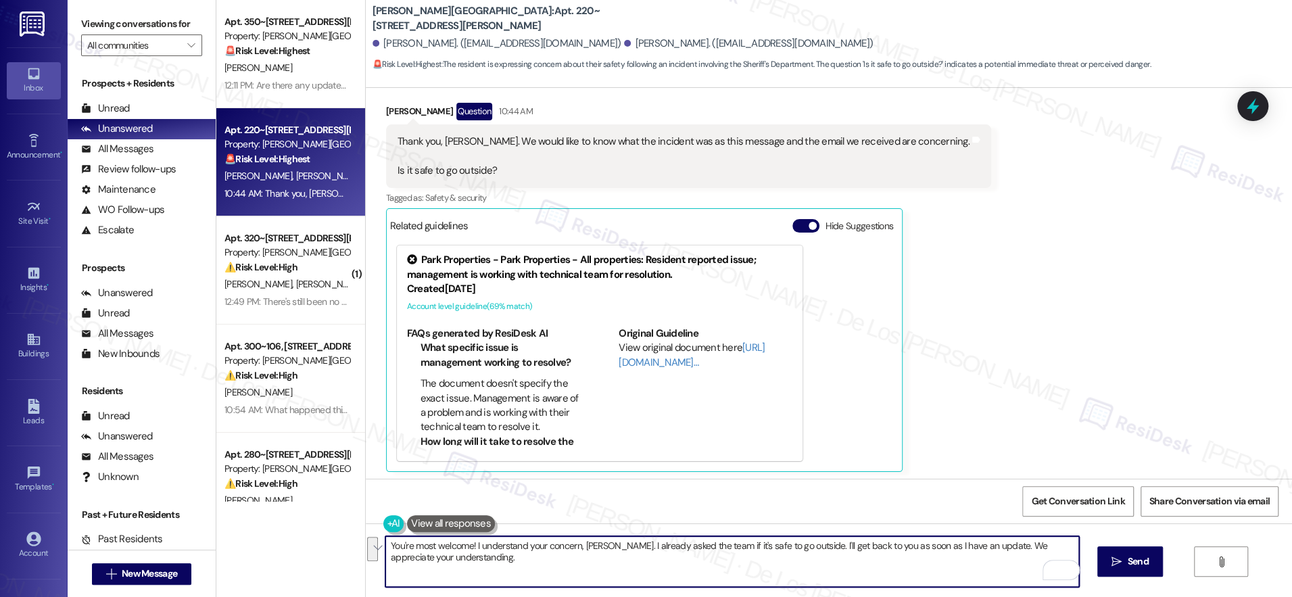
click at [959, 547] on textarea "You're most welcome! I understand your concern, Richard. I already asked the te…" at bounding box center [731, 561] width 693 height 51
drag, startPoint x: 977, startPoint y: 545, endPoint x: 960, endPoint y: 544, distance: 17.6
click at [949, 545] on textarea "You're most welcome! I understand your concern, Richard. I already asked the te…" at bounding box center [731, 561] width 693 height 51
type textarea "You're most welcome! I understand your concern, [PERSON_NAME]. I already asked …"
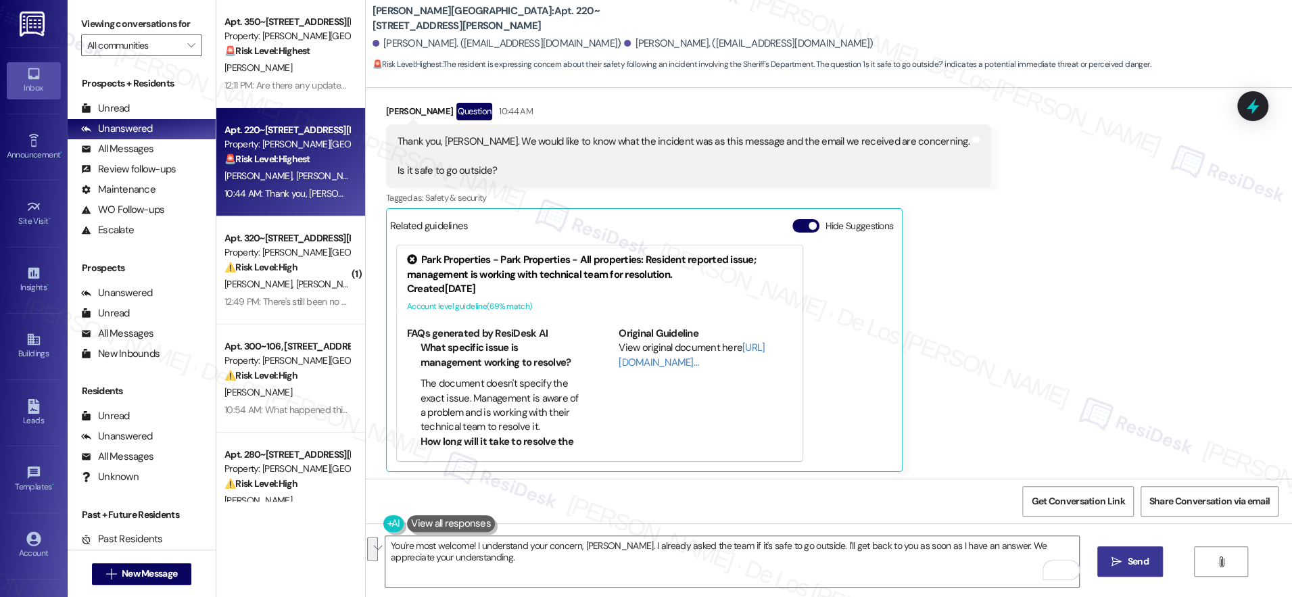
click at [1125, 564] on span "Send" at bounding box center [1138, 561] width 26 height 14
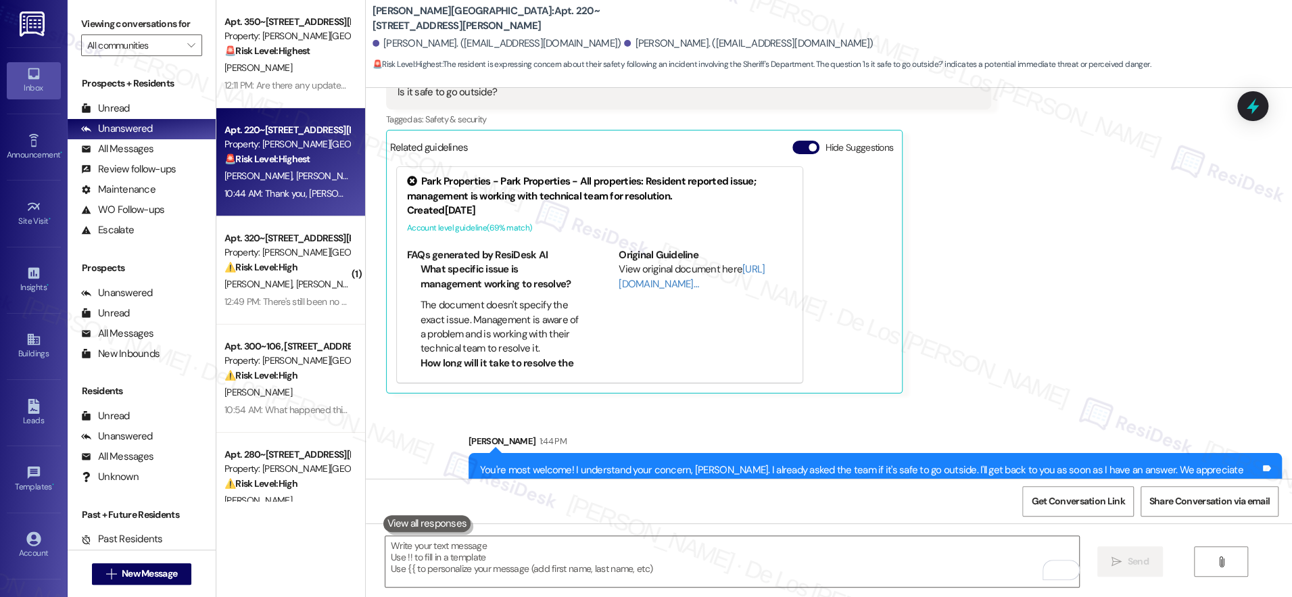
scroll to position [3852, 0]
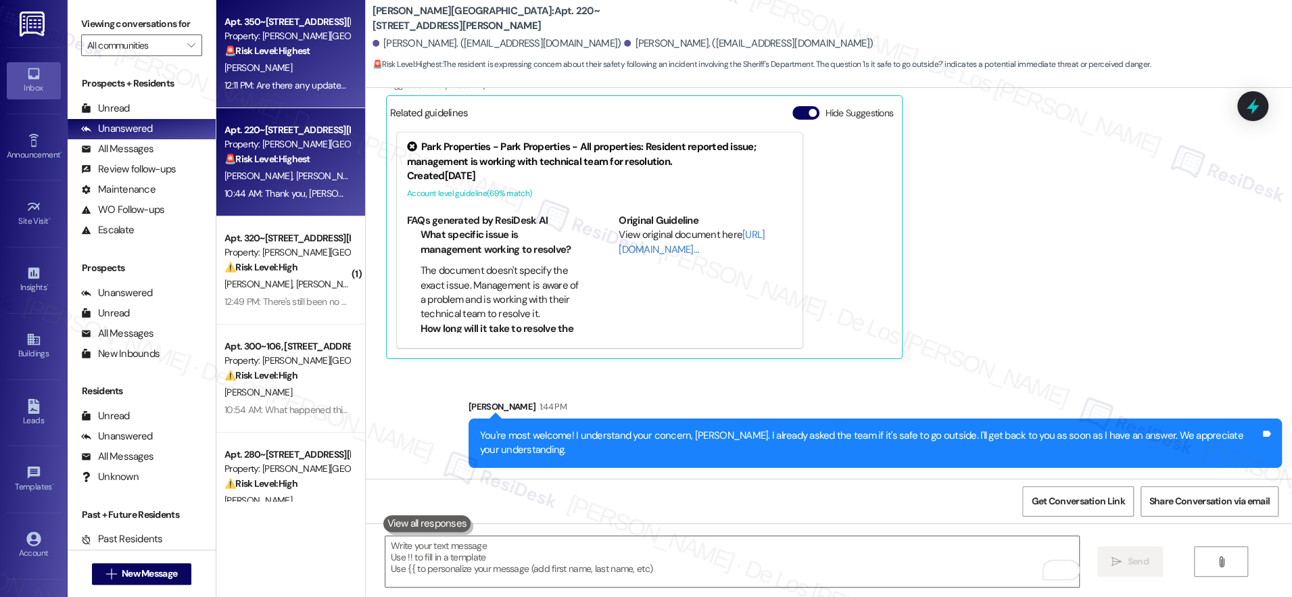
click at [283, 76] on div "[PERSON_NAME]" at bounding box center [287, 67] width 128 height 17
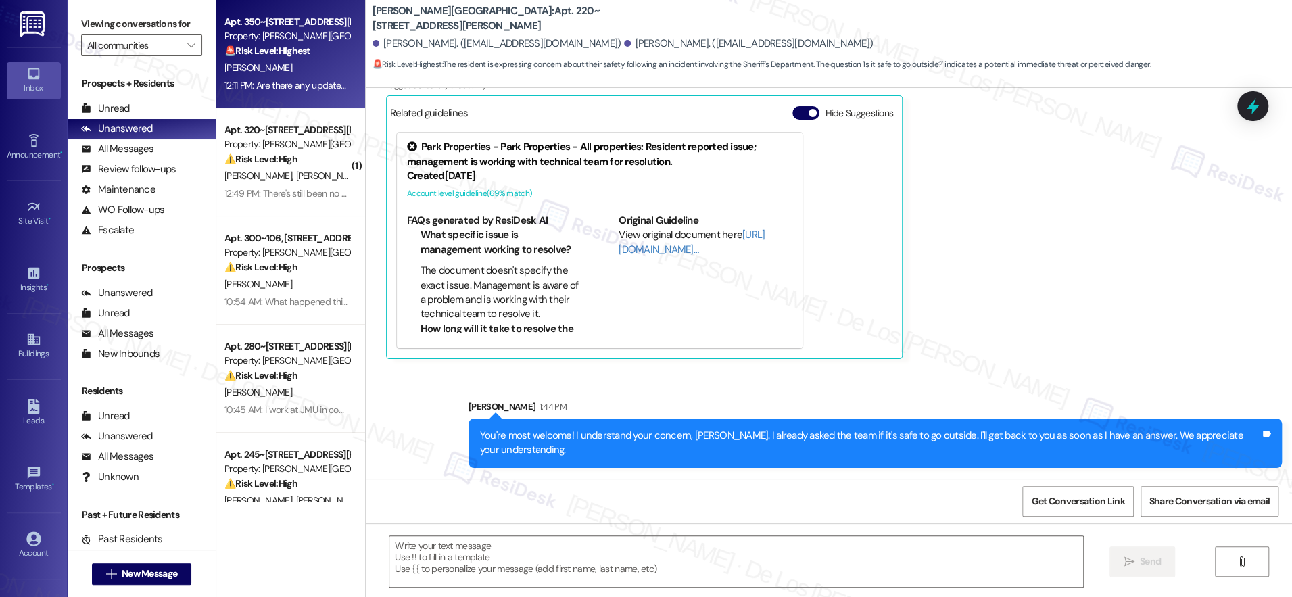
type textarea "Fetching suggested responses. Please feel free to read through the conversation…"
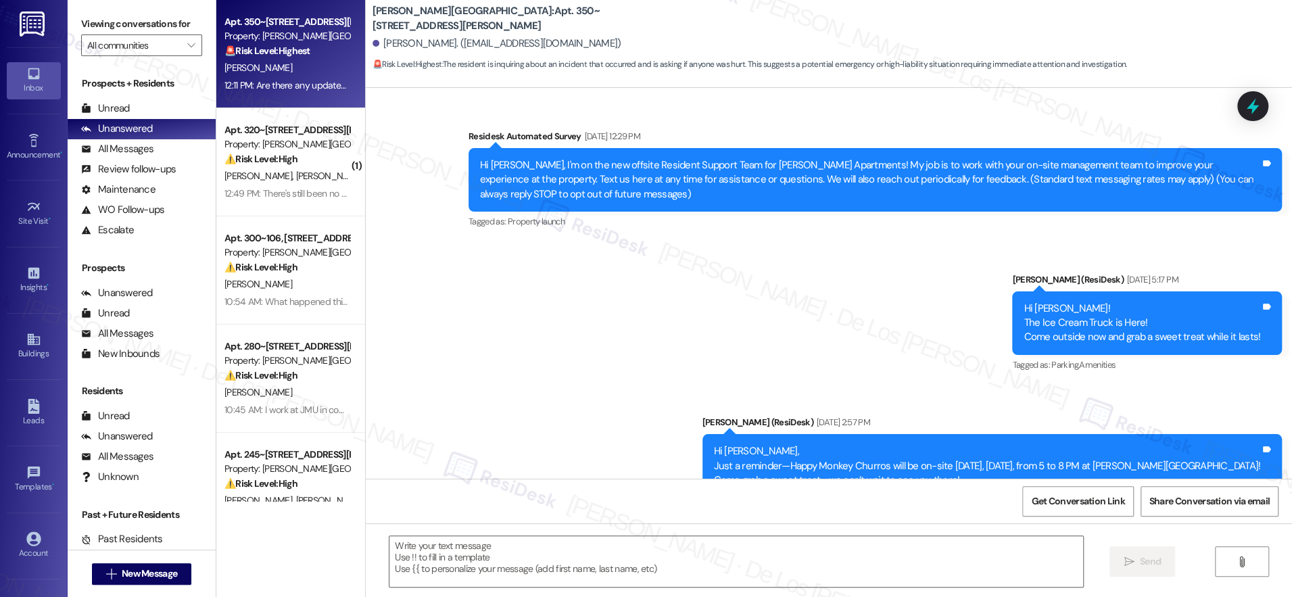
scroll to position [4415, 0]
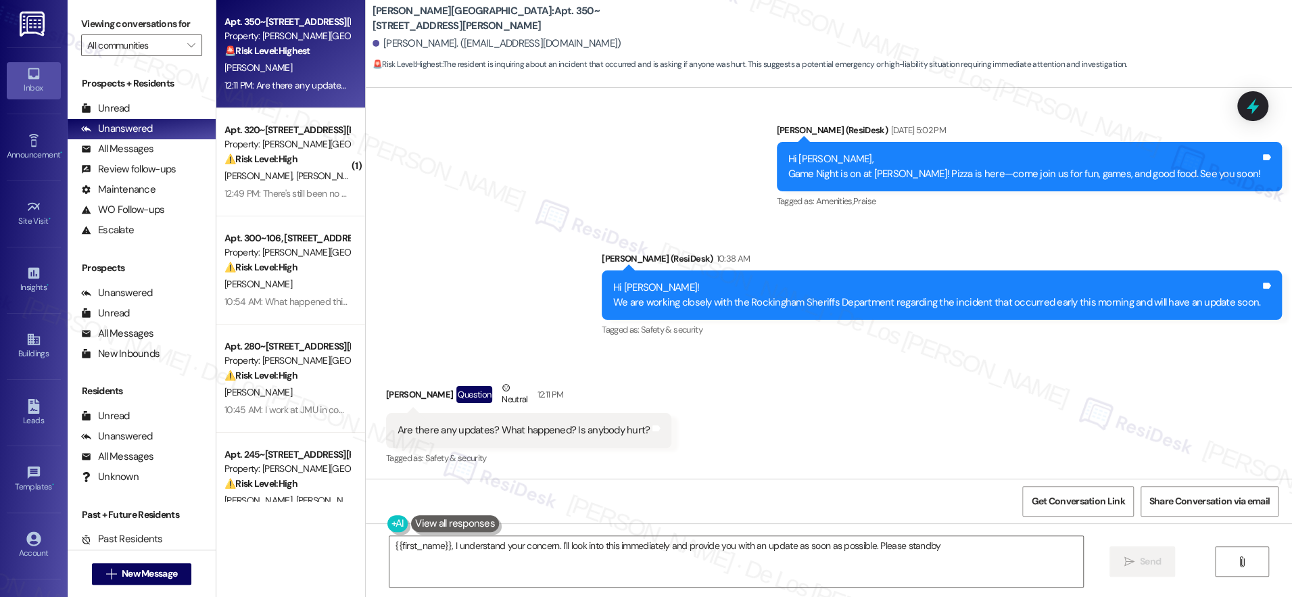
type textarea "{{first_name}}, I understand your concern. I'll look into this immediately and …"
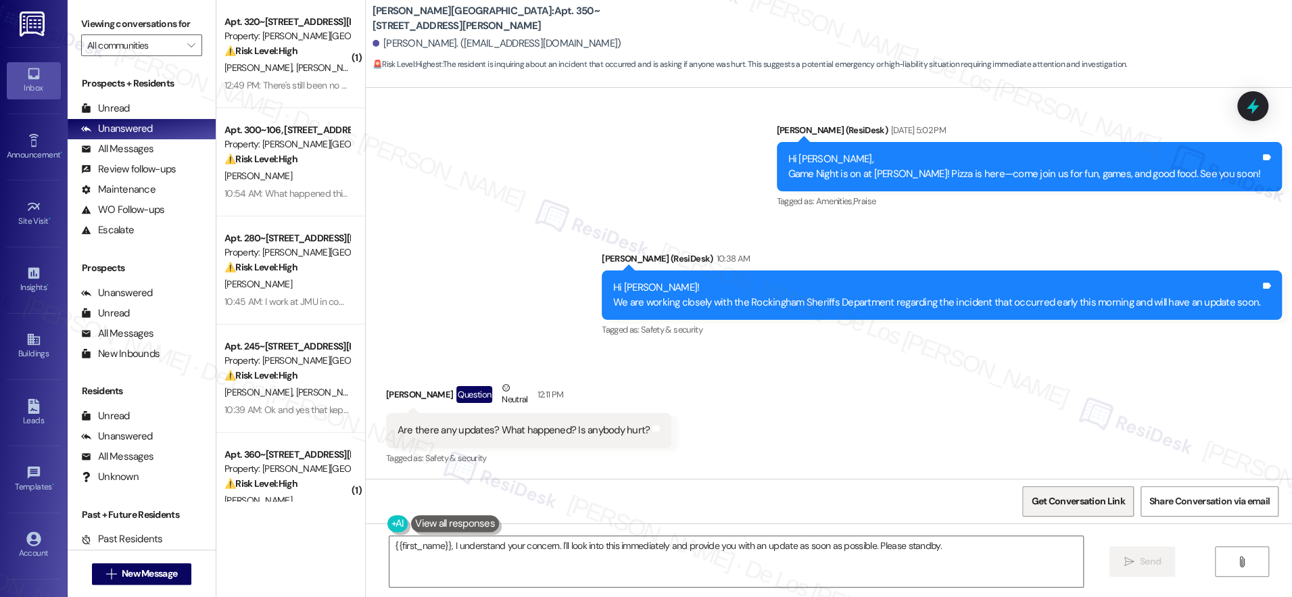
click at [1074, 504] on span "Get Conversation Link" at bounding box center [1077, 501] width 93 height 14
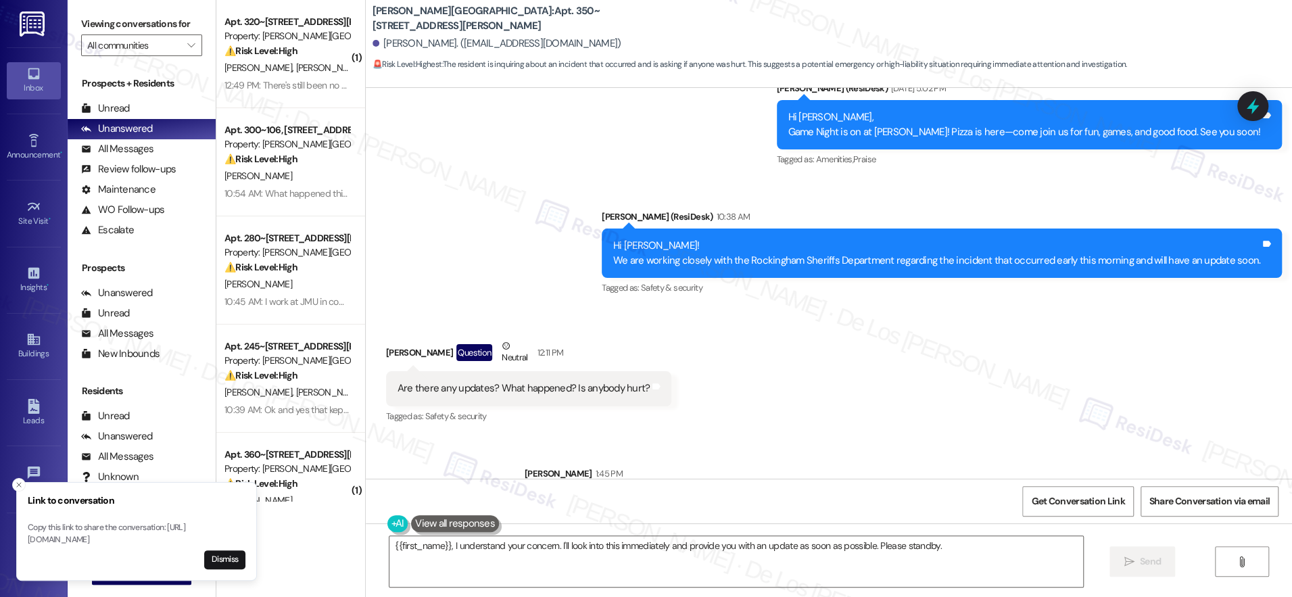
scroll to position [4509, 0]
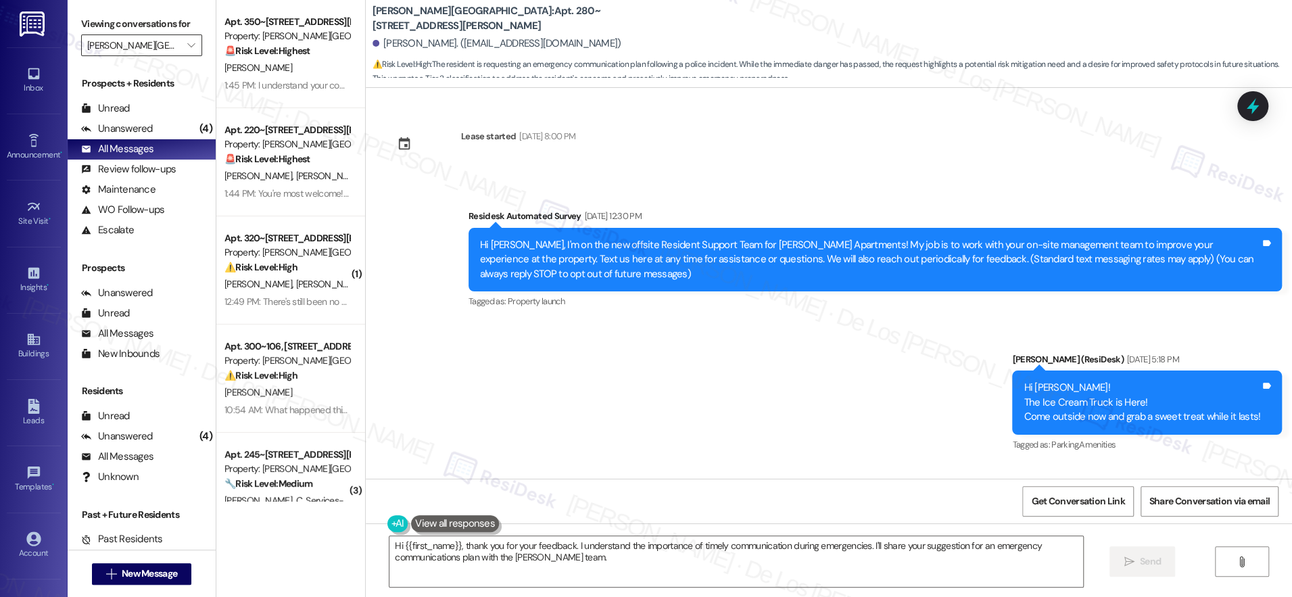
scroll to position [4909, 0]
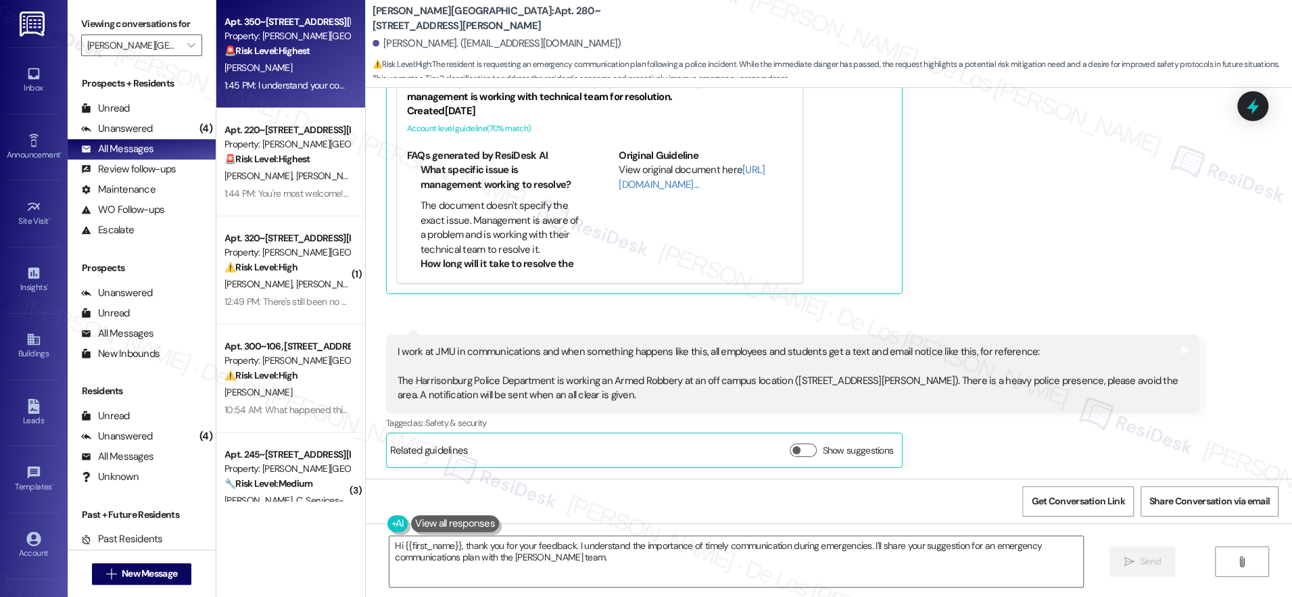
click at [232, 64] on span "[PERSON_NAME]" at bounding box center [258, 68] width 68 height 12
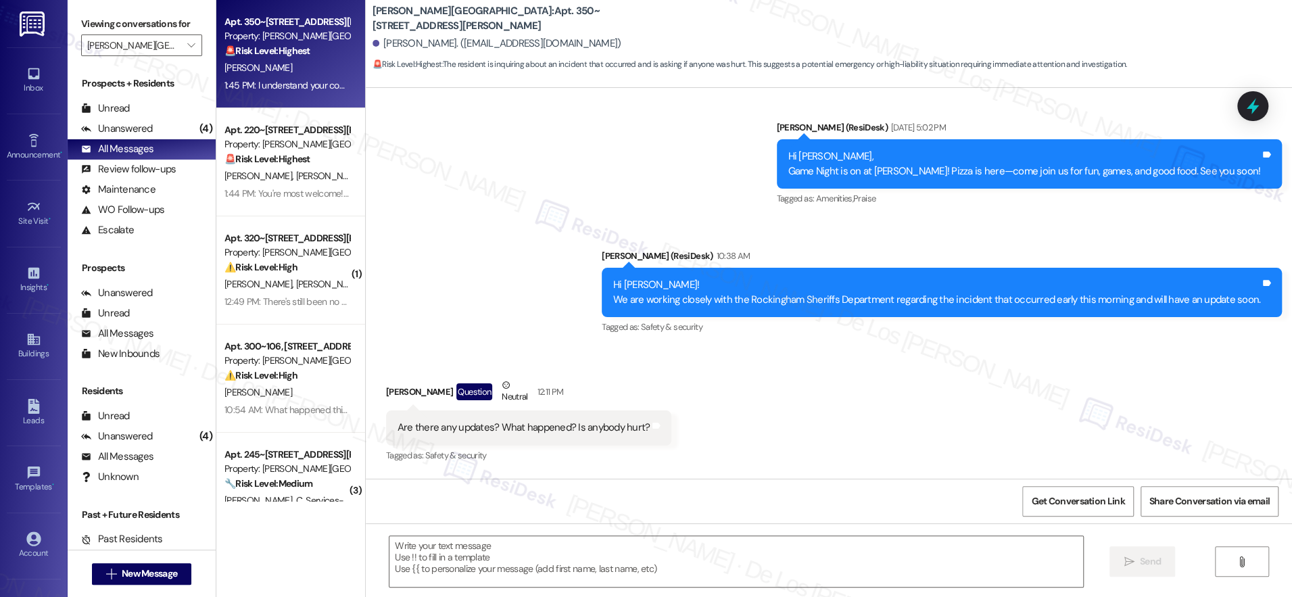
type textarea "Fetching suggested responses. Please feel free to read through the conversation…"
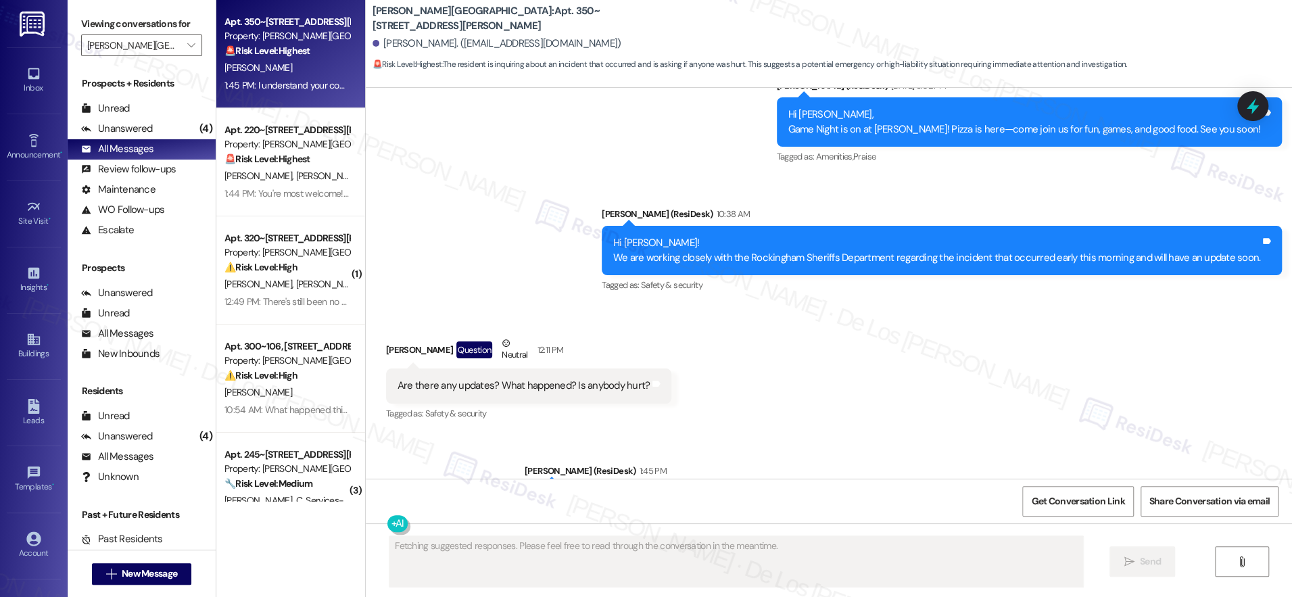
scroll to position [4529, 0]
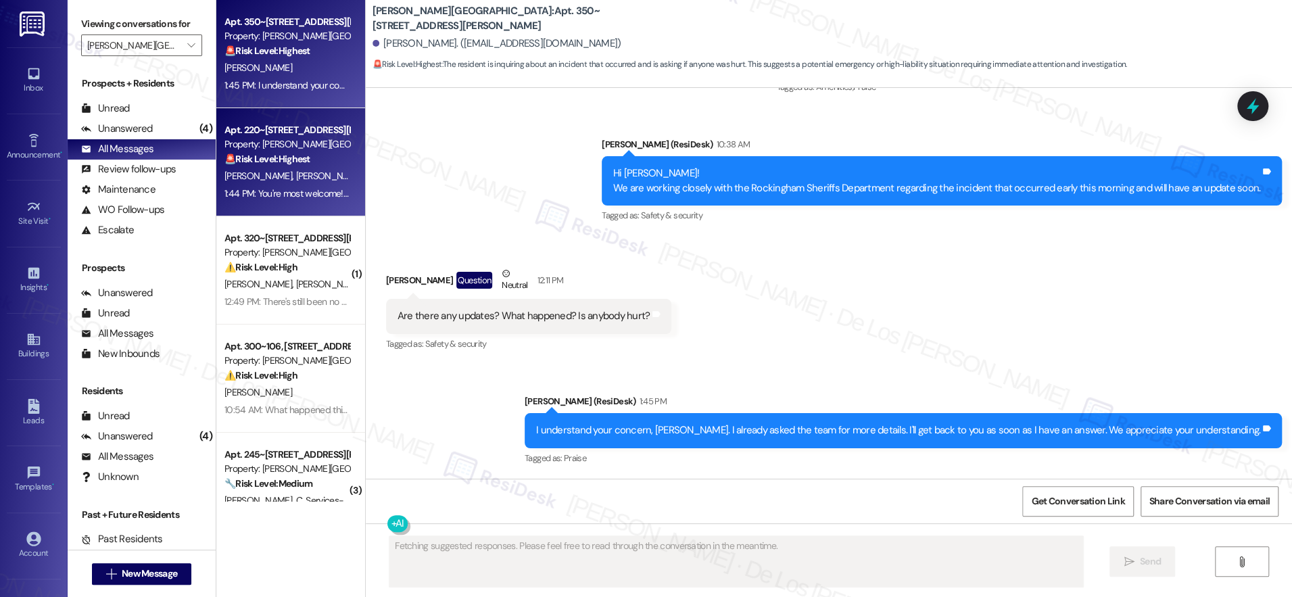
click at [285, 186] on div "1:44 PM: You're most welcome! I understand your concern, [PERSON_NAME]. I alrea…" at bounding box center [287, 193] width 128 height 17
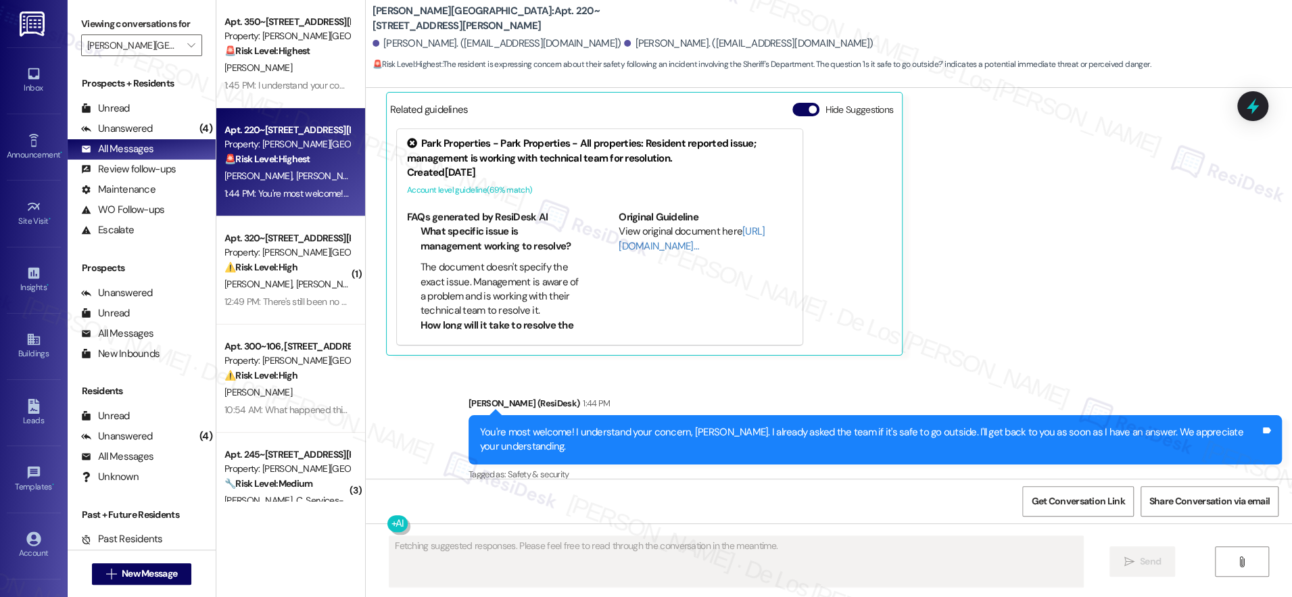
scroll to position [3872, 0]
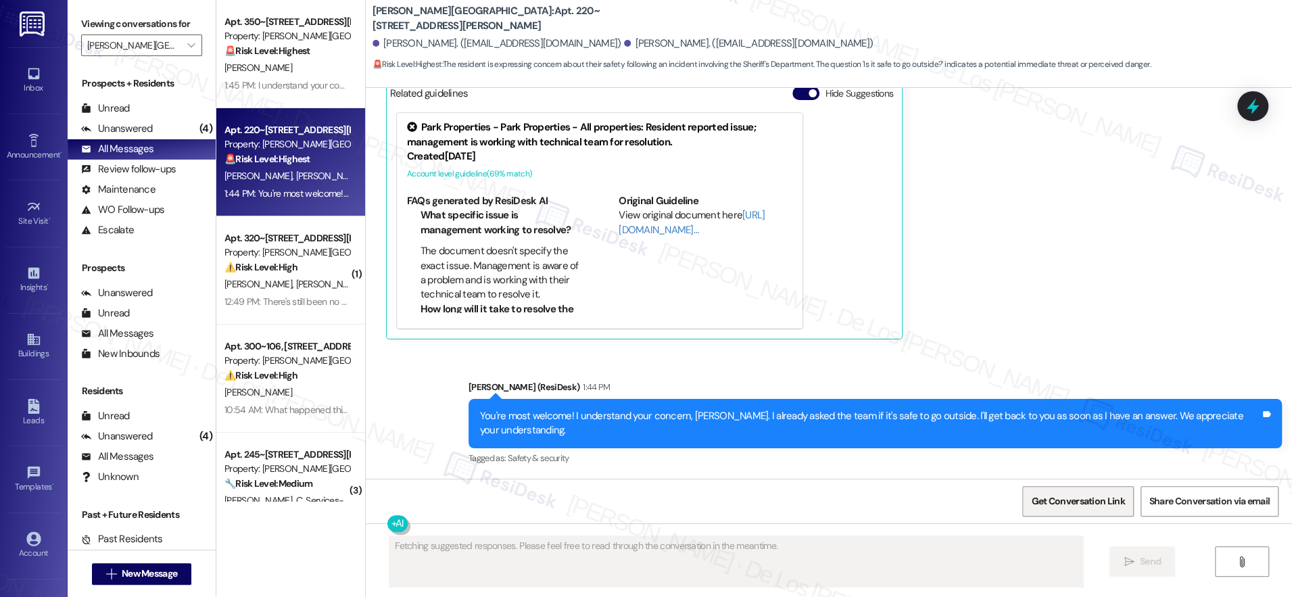
click at [1085, 505] on span "Get Conversation Link" at bounding box center [1077, 501] width 93 height 14
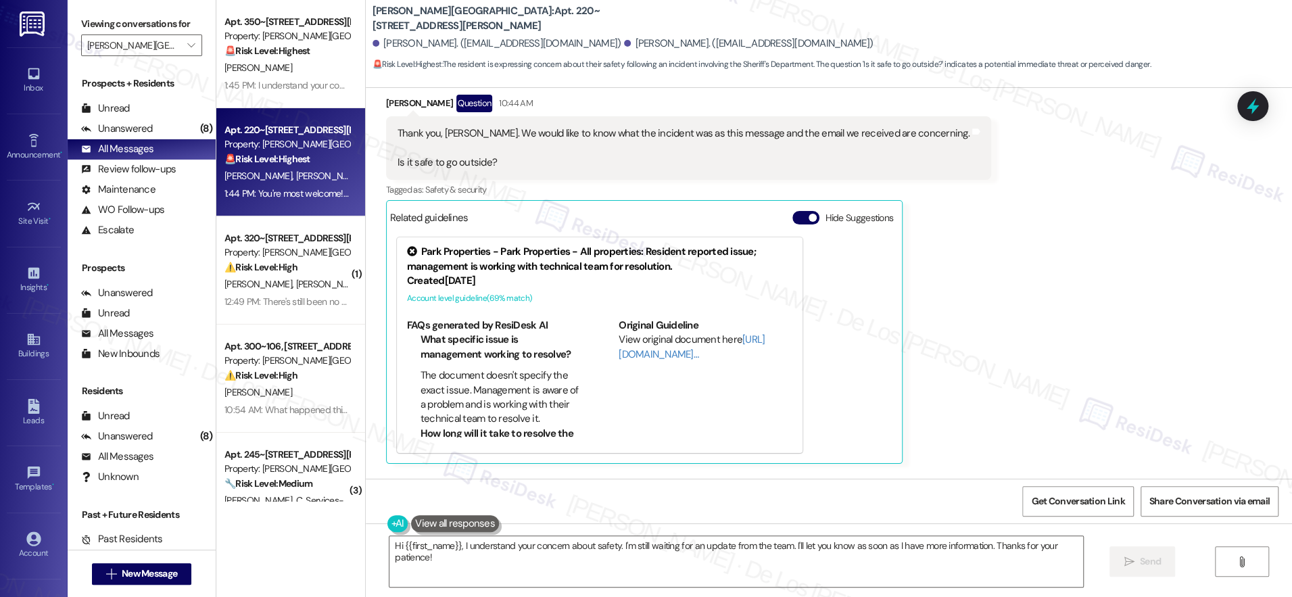
scroll to position [3730, 0]
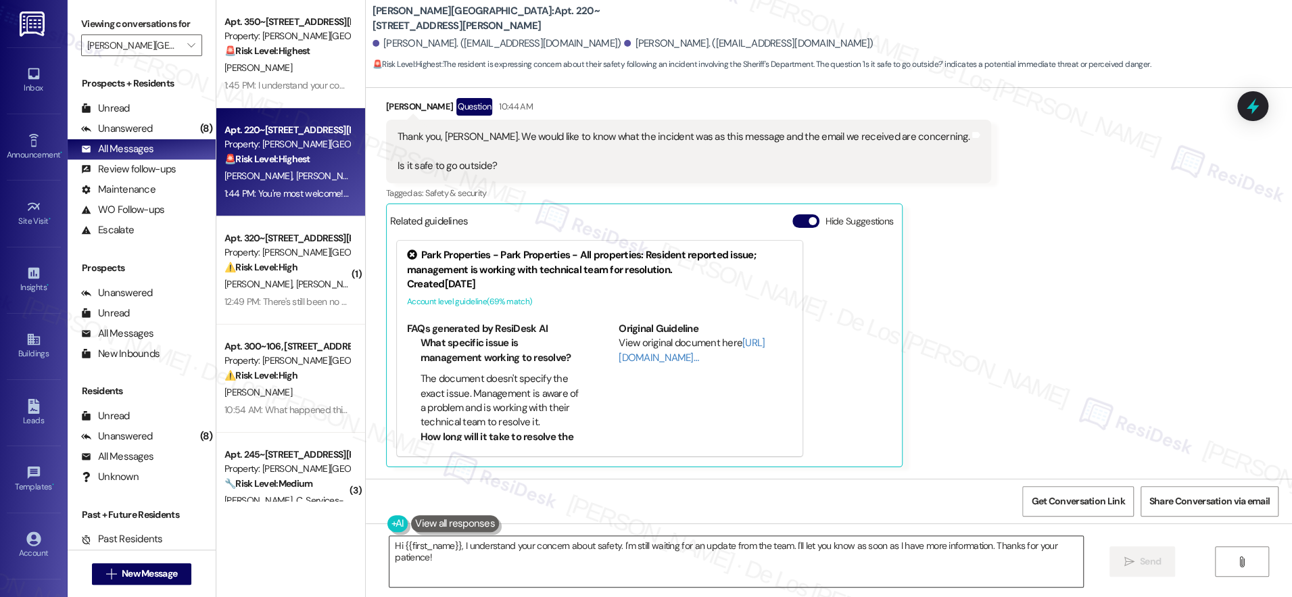
click at [601, 569] on textarea "Hi {{first_name}}, I understand your concern about safety. I'm still waiting fo…" at bounding box center [735, 561] width 693 height 51
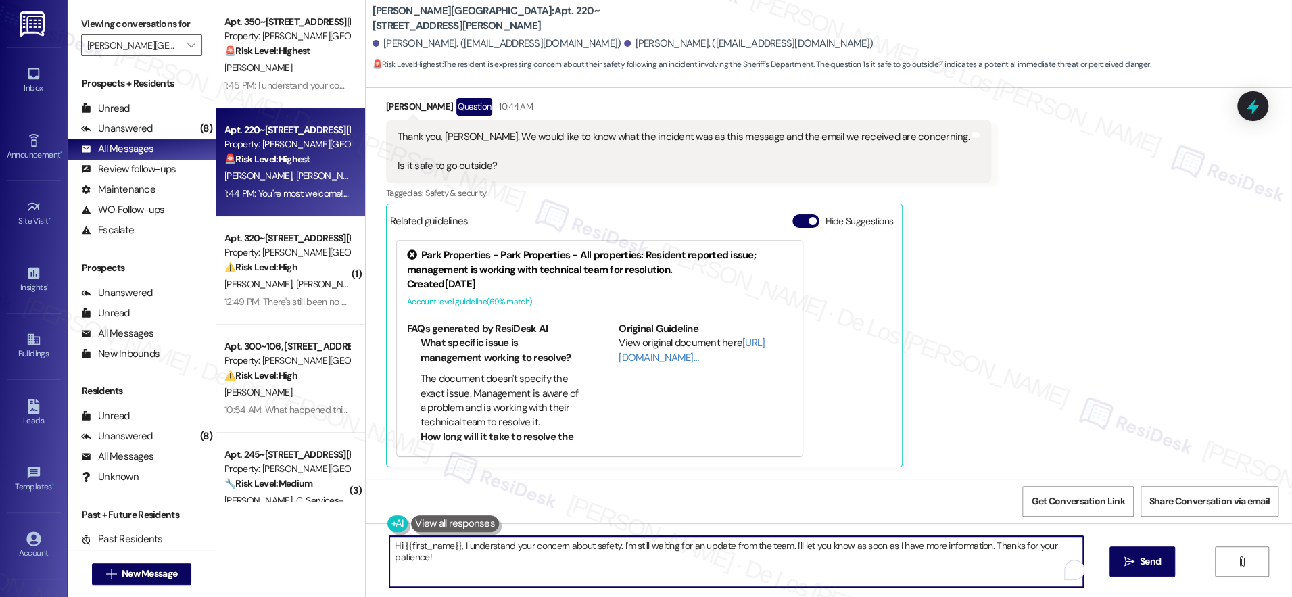
click at [601, 569] on textarea "Hi {{first_name}}, I understand your concern about safety. I'm still waiting fo…" at bounding box center [735, 561] width 693 height 51
type textarea "Y"
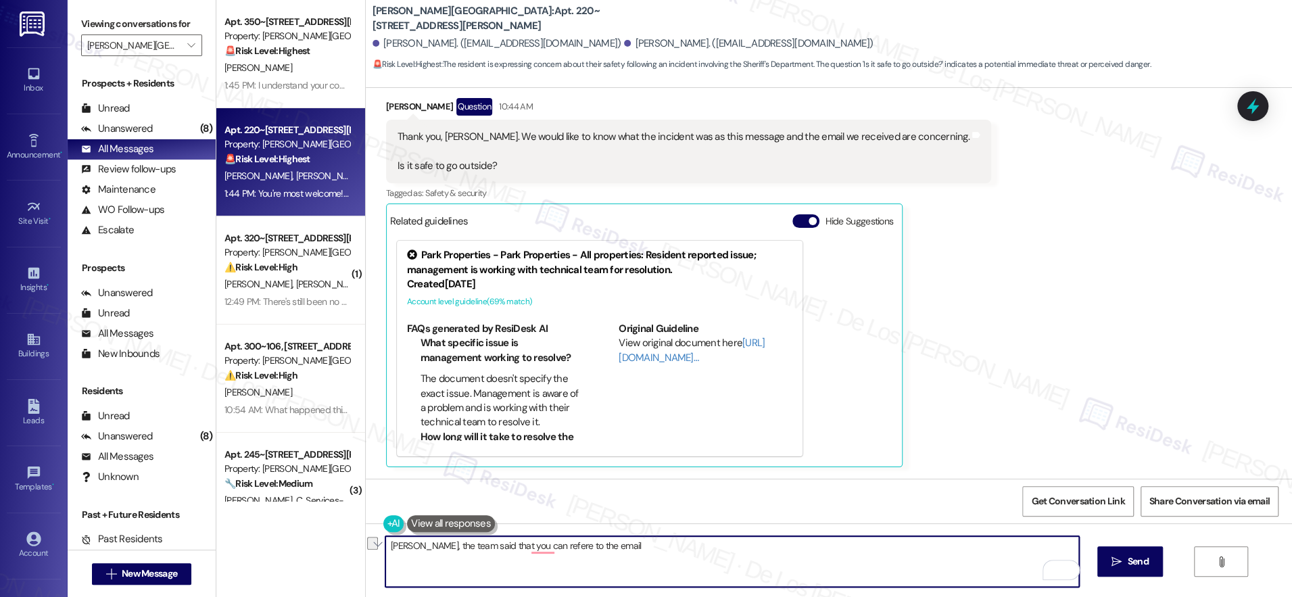
drag, startPoint x: 408, startPoint y: 543, endPoint x: 652, endPoint y: 554, distance: 244.2
click at [652, 554] on textarea "[PERSON_NAME], the team said that you can refere to the email" at bounding box center [731, 561] width 693 height 51
paste textarea "There has been an email statement sent out to the residents they can refer to t…"
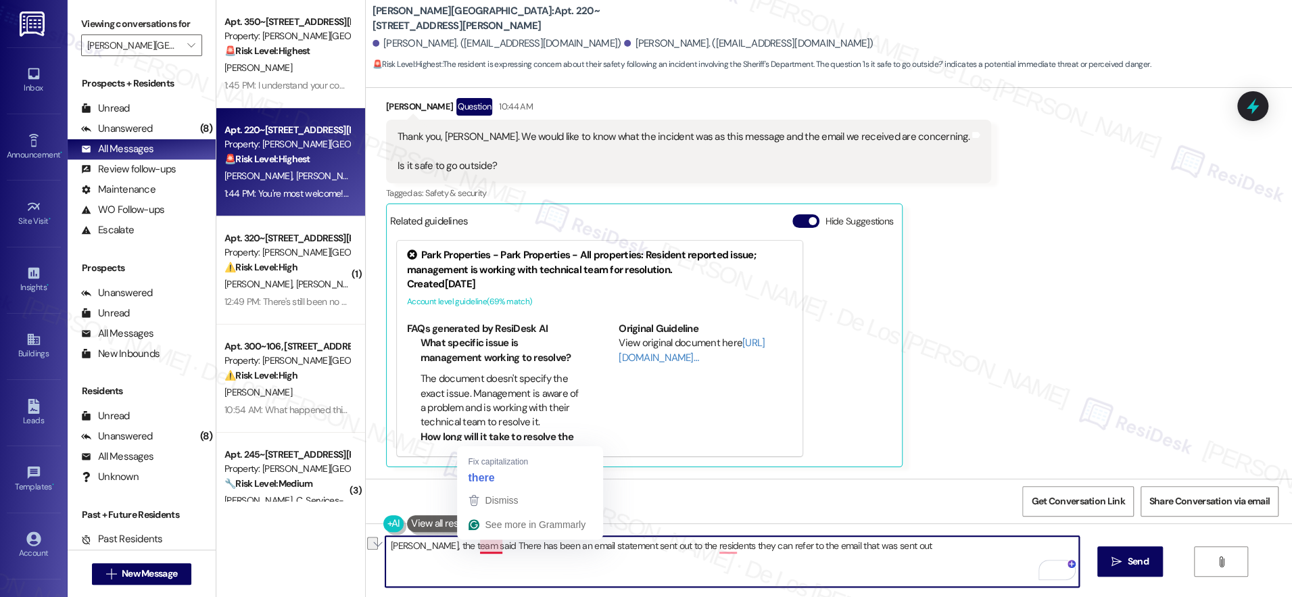
drag, startPoint x: 410, startPoint y: 545, endPoint x: 470, endPoint y: 545, distance: 60.2
click at [470, 545] on textarea "Richard, the team said There has been an email statement sent out to the reside…" at bounding box center [731, 561] width 693 height 51
click at [472, 545] on textarea "Richard, the team said There has been an email statement sent out to the reside…" at bounding box center [731, 561] width 693 height 51
click at [666, 545] on textarea "Richard, the team said there has been an email statement sent out to the reside…" at bounding box center [731, 561] width 693 height 51
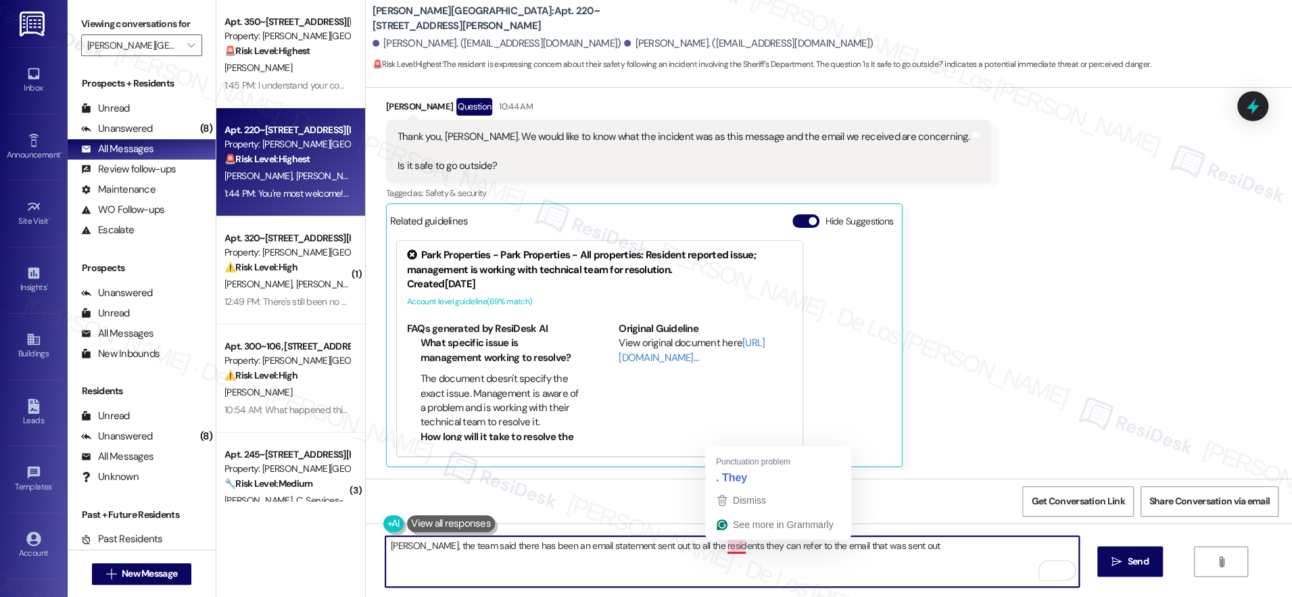
click at [734, 545] on textarea "Richard, the team said there has been an email statement sent out to all the re…" at bounding box center [731, 561] width 693 height 51
drag, startPoint x: 797, startPoint y: 545, endPoint x: 925, endPoint y: 548, distance: 128.5
click at [925, 548] on textarea "Richard, the team said there has been an email statement sent out to all the re…" at bounding box center [731, 561] width 693 height 51
click at [660, 553] on textarea "Richard, the team said an email statement has been sent out to all the resident…" at bounding box center [731, 561] width 693 height 51
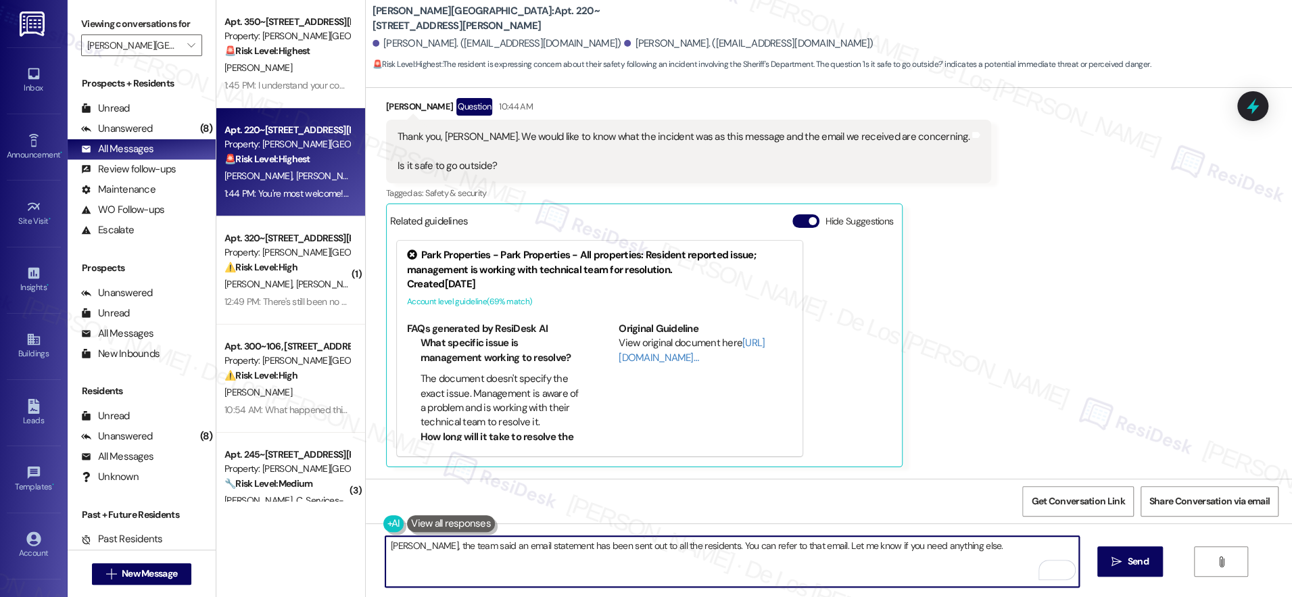
click at [660, 553] on textarea "Richard, the team said an email statement has been sent out to all the resident…" at bounding box center [731, 561] width 693 height 51
click at [660, 546] on textarea "Richard, the team said an email statement has been sent out to all the resident…" at bounding box center [731, 561] width 693 height 51
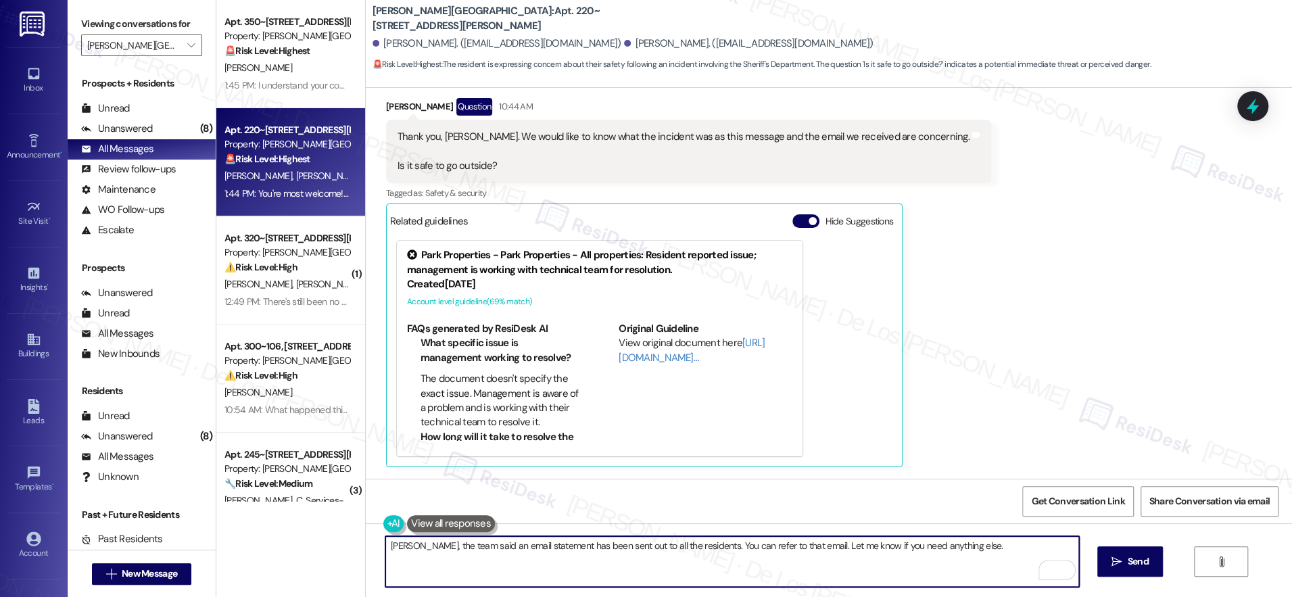
click at [660, 546] on textarea "Richard, the team said an email statement has been sent out to all the resident…" at bounding box center [731, 561] width 693 height 51
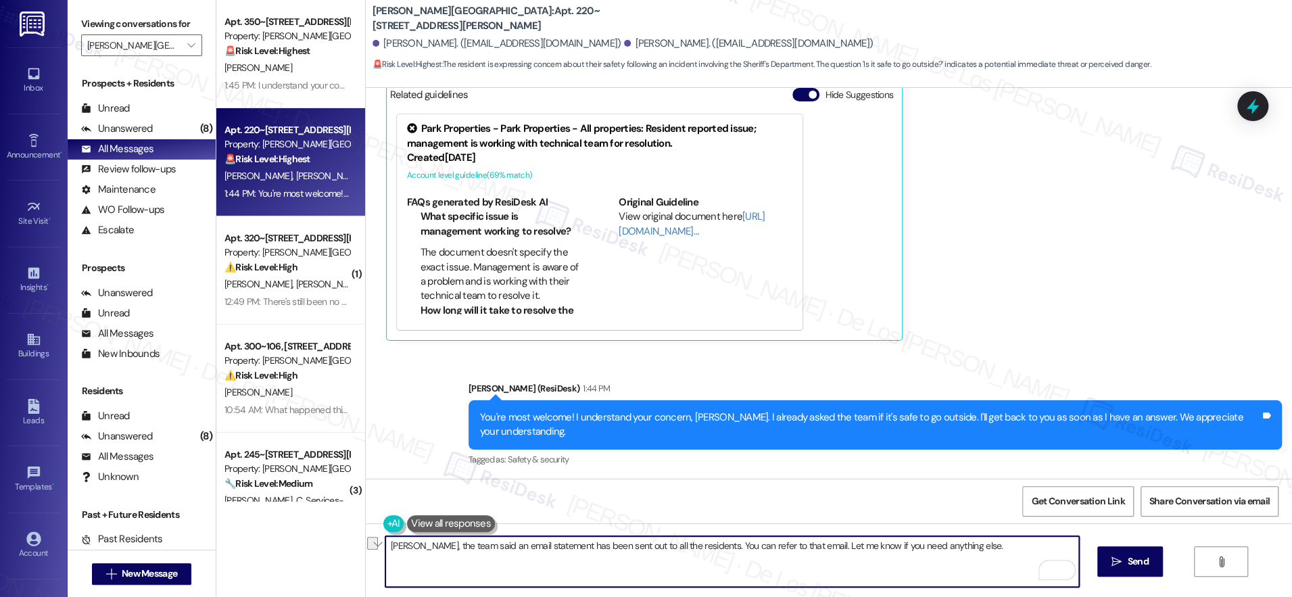
scroll to position [3840, 0]
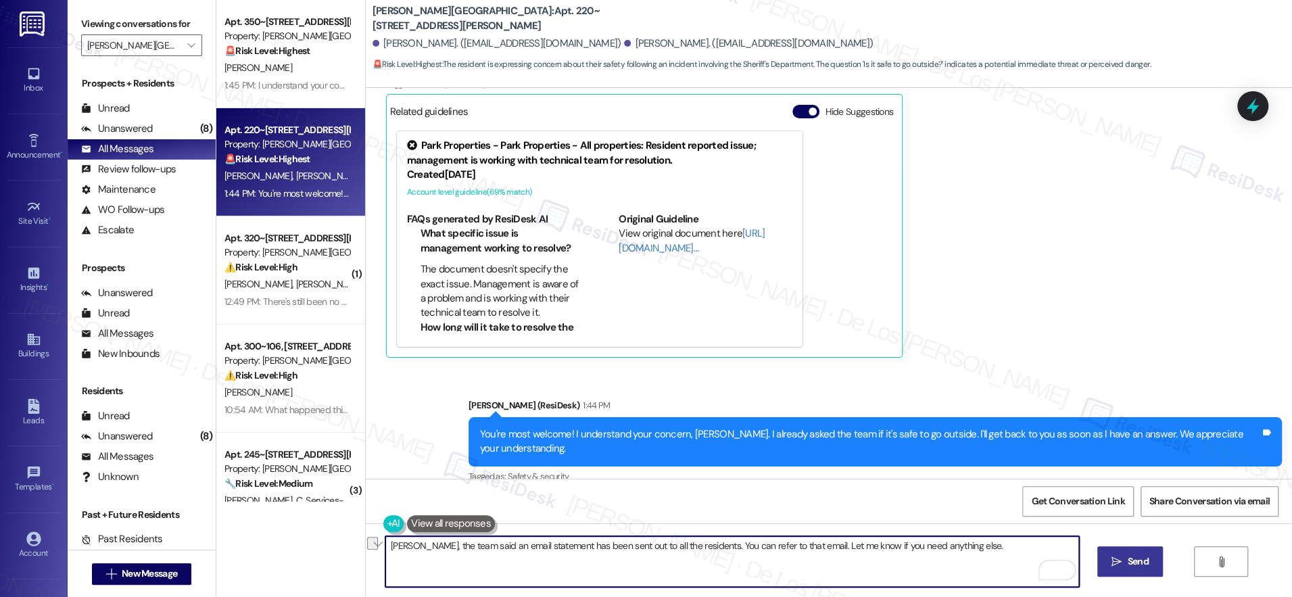
type textarea "Richard, the team said an email statement has been sent out to all the resident…"
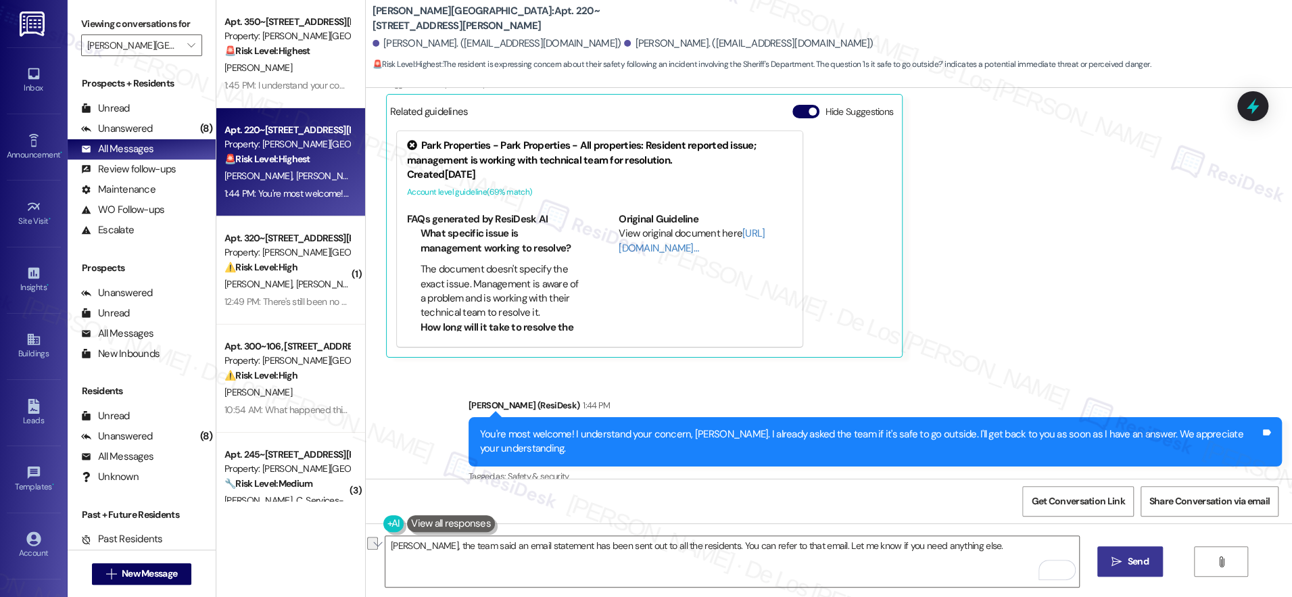
click at [1120, 557] on span " Send" at bounding box center [1129, 561] width 43 height 14
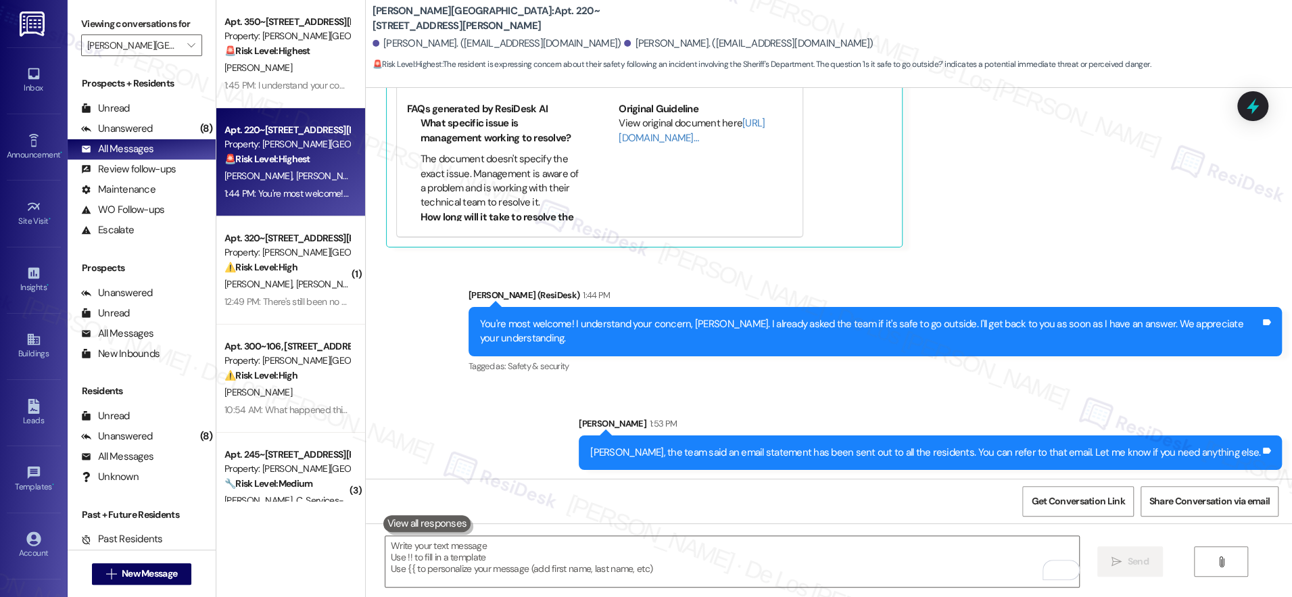
scroll to position [3966, 0]
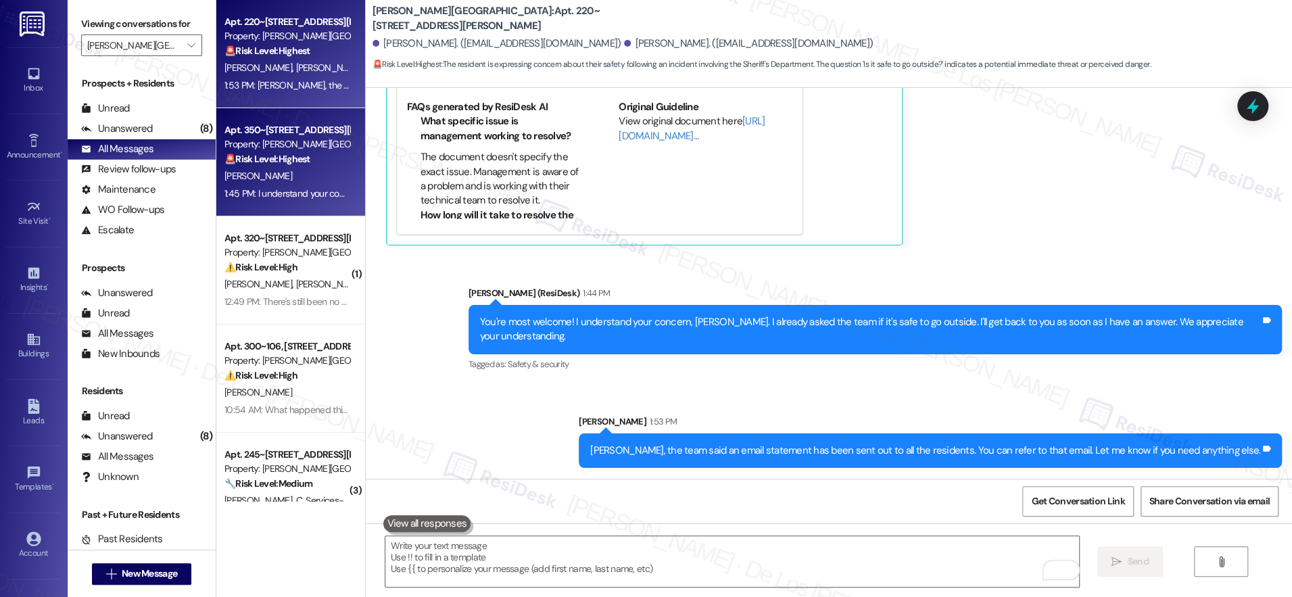
click at [255, 153] on strong "🚨 Risk Level: Highest" at bounding box center [267, 159] width 86 height 12
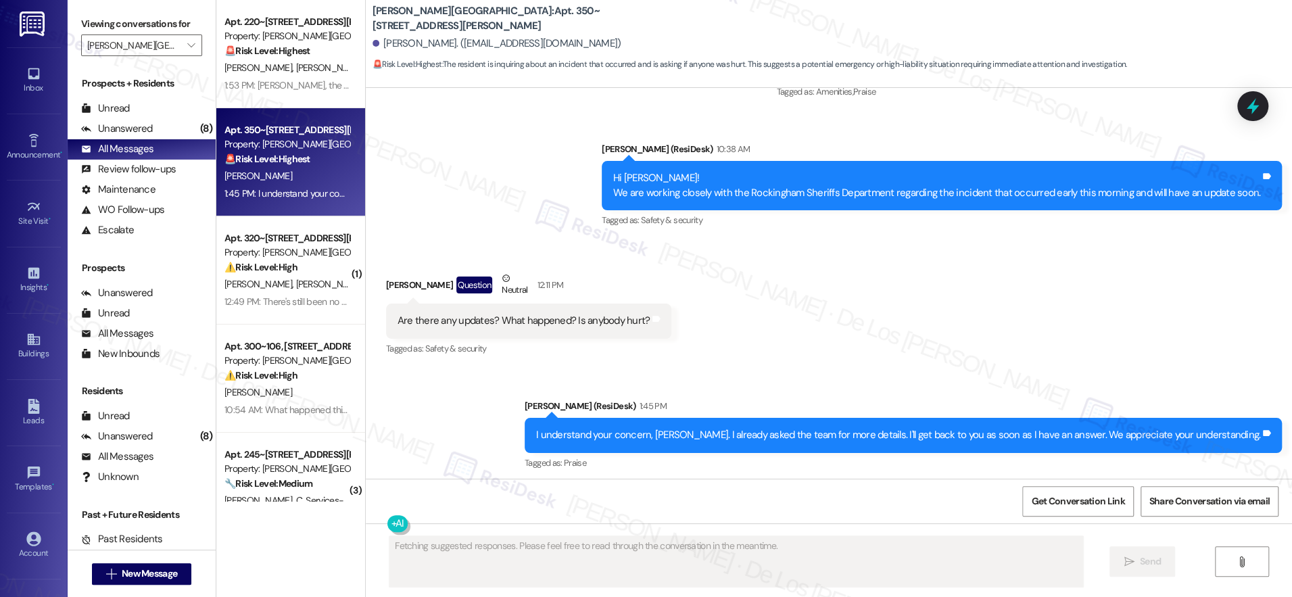
scroll to position [4529, 0]
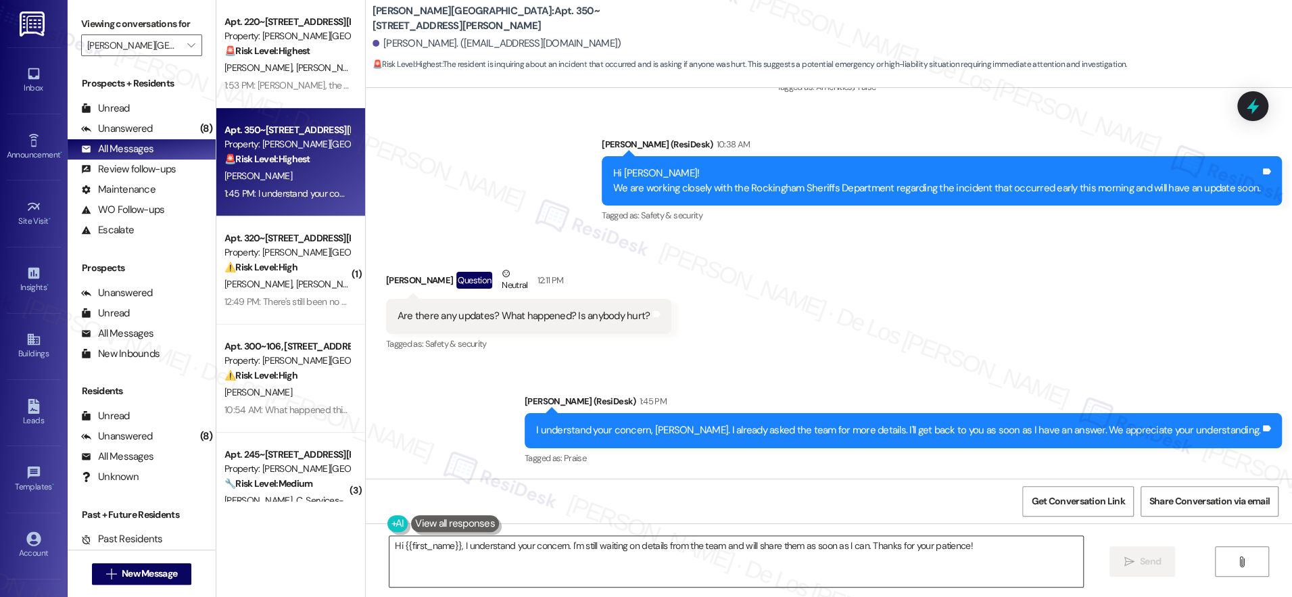
click at [577, 554] on textarea "Hi {{first_name}}, I understand your concern. I'm still waiting on details from…" at bounding box center [735, 561] width 693 height 51
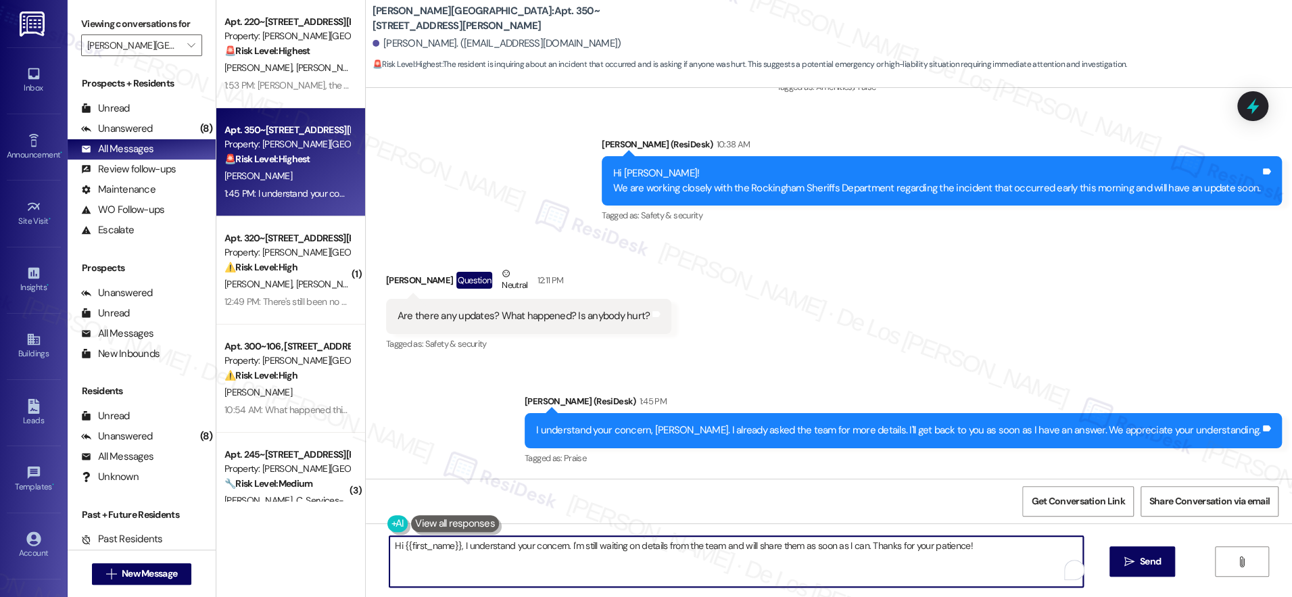
click at [577, 554] on textarea "Hi {{first_name}}, I understand your concern. I'm still waiting on details from…" at bounding box center [735, 561] width 693 height 51
paste textarea "Richard, the team said an email statement has been sent out to all the resident…"
drag, startPoint x: 403, startPoint y: 543, endPoint x: 283, endPoint y: 534, distance: 120.7
click at [283, 534] on div "Apt. 220~108, 385 Greenfield Ln Property: Preston Lake Apartments 🚨 Risk Level:…" at bounding box center [753, 298] width 1075 height 597
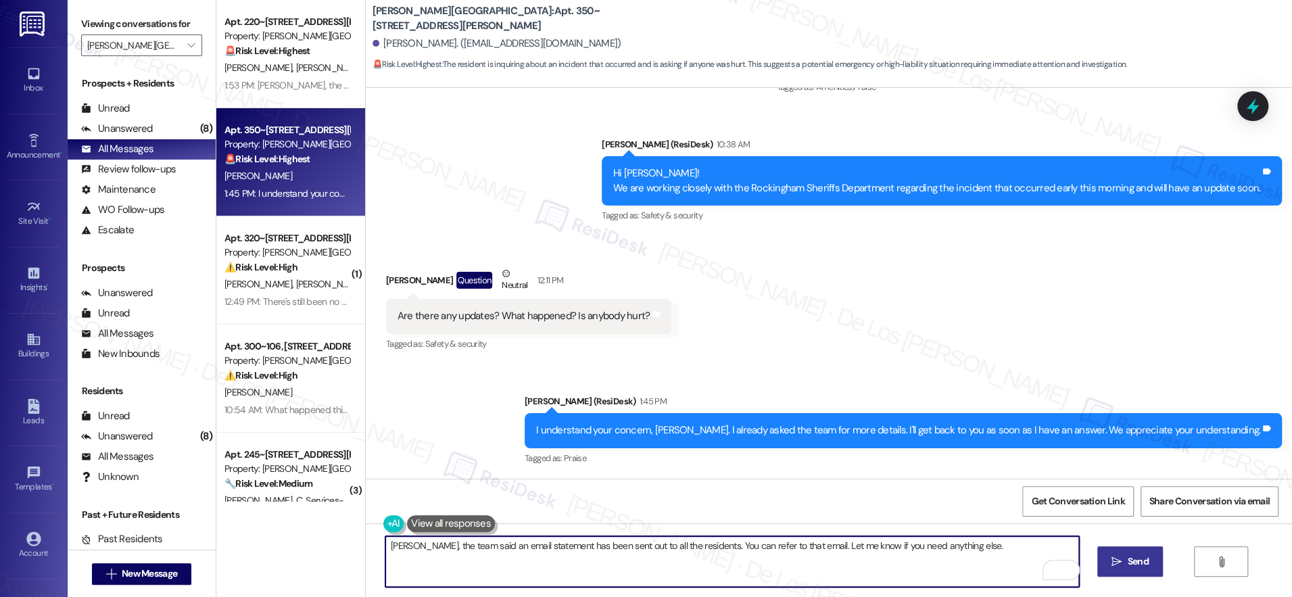
type textarea "Brandon, the team said an email statement has been sent out to all the resident…"
click at [1129, 567] on span "Send" at bounding box center [1137, 561] width 21 height 14
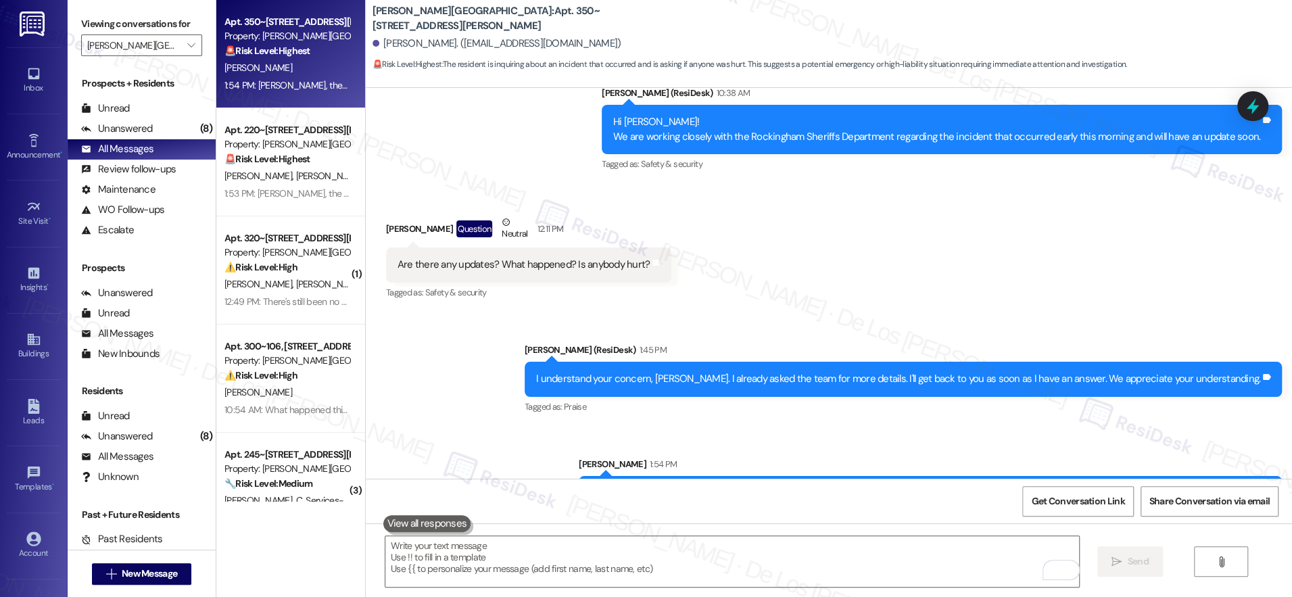
scroll to position [4623, 0]
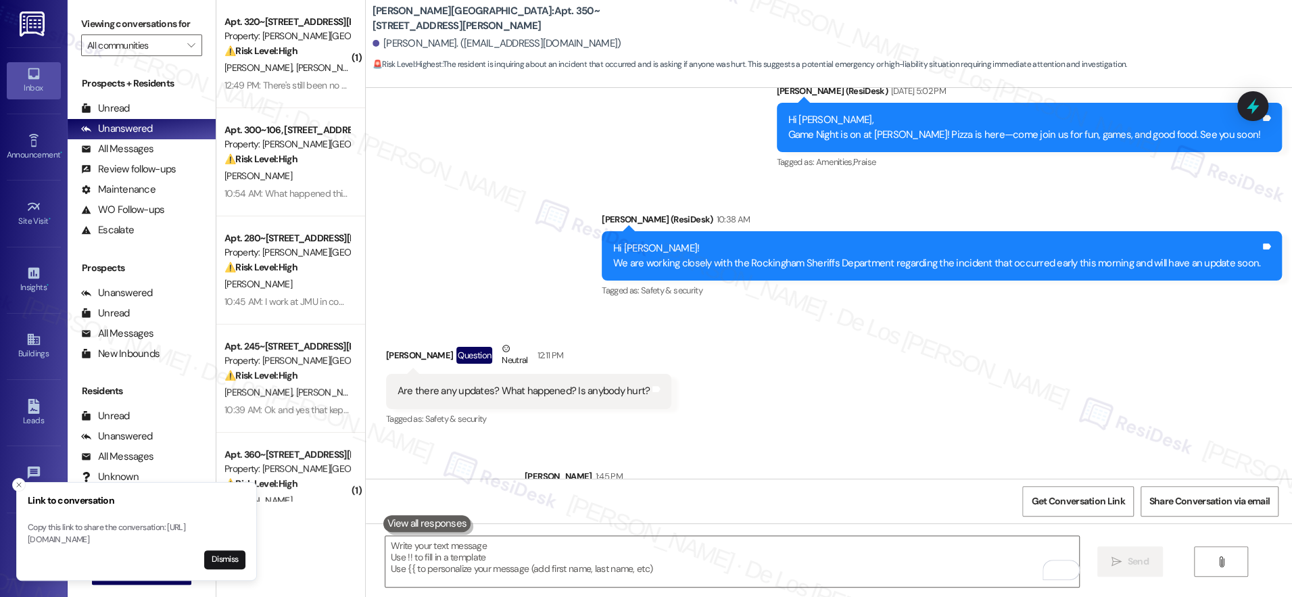
scroll to position [4415, 0]
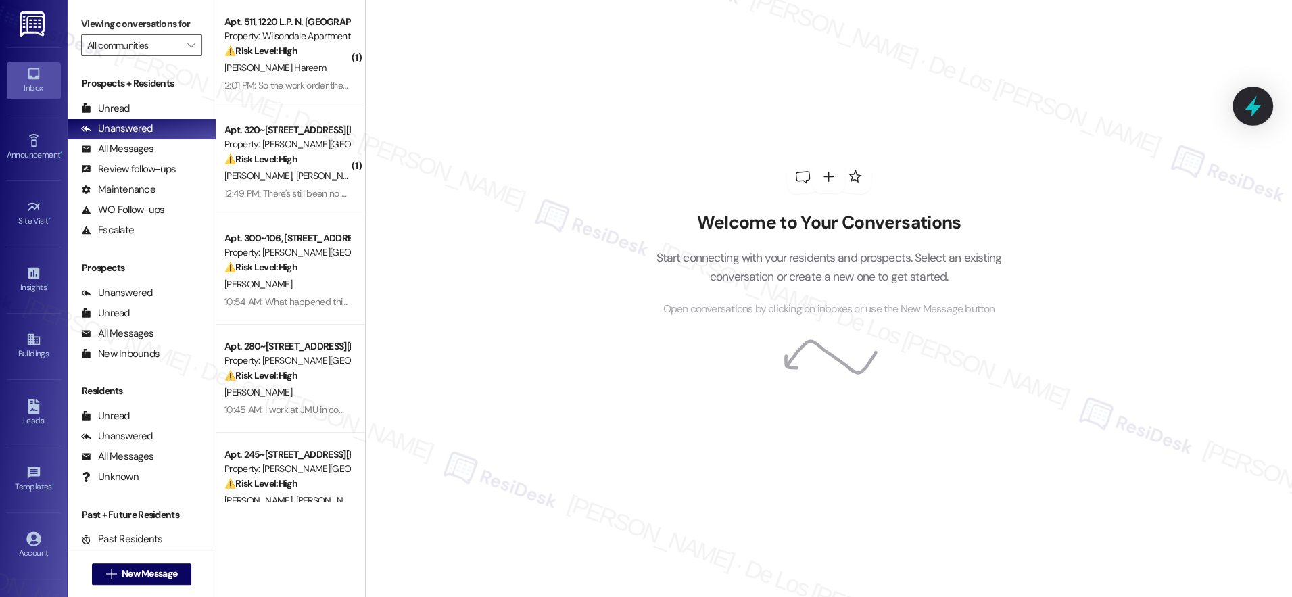
click at [1251, 106] on icon at bounding box center [1252, 106] width 16 height 21
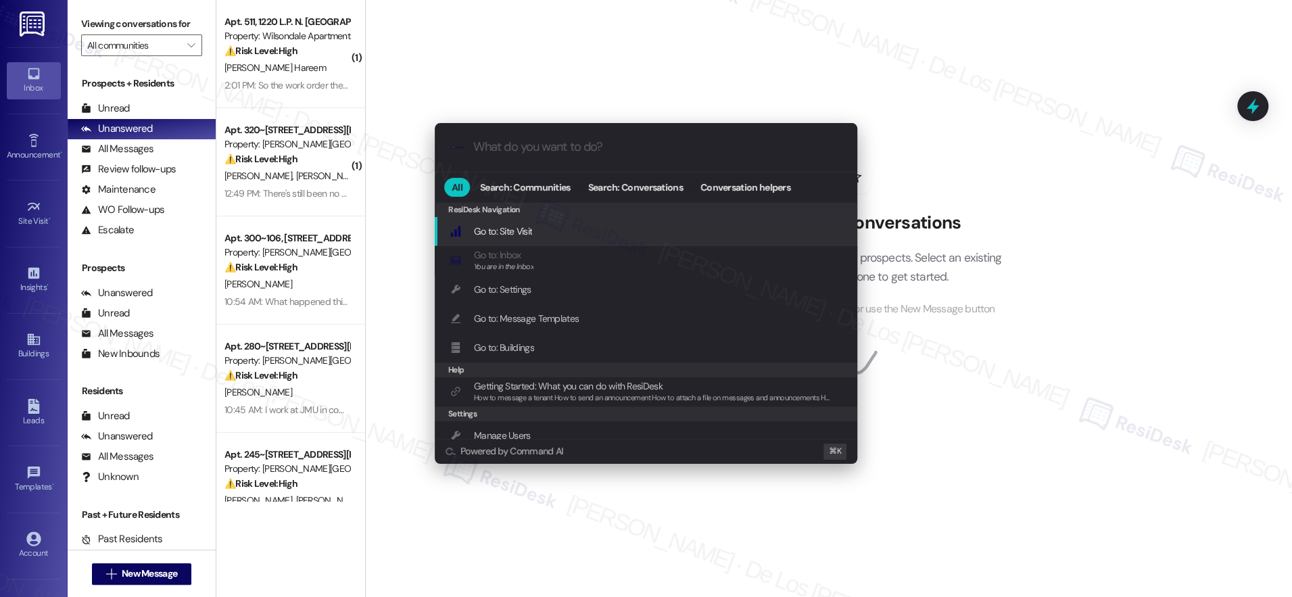
click at [1041, 115] on div ".cls-1{fill:#0a055f;}.cls-2{fill:#0cc4c4;} resideskLogoBlueOrange All Search: C…" at bounding box center [646, 298] width 1292 height 597
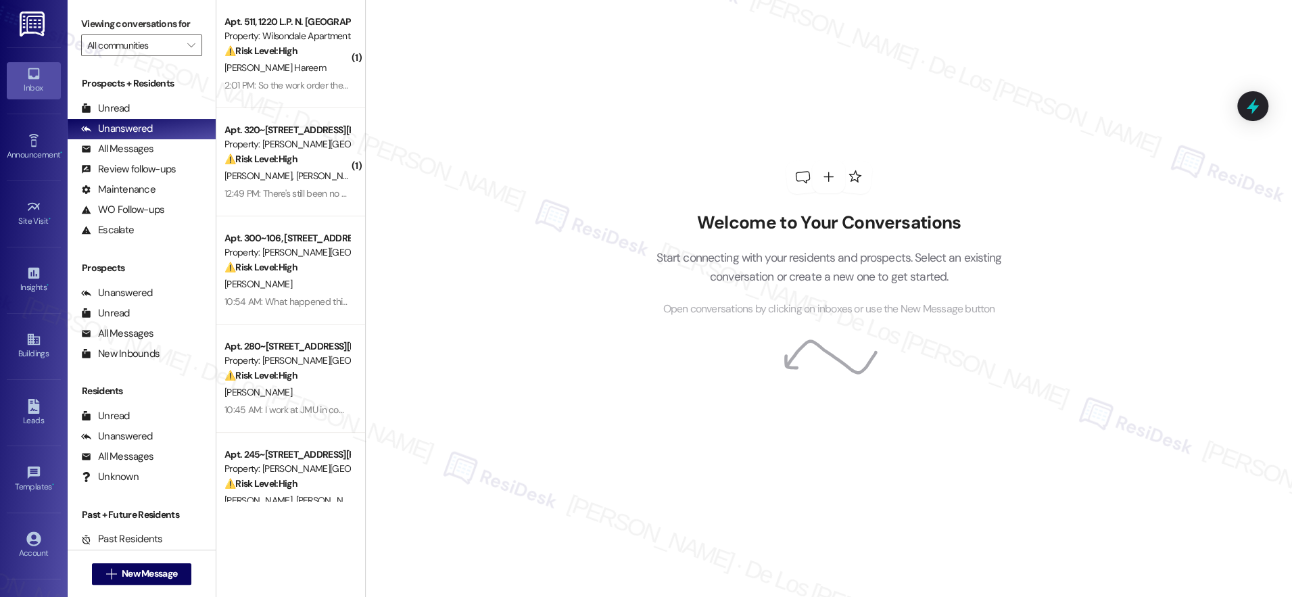
click at [30, 519] on div "Account Go to Account" at bounding box center [34, 545] width 54 height 66
click at [31, 535] on icon at bounding box center [33, 538] width 14 height 14
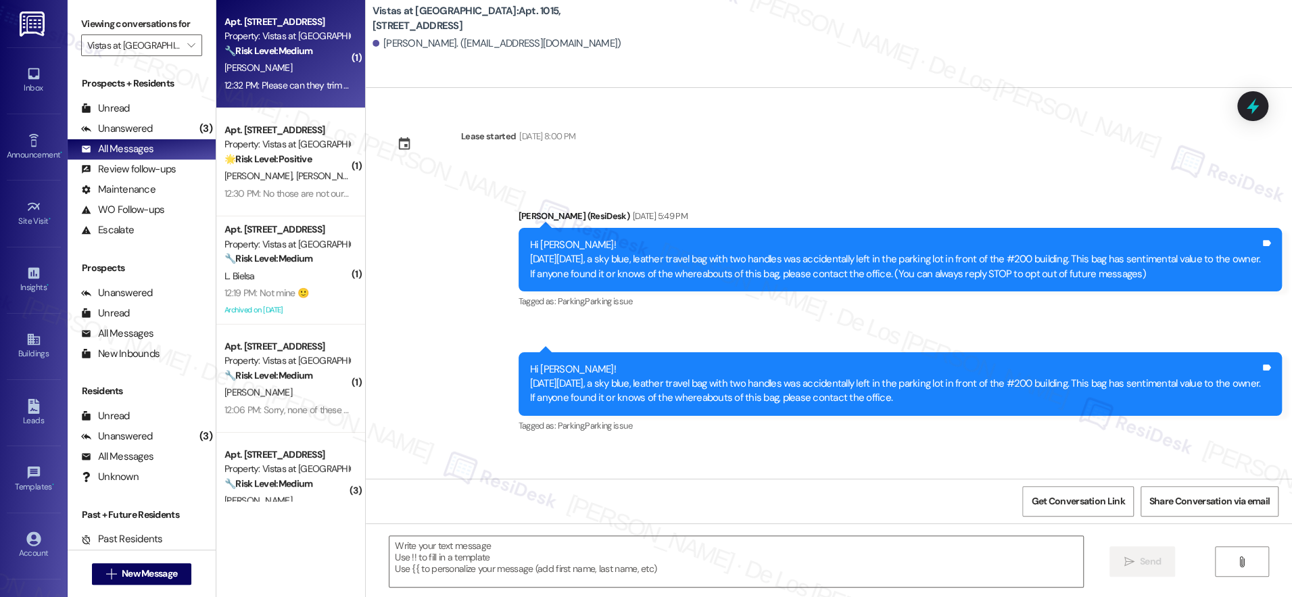
scroll to position [3101, 0]
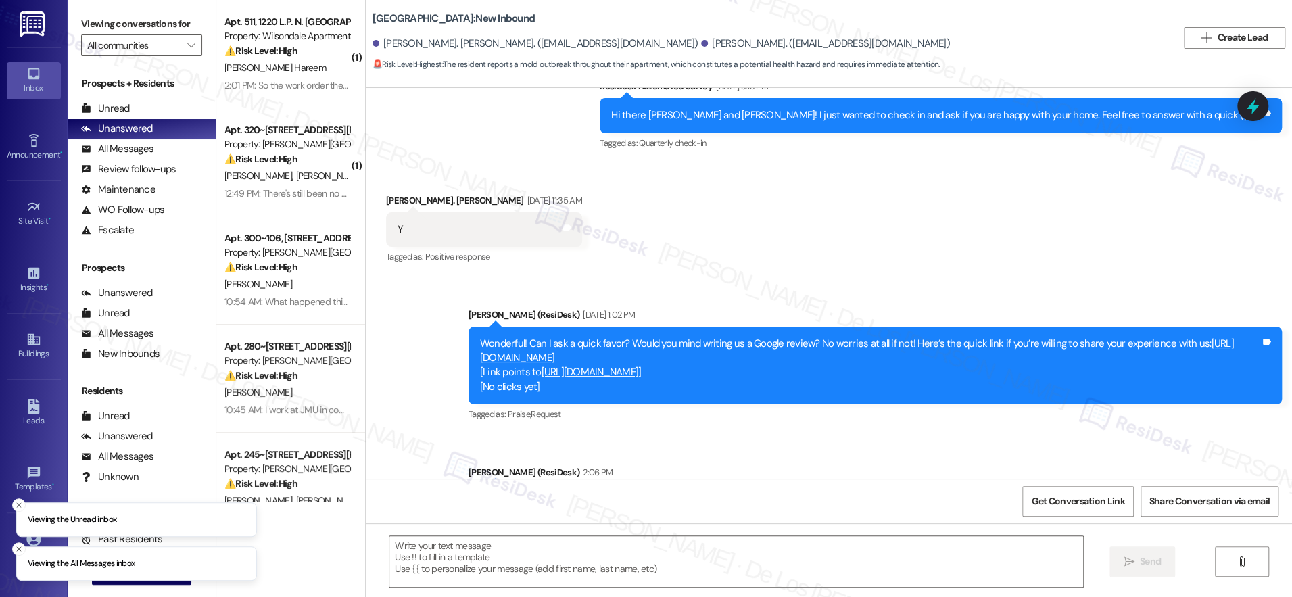
type textarea "Fetching suggested responses. Please feel free to read through the conversation…"
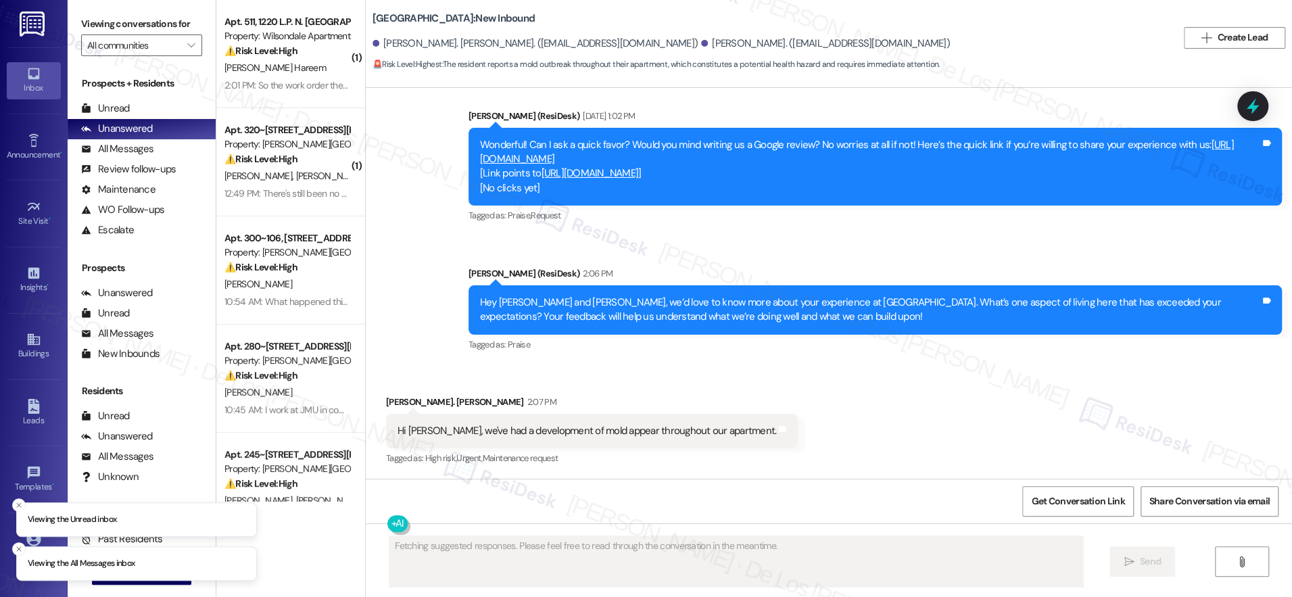
scroll to position [377, 0]
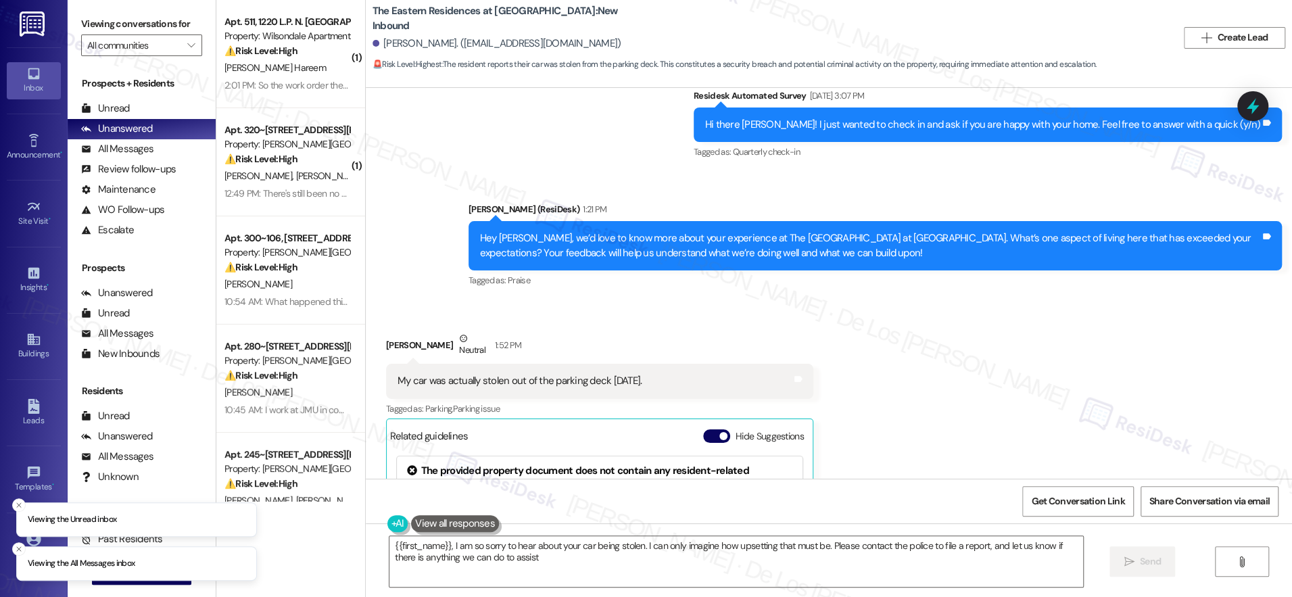
type textarea "{{first_name}}, I am so sorry to hear about your car being stolen. I can only i…"
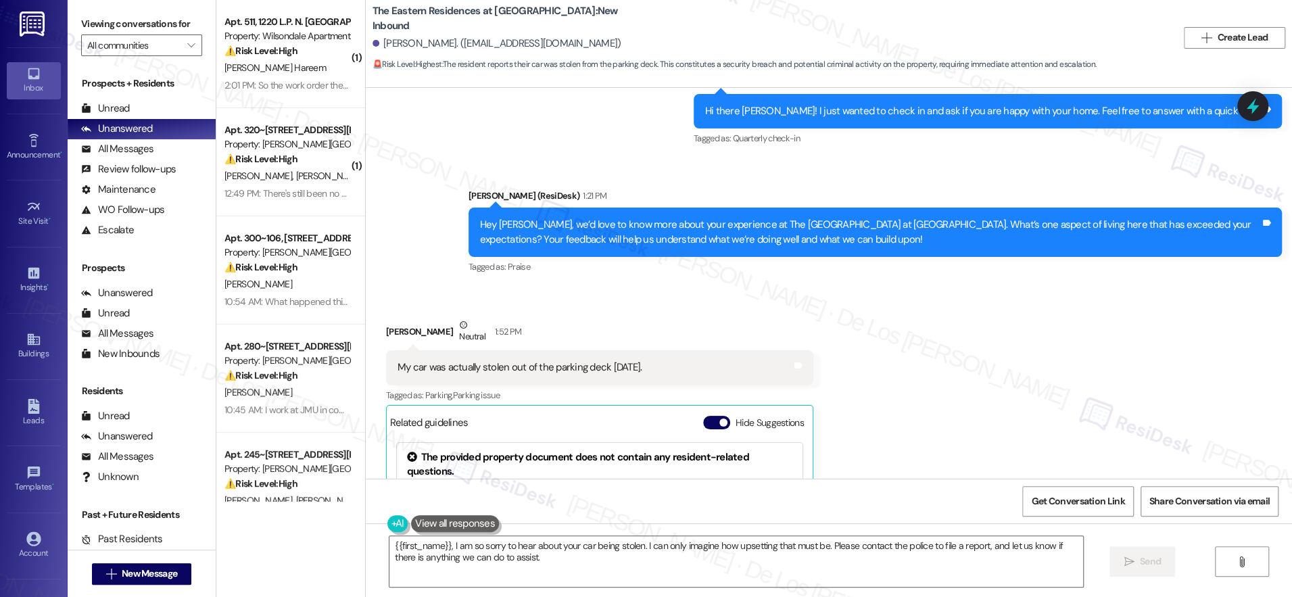
scroll to position [1350, 0]
